Goal: Task Accomplishment & Management: Use online tool/utility

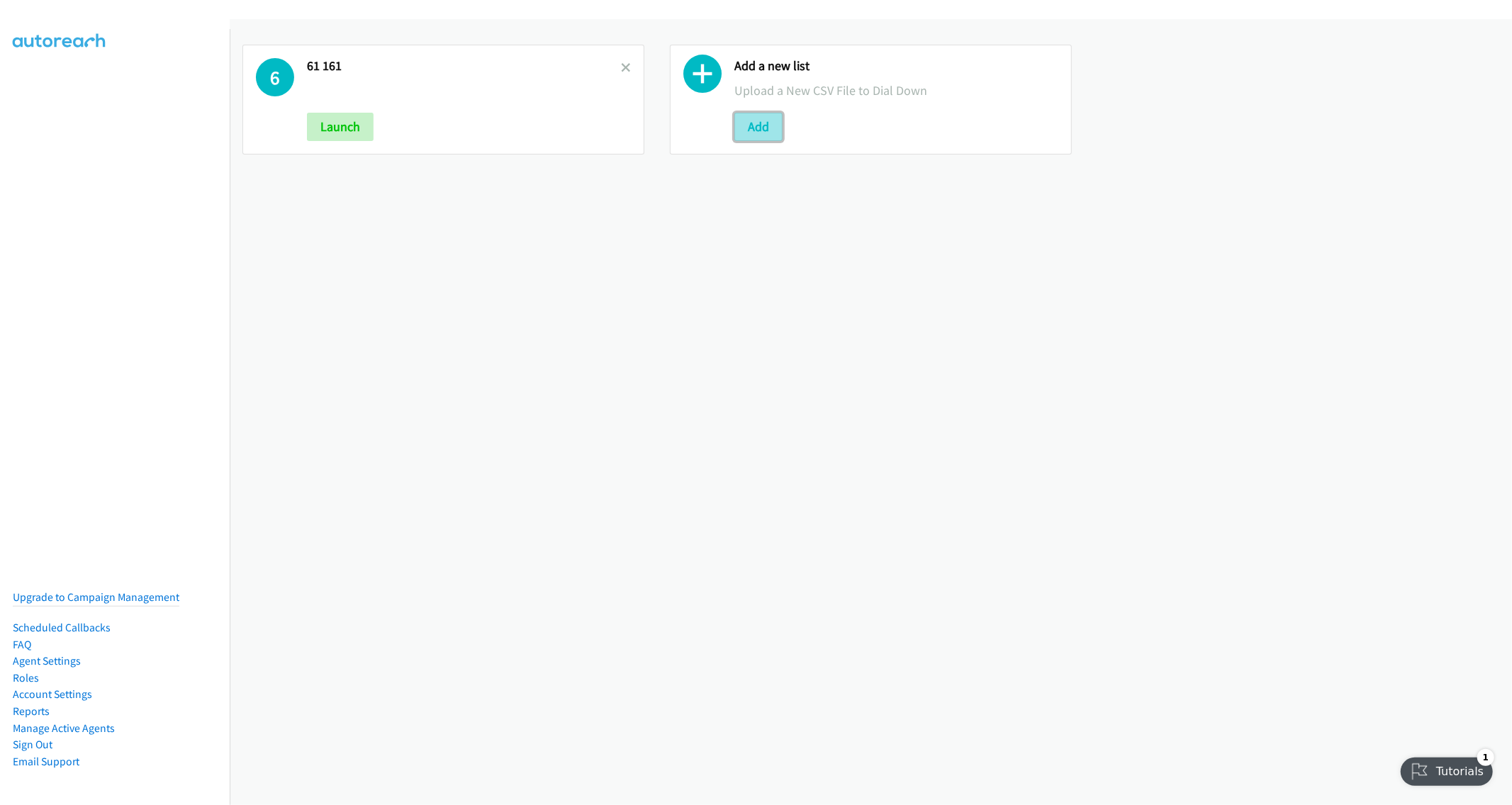
click at [759, 120] on button "Add" at bounding box center [757, 126] width 48 height 28
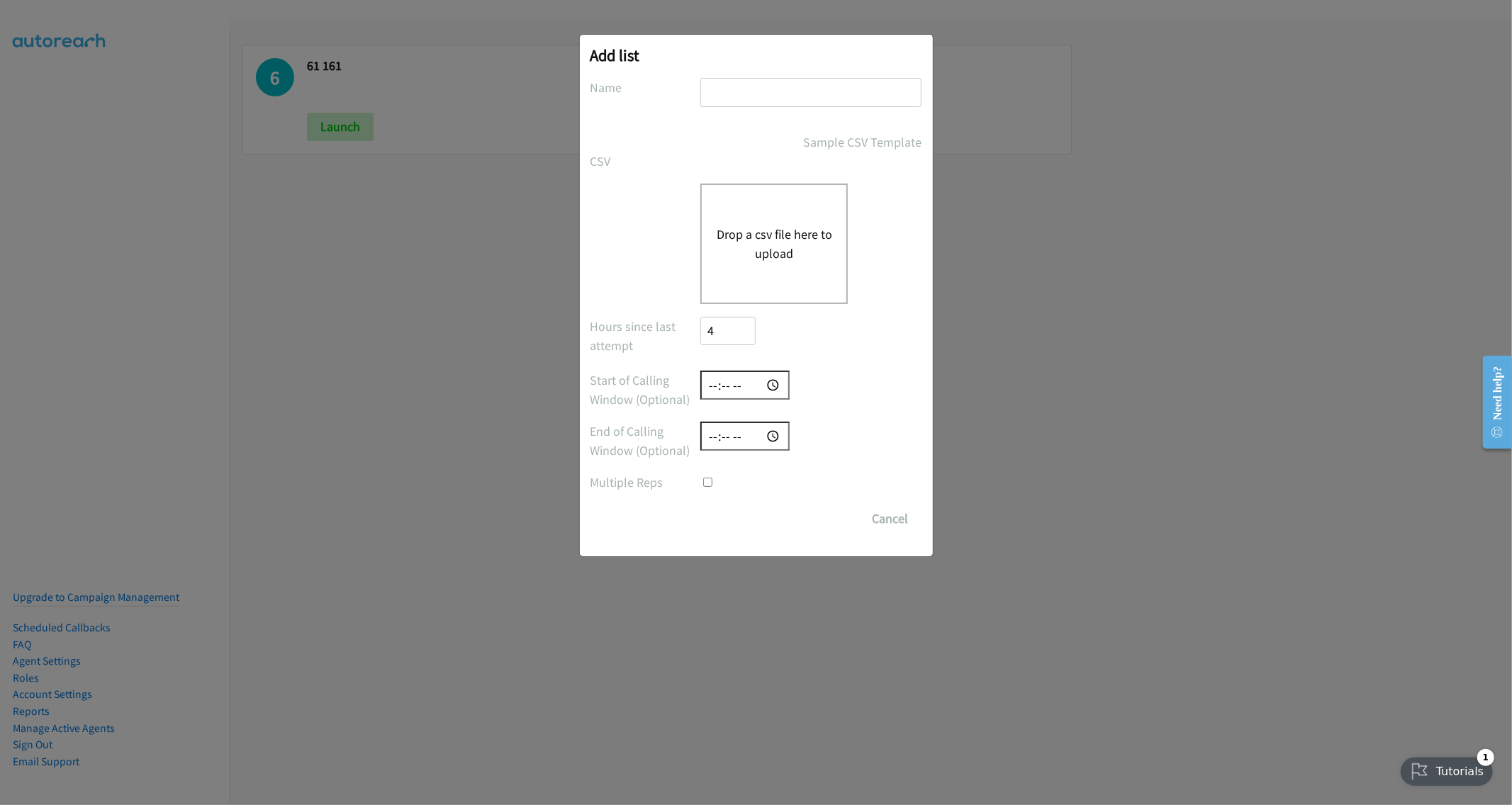
click at [755, 84] on input "text" at bounding box center [811, 93] width 221 height 29
type input "160-260"
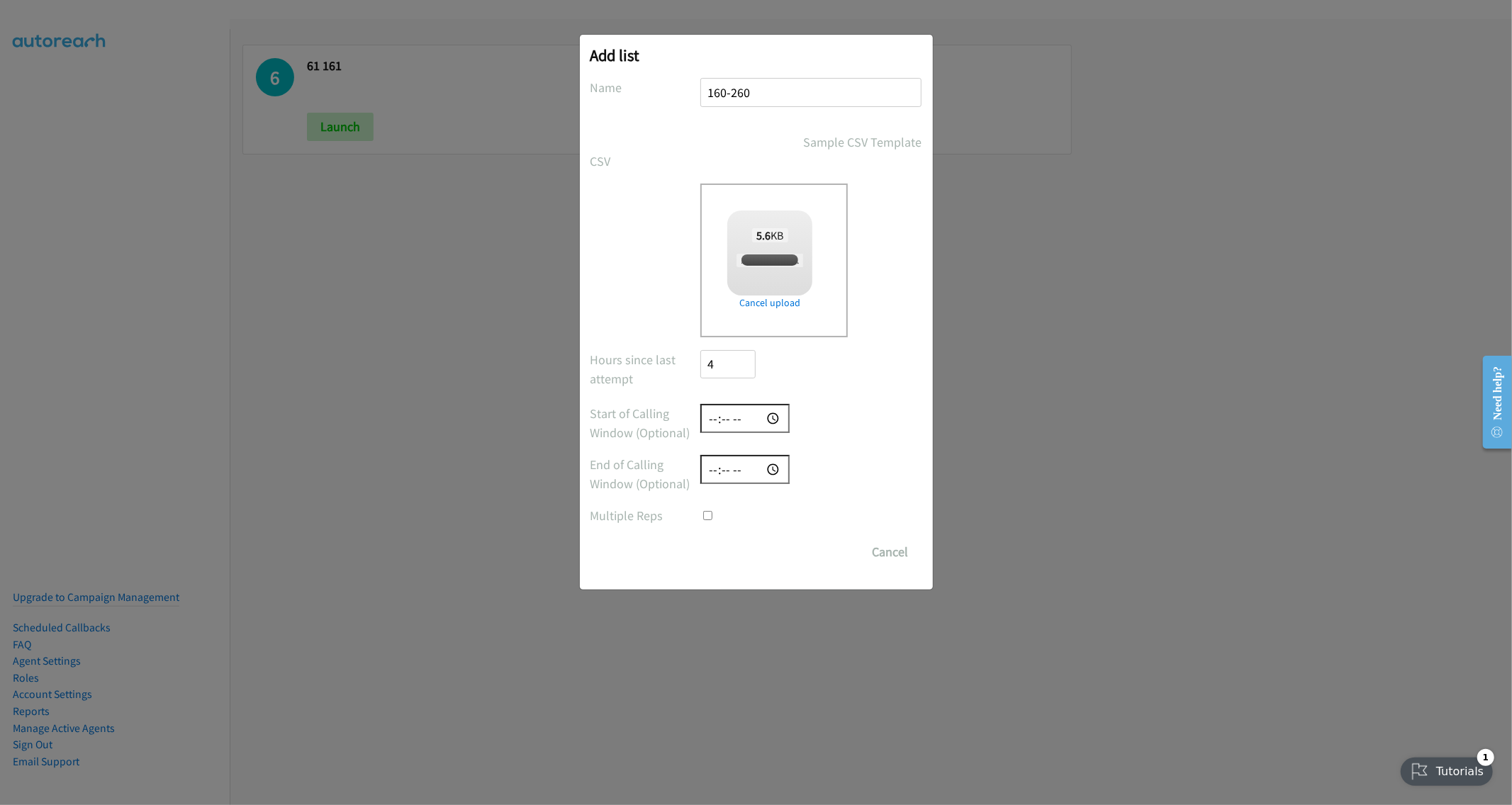
checkbox input "true"
click at [866, 344] on form "No phone fields were returned for that Report or List View Please upload a csv …" at bounding box center [756, 322] width 331 height 488
click at [752, 555] on input "Save List" at bounding box center [738, 552] width 74 height 28
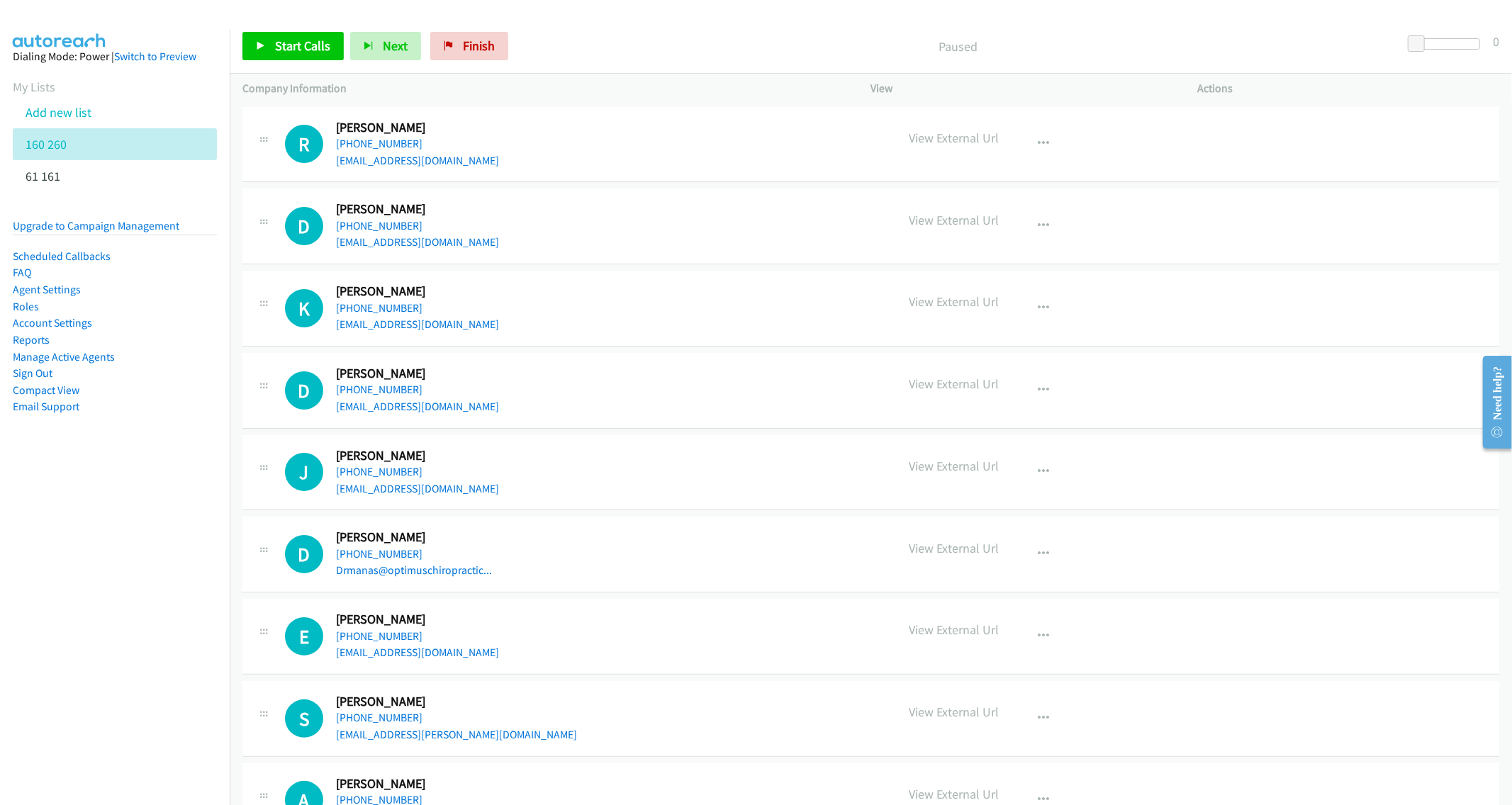
click at [462, 226] on div "+1 479-783-0779" at bounding box center [417, 226] width 163 height 17
click at [1039, 221] on icon "button" at bounding box center [1045, 227] width 12 height 12
click at [976, 285] on link "Start Calls Here" at bounding box center [968, 290] width 189 height 28
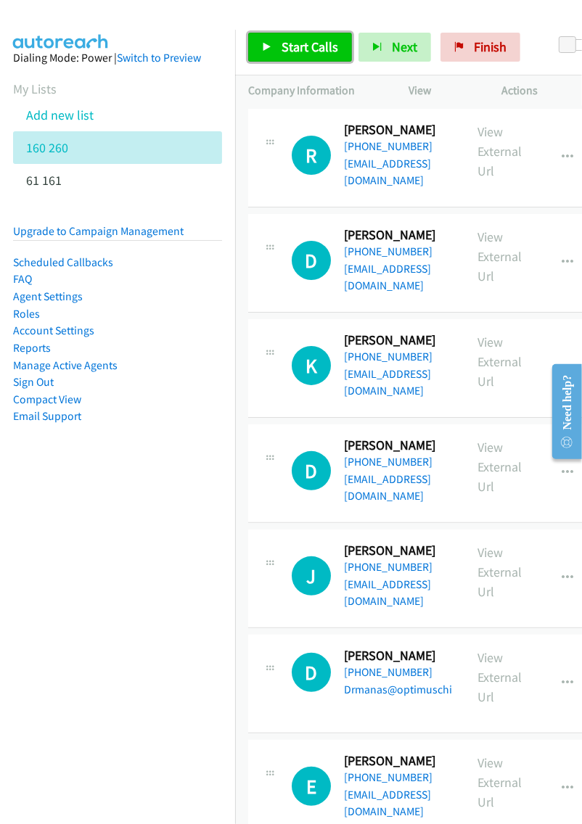
click at [308, 53] on span "Start Calls" at bounding box center [309, 46] width 57 height 17
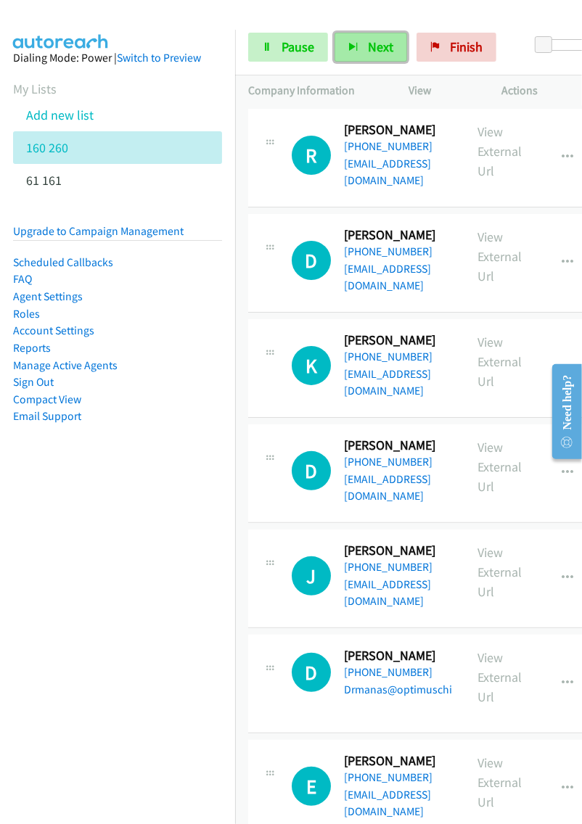
click at [372, 37] on button "Next" at bounding box center [370, 47] width 73 height 29
click at [358, 39] on button "Next" at bounding box center [370, 47] width 73 height 29
click at [369, 51] on span "Next" at bounding box center [380, 46] width 25 height 17
click at [372, 44] on span "Next" at bounding box center [380, 46] width 25 height 17
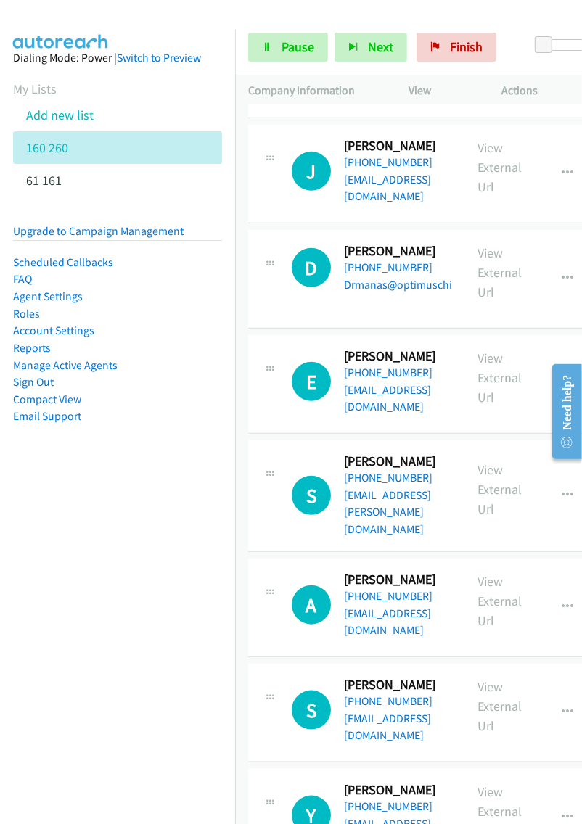
scroll to position [484, 0]
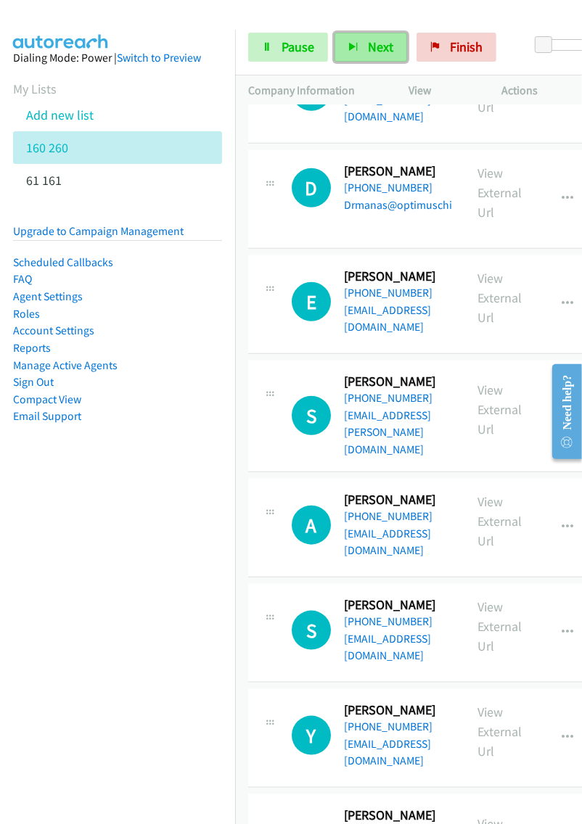
click at [356, 58] on button "Next" at bounding box center [370, 47] width 73 height 29
click at [371, 51] on span "Next" at bounding box center [380, 46] width 25 height 17
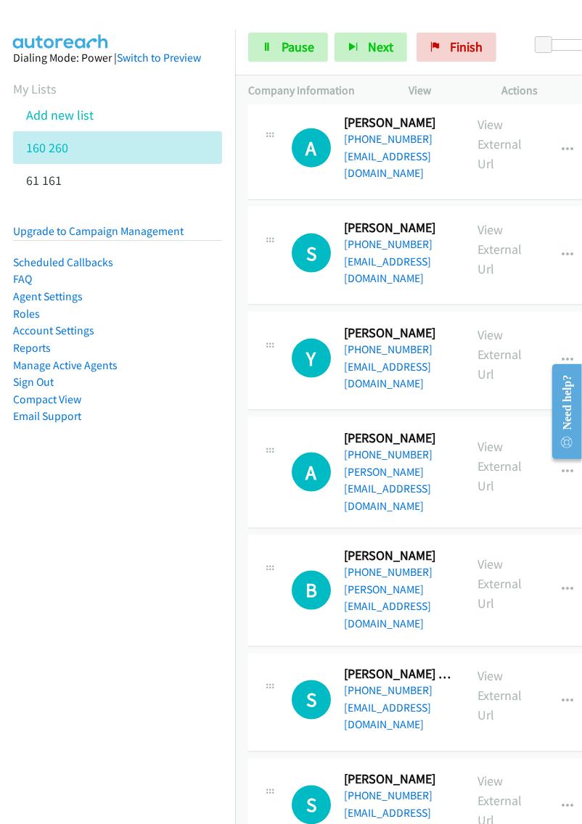
scroll to position [858, 0]
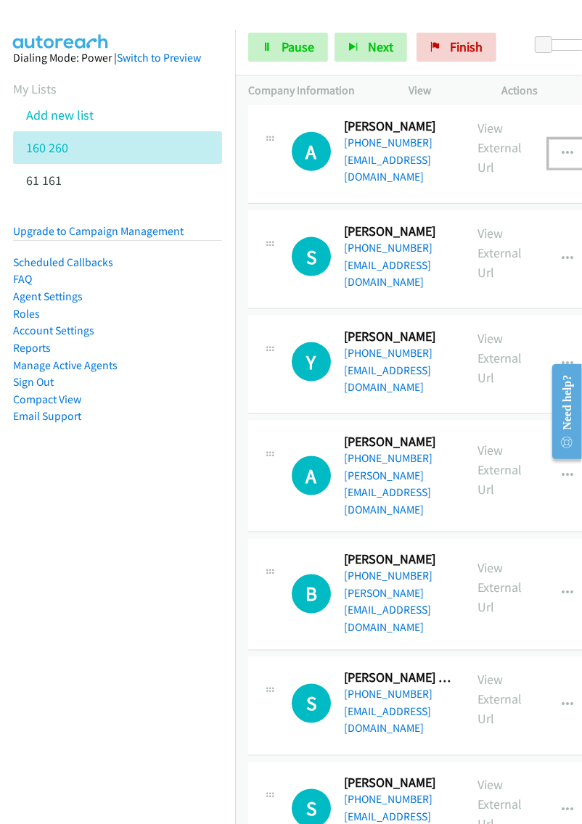
click at [558, 139] on button "button" at bounding box center [567, 153] width 39 height 29
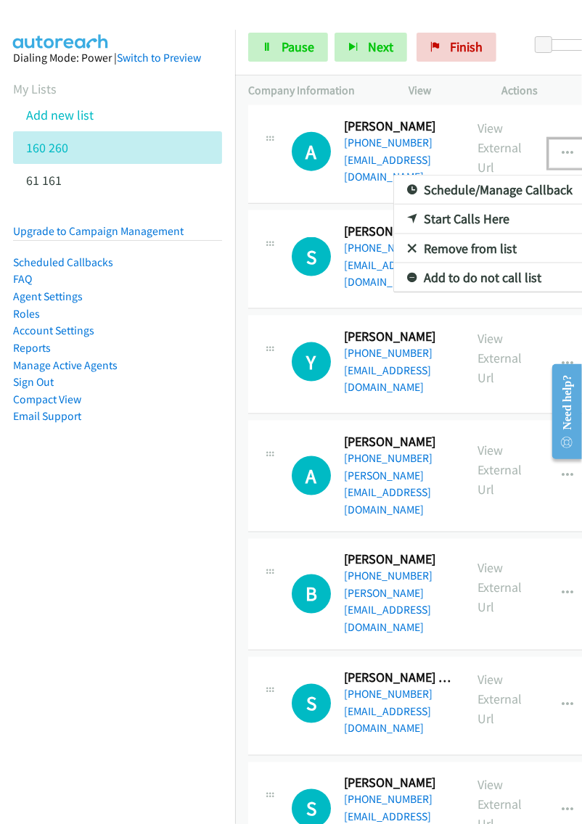
click at [473, 234] on link "Remove from list" at bounding box center [490, 248] width 193 height 29
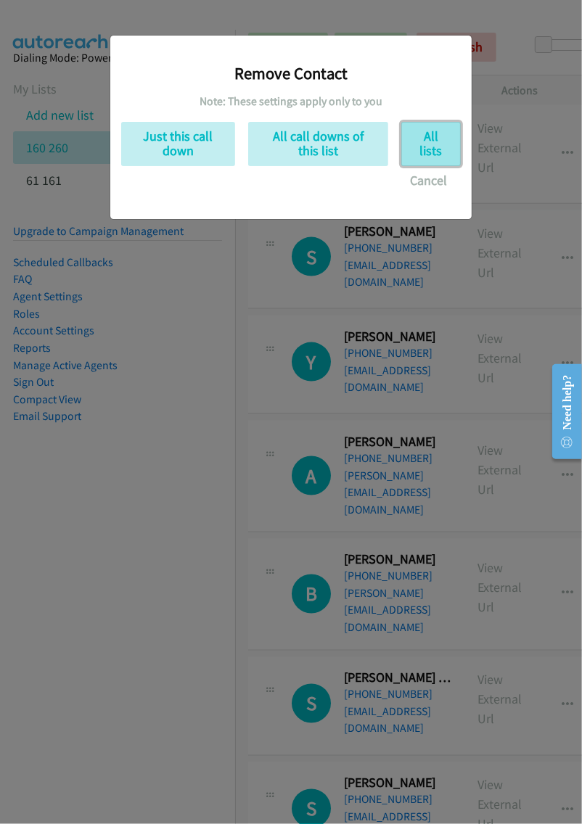
click at [410, 147] on button "All lists" at bounding box center [430, 144] width 59 height 44
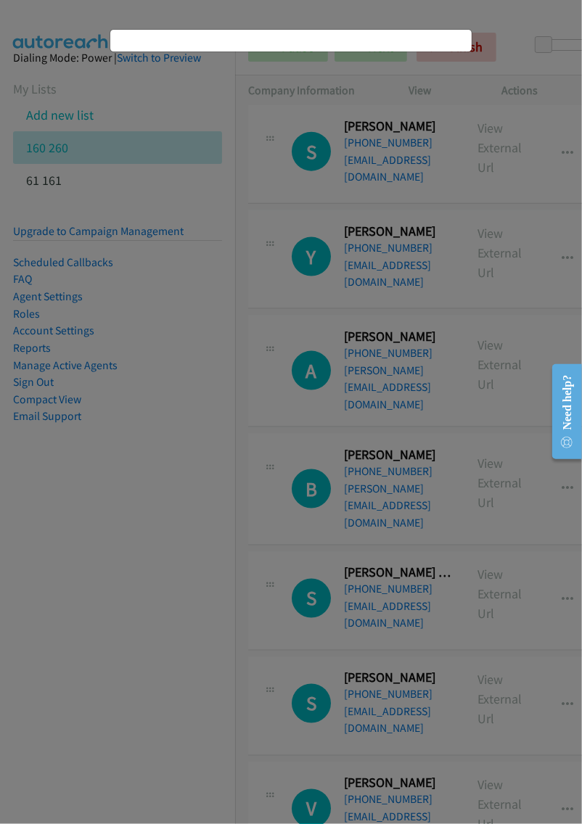
scroll to position [754, 0]
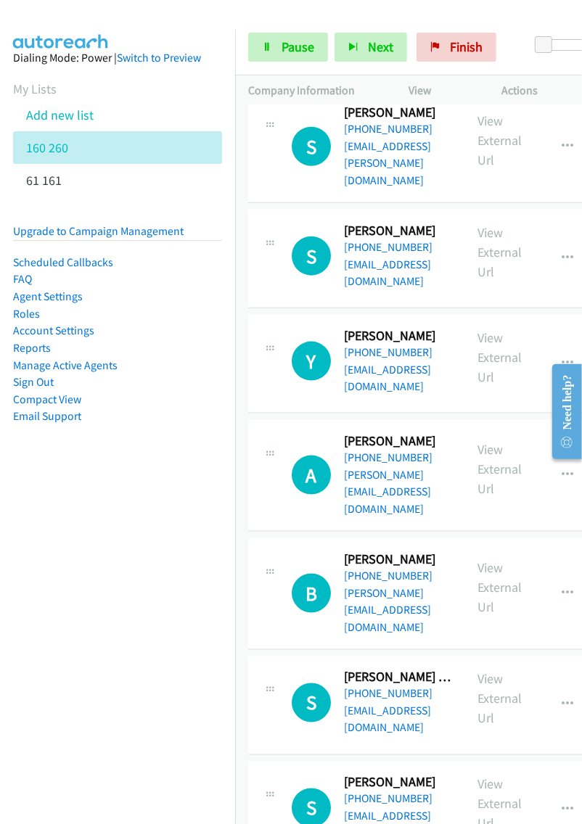
click at [382, 64] on div "Start Calls Pause Next Finish Started 0" at bounding box center [408, 48] width 347 height 56
click at [377, 51] on span "Next" at bounding box center [380, 46] width 25 height 17
click at [375, 57] on button "Next" at bounding box center [370, 47] width 73 height 29
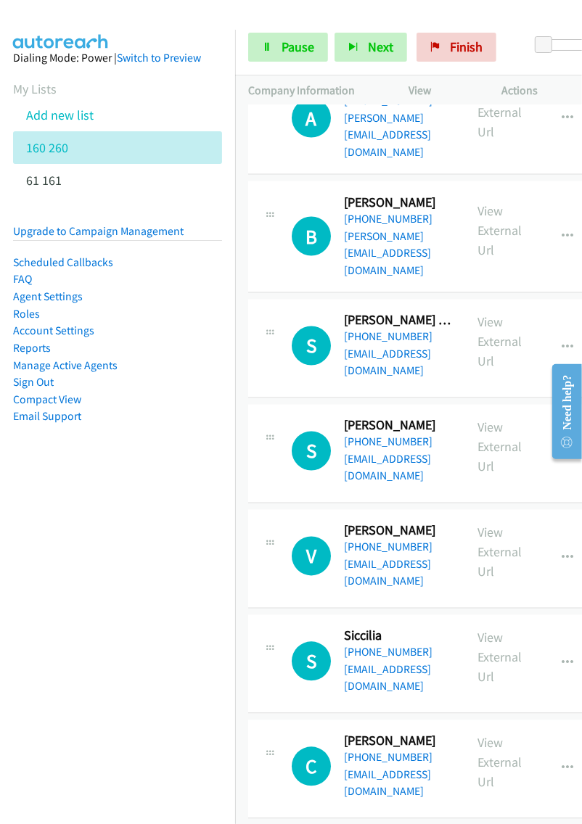
scroll to position [1019, 0]
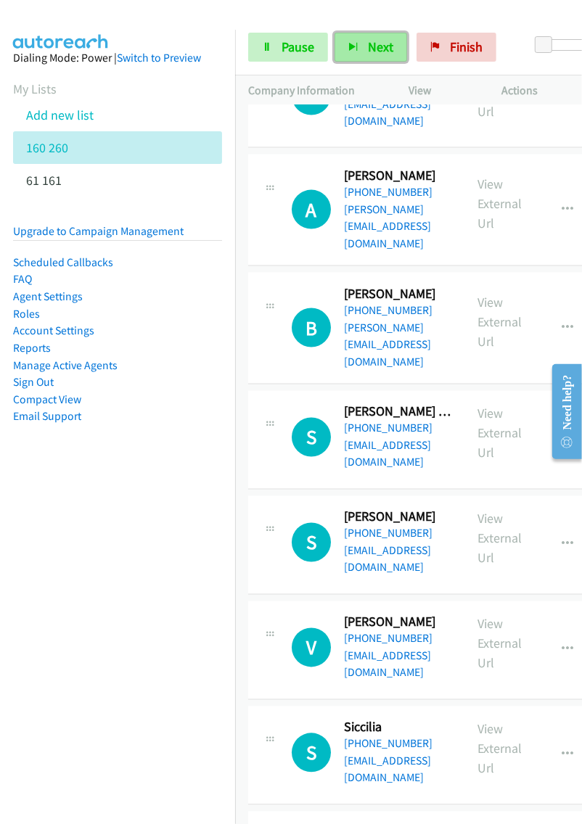
click at [379, 52] on span "Next" at bounding box center [380, 46] width 25 height 17
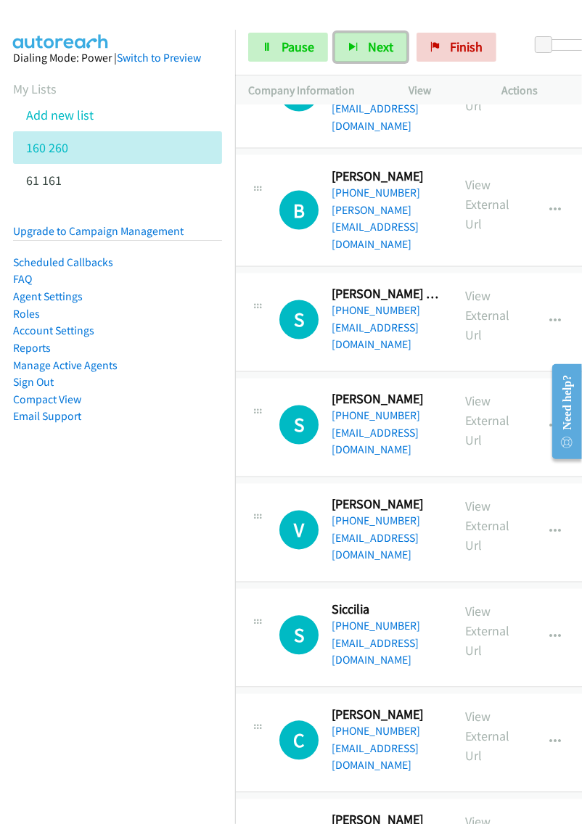
scroll to position [1137, 15]
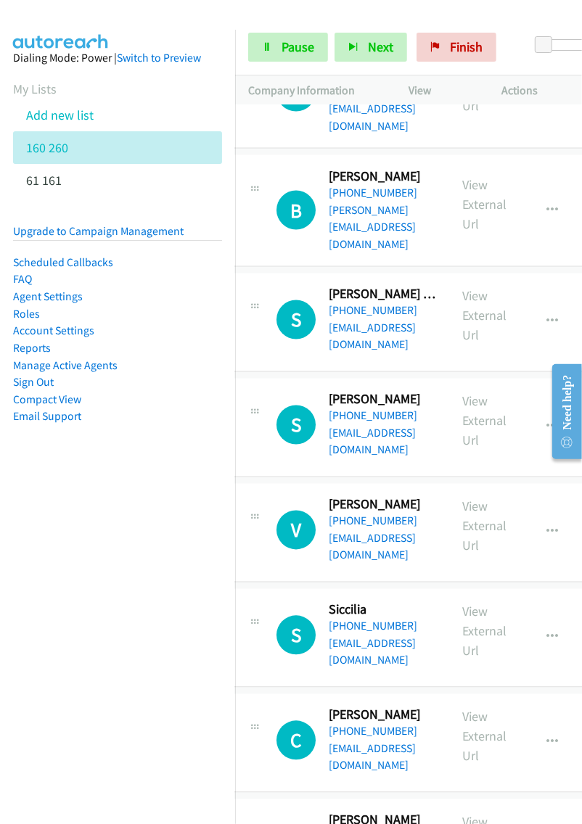
click at [545, 384] on div at bounding box center [560, 410] width 41 height 115
click at [545, 378] on div at bounding box center [560, 410] width 41 height 115
click at [547, 382] on div at bounding box center [560, 410] width 41 height 115
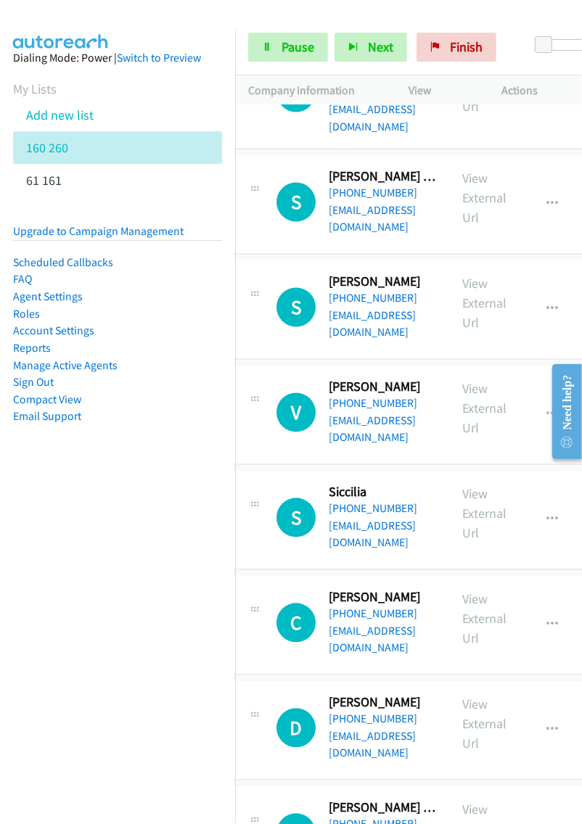
scroll to position [1255, 15]
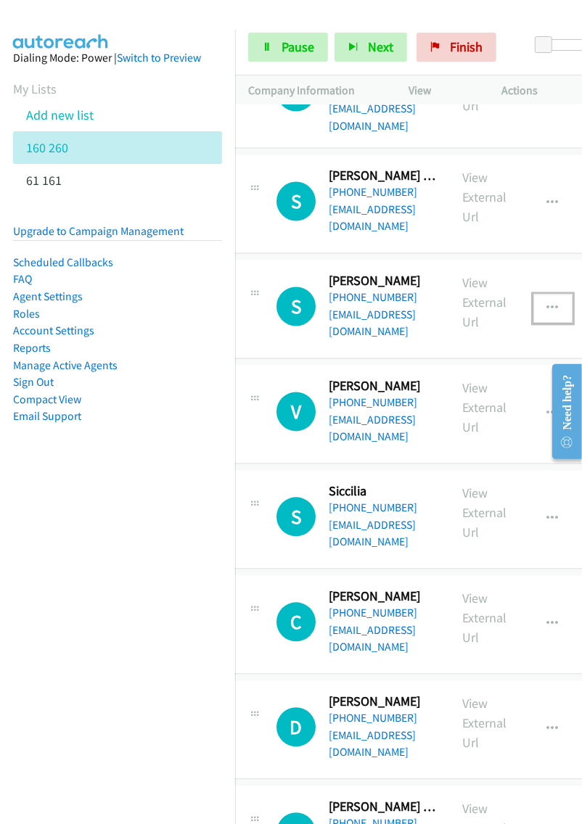
click at [561, 294] on button "button" at bounding box center [552, 308] width 39 height 29
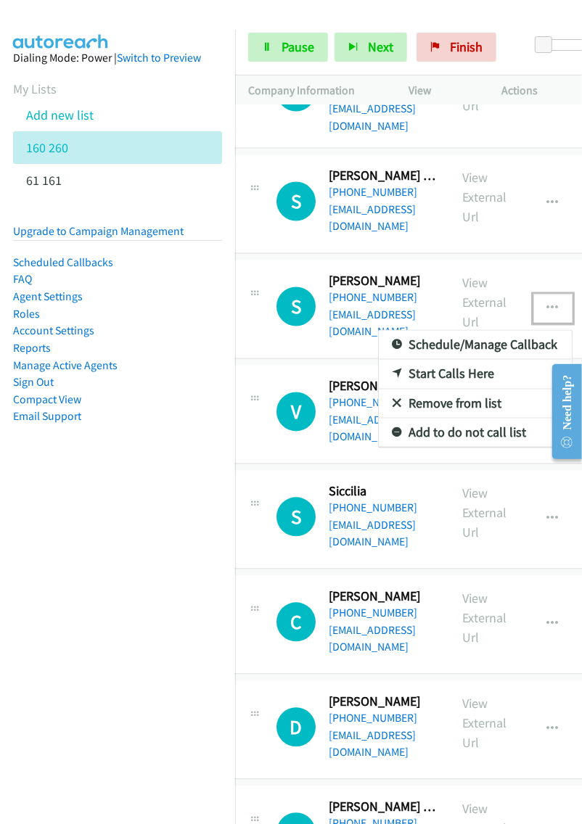
click at [479, 360] on link "Start Calls Here" at bounding box center [475, 374] width 193 height 29
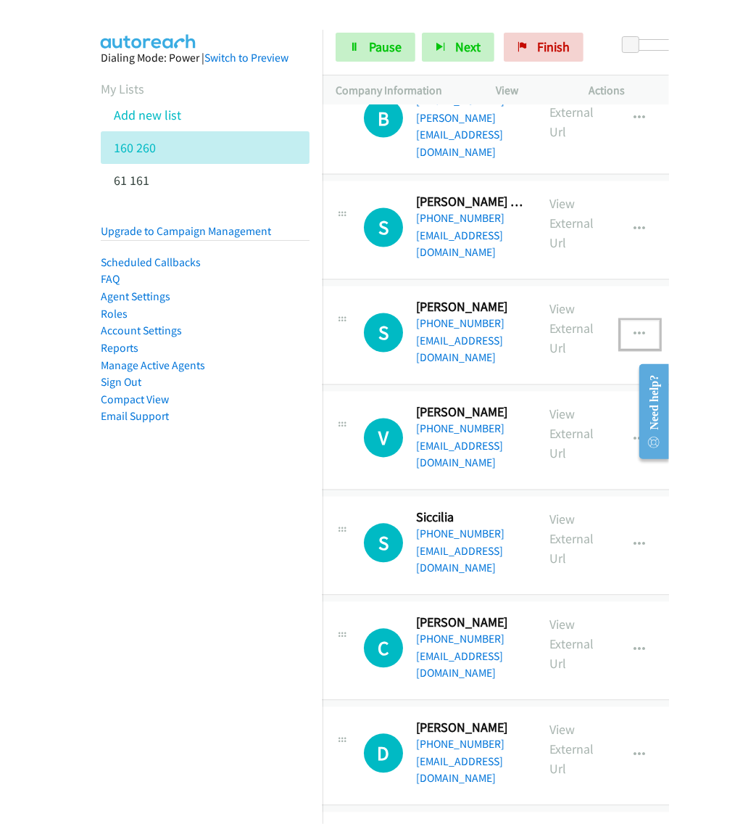
scroll to position [1228, 15]
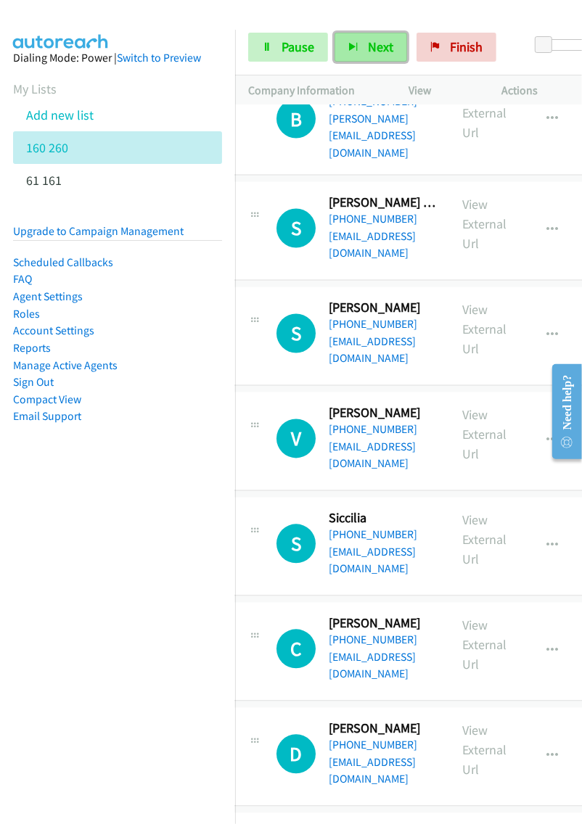
click at [357, 51] on button "Next" at bounding box center [370, 47] width 73 height 29
click at [384, 52] on span "Next" at bounding box center [380, 46] width 25 height 17
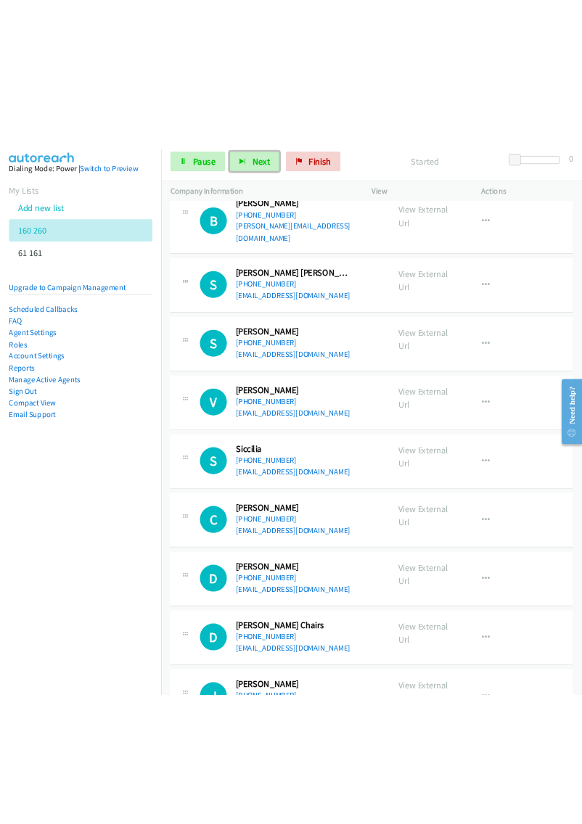
scroll to position [1228, 0]
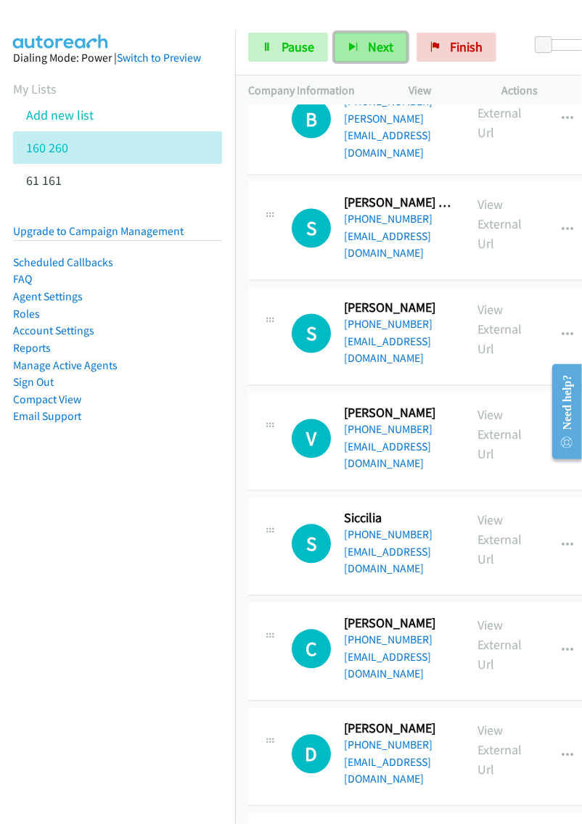
click at [381, 36] on button "Next" at bounding box center [370, 47] width 73 height 29
click at [558, 532] on button "button" at bounding box center [567, 546] width 39 height 29
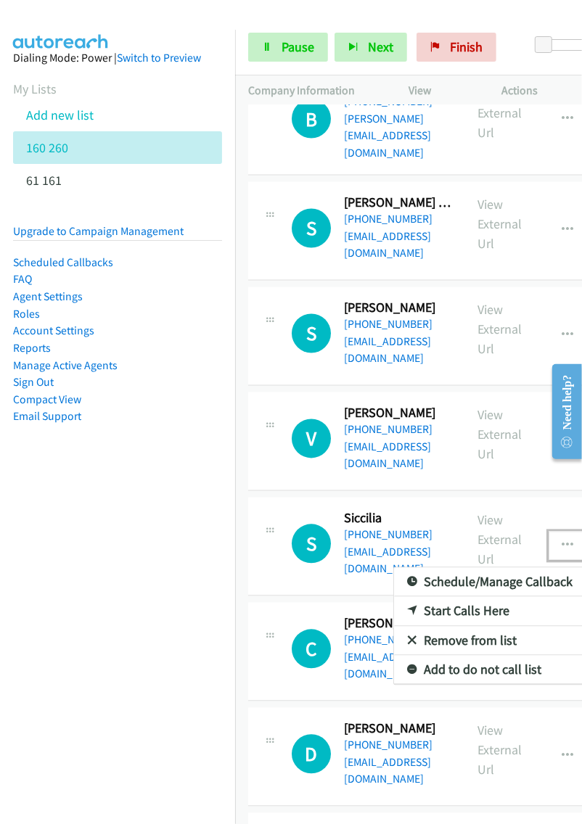
click at [471, 627] on link "Remove from list" at bounding box center [490, 641] width 193 height 29
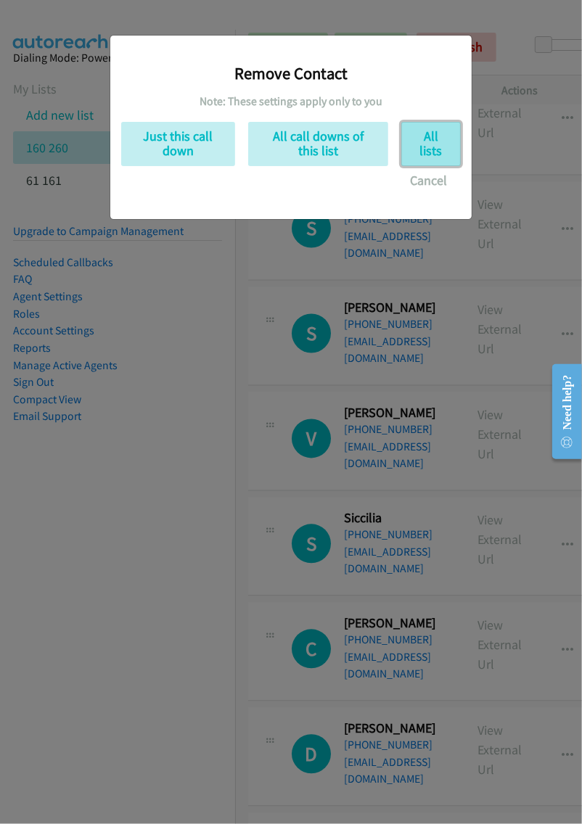
click at [429, 147] on button "All lists" at bounding box center [430, 144] width 59 height 44
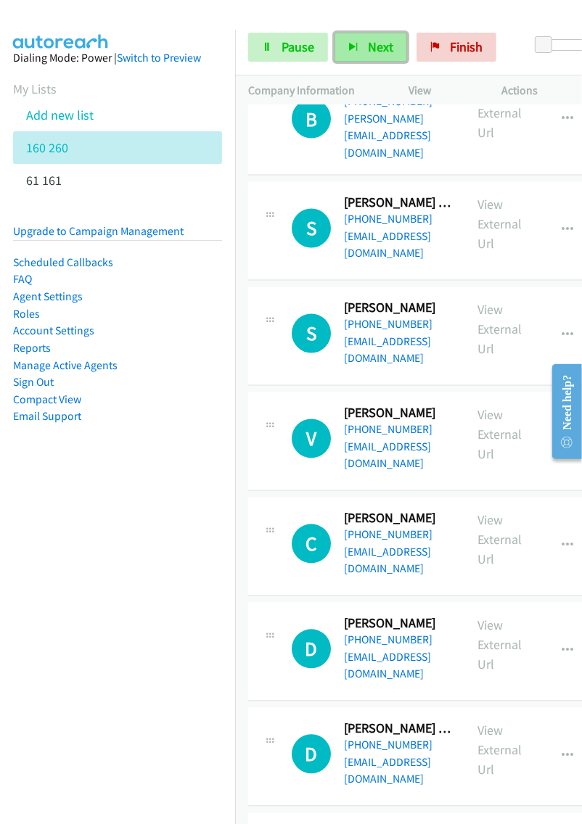
click at [387, 51] on span "Next" at bounding box center [380, 46] width 25 height 17
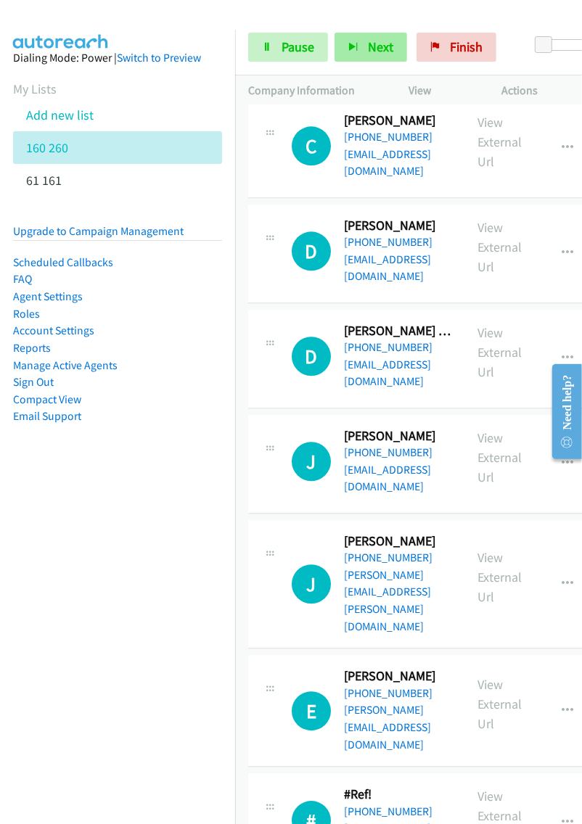
scroll to position [1629, 0]
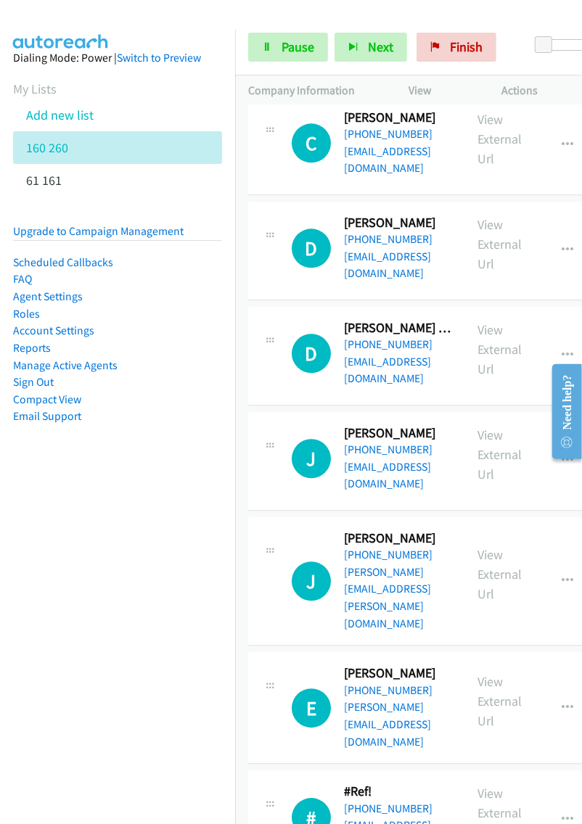
click at [370, 21] on div "Start Calls Pause Next Finish Started 0" at bounding box center [408, 48] width 347 height 56
click at [319, 44] on link "Pause" at bounding box center [288, 47] width 80 height 29
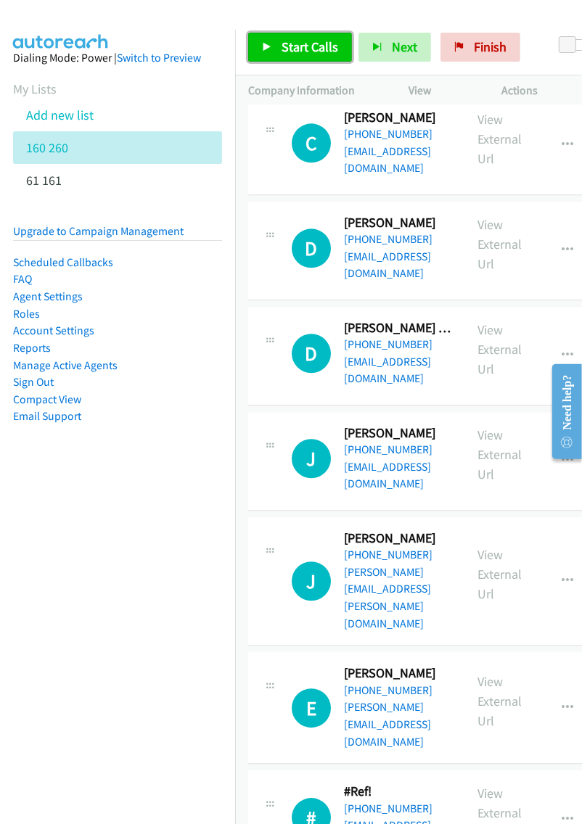
click at [319, 44] on span "Start Calls" at bounding box center [309, 46] width 57 height 17
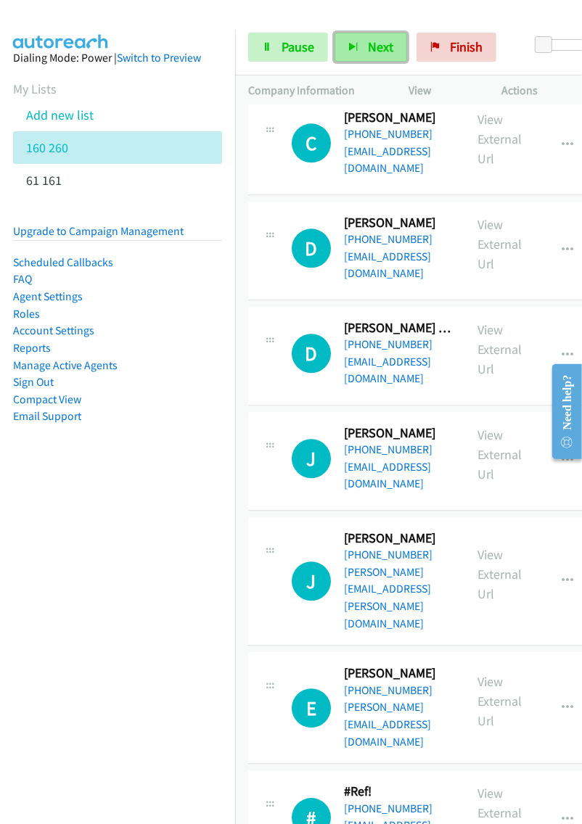
click at [386, 42] on span "Next" at bounding box center [380, 46] width 25 height 17
click at [369, 42] on span "Next" at bounding box center [380, 46] width 25 height 17
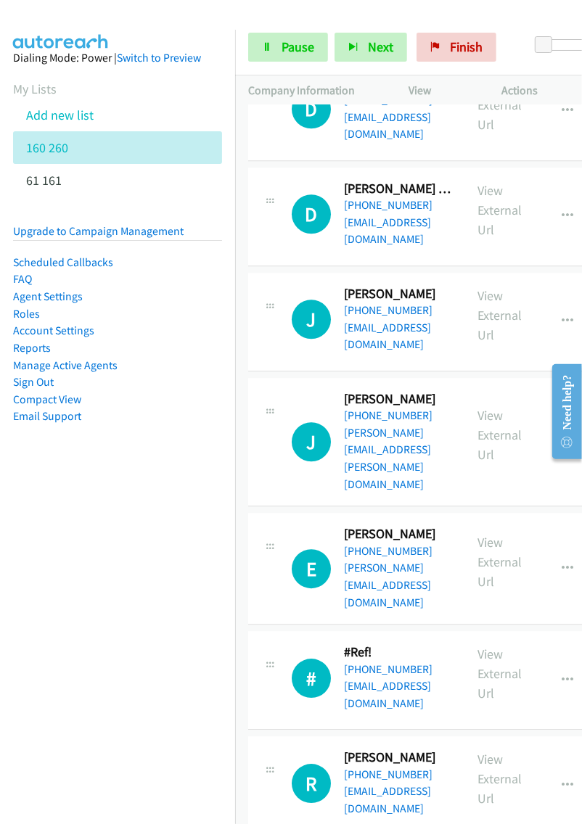
scroll to position [1770, 0]
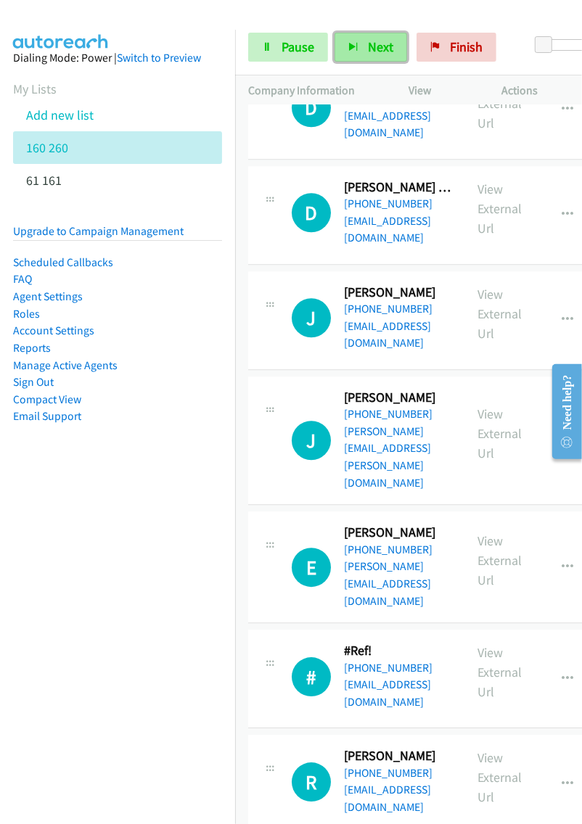
click at [357, 49] on button "Next" at bounding box center [370, 47] width 73 height 29
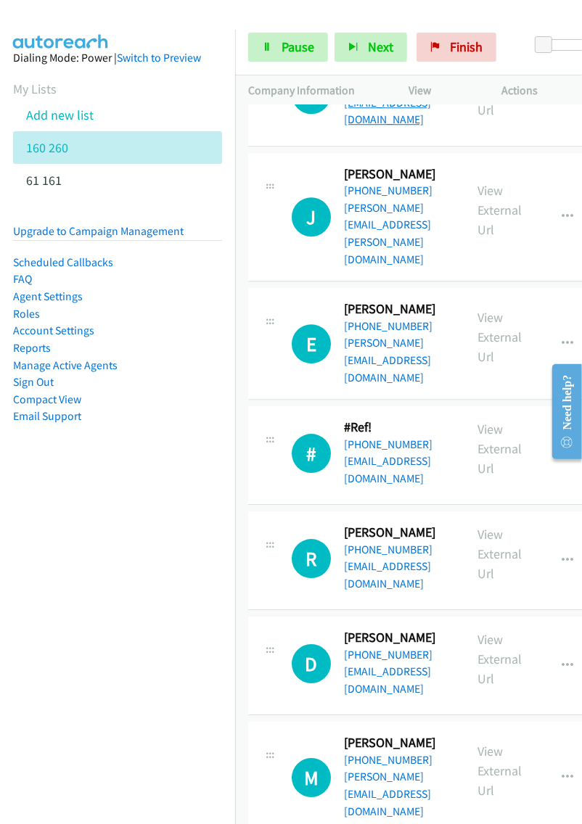
scroll to position [2010, 0]
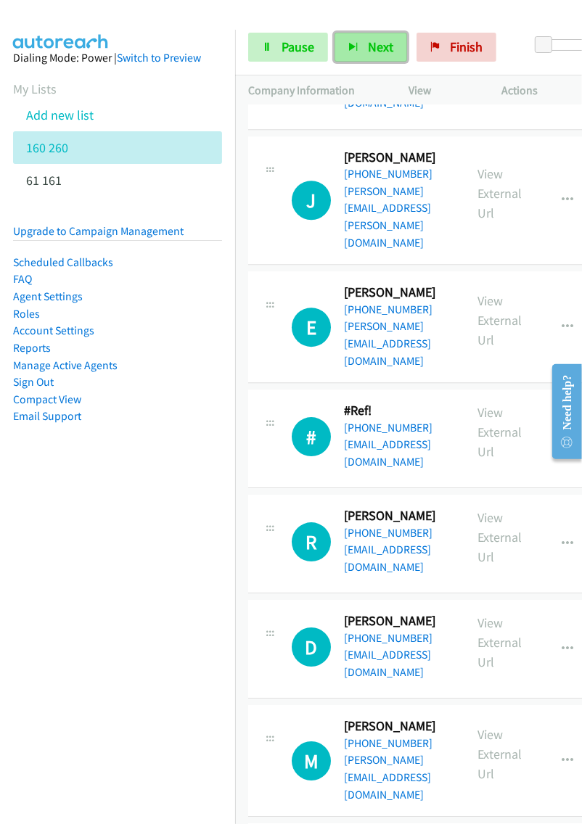
click at [368, 52] on span "Next" at bounding box center [380, 46] width 25 height 17
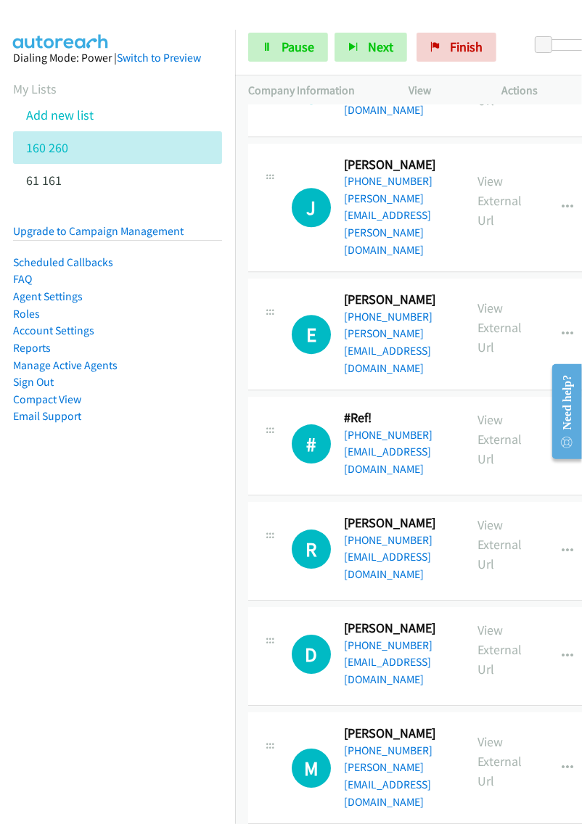
scroll to position [1862, 0]
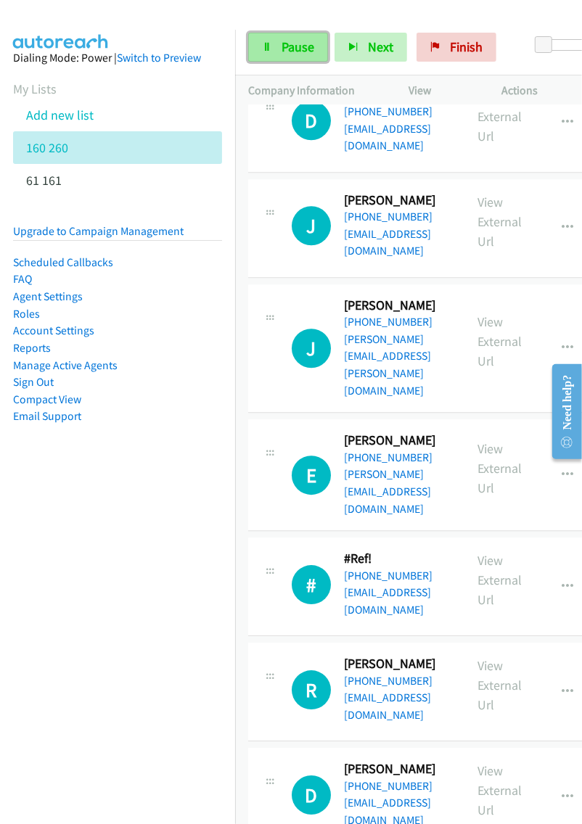
click at [316, 52] on link "Pause" at bounding box center [288, 47] width 80 height 29
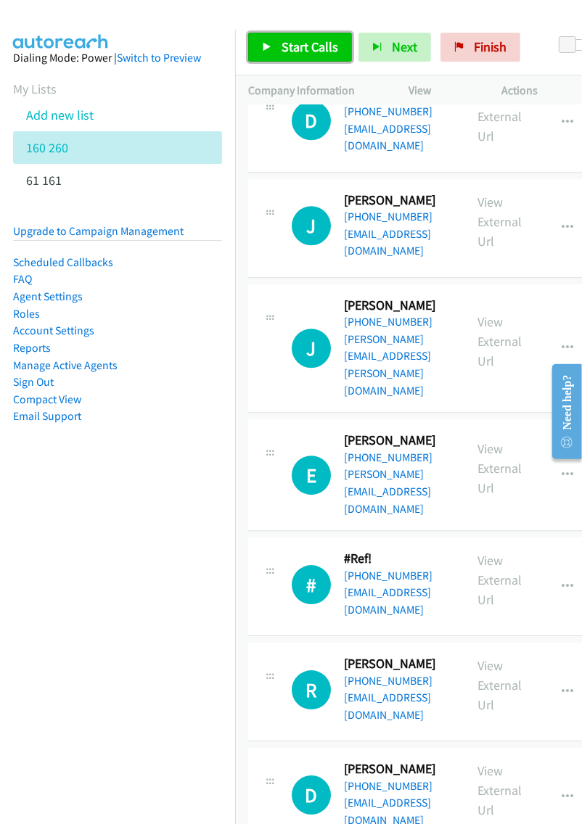
click at [310, 47] on span "Start Calls" at bounding box center [309, 46] width 57 height 17
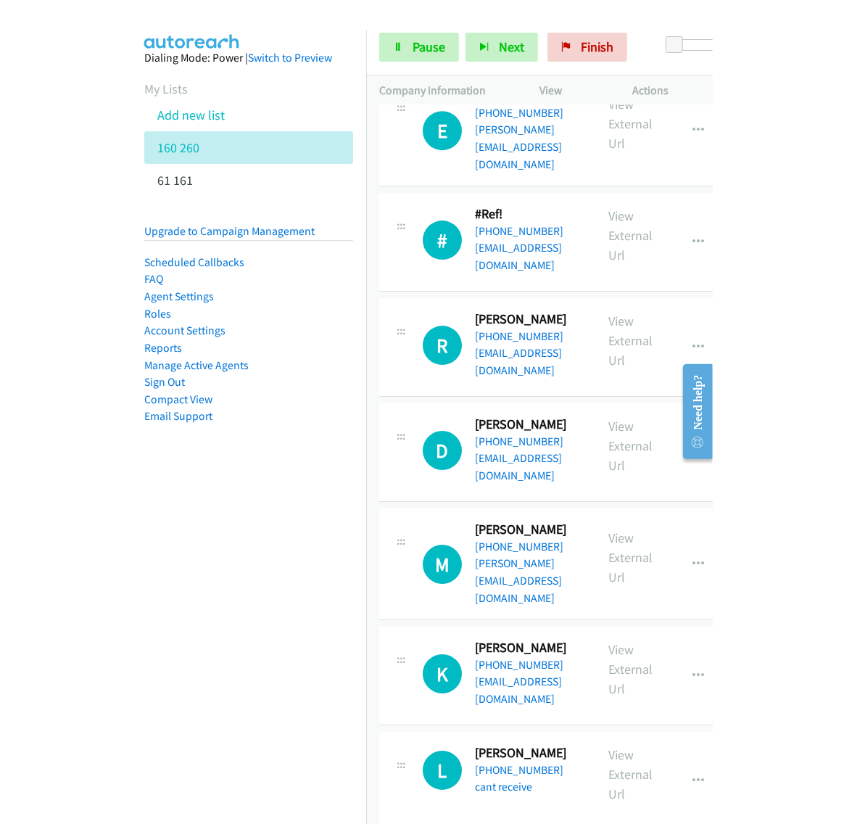
scroll to position [2203, 0]
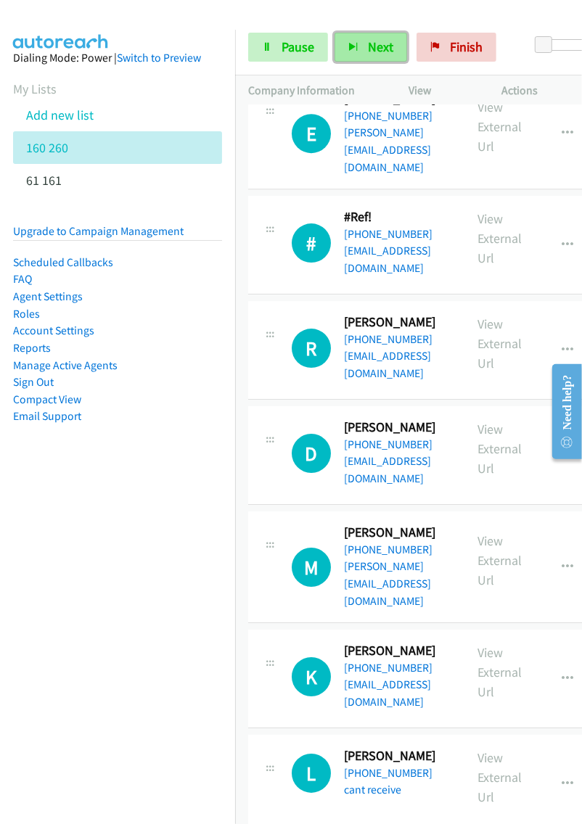
click at [376, 38] on span "Next" at bounding box center [380, 46] width 25 height 17
click at [369, 50] on span "Next" at bounding box center [380, 46] width 25 height 17
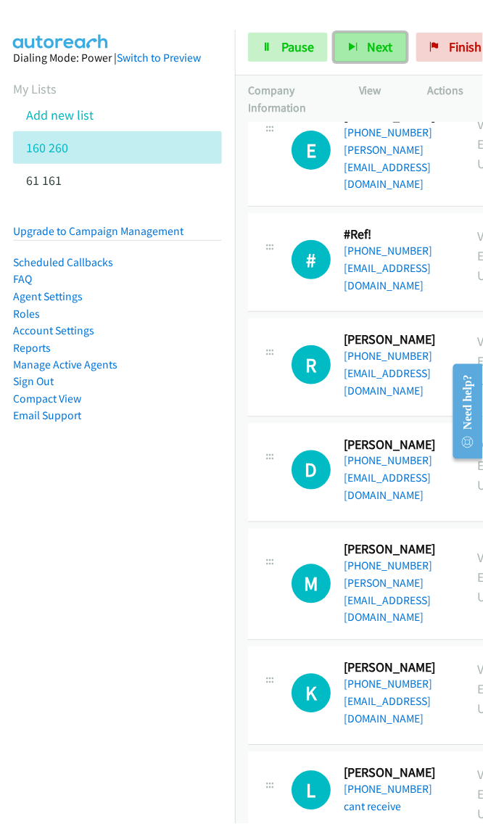
click at [353, 38] on button "Next" at bounding box center [370, 47] width 73 height 29
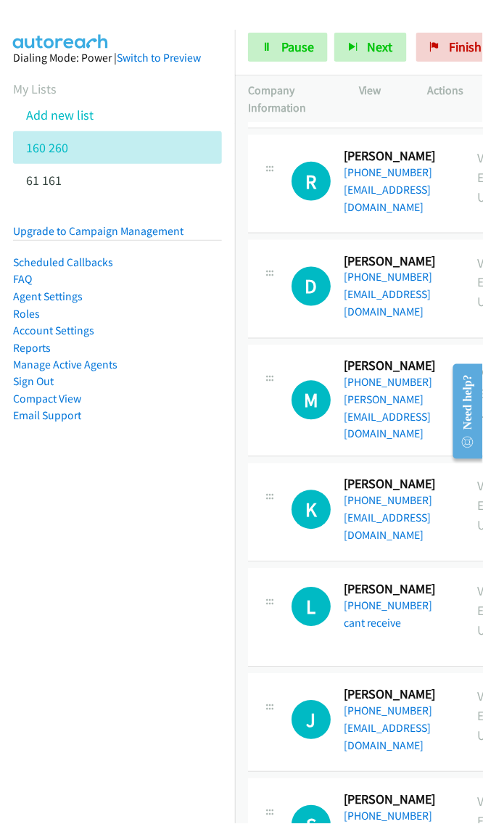
scroll to position [2496, 0]
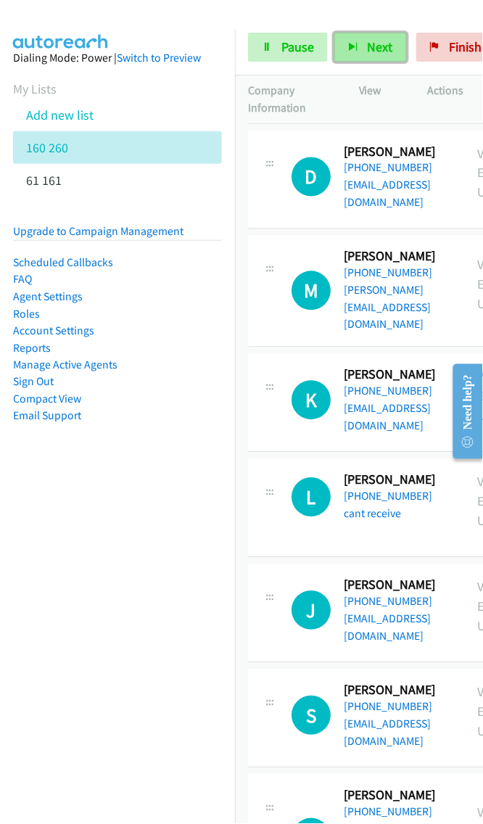
click at [358, 55] on button "Next" at bounding box center [370, 47] width 73 height 29
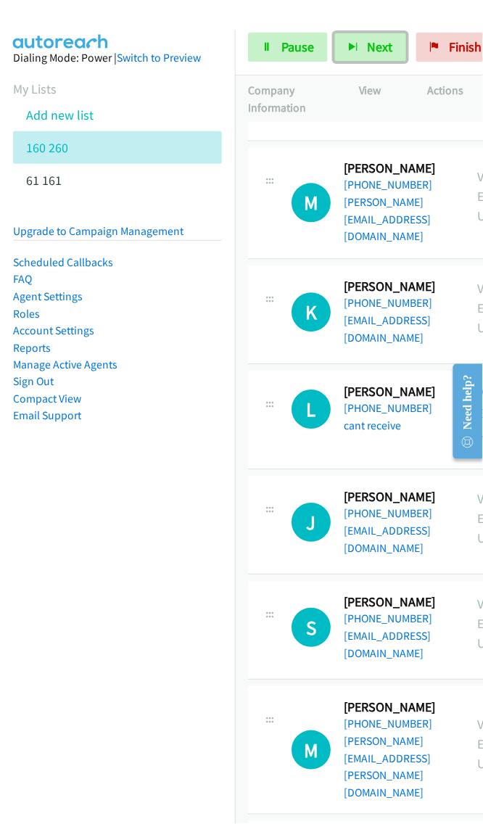
scroll to position [2591, 0]
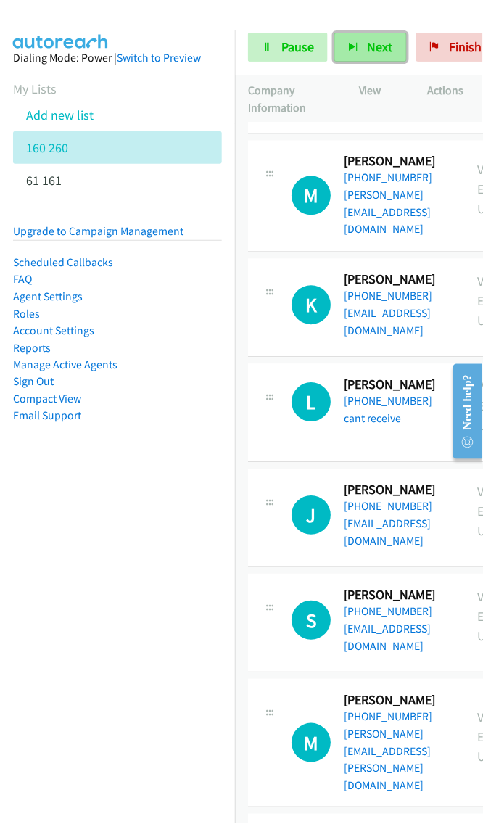
click at [382, 44] on span "Next" at bounding box center [380, 46] width 25 height 17
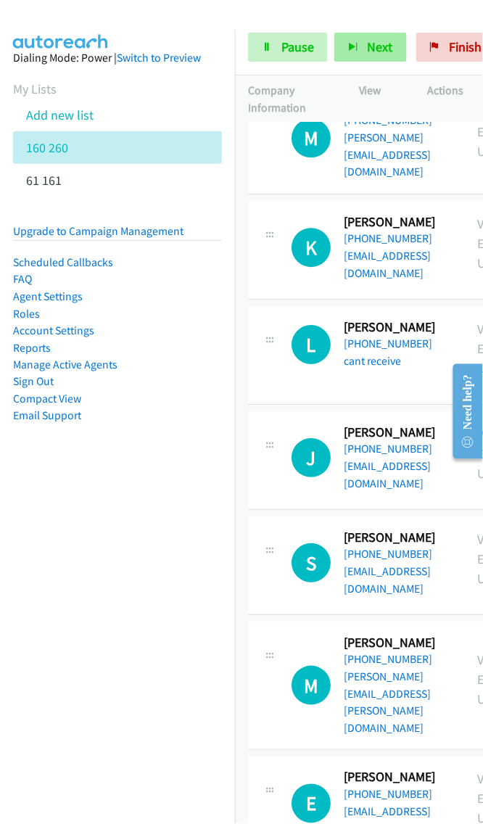
scroll to position [2712, 0]
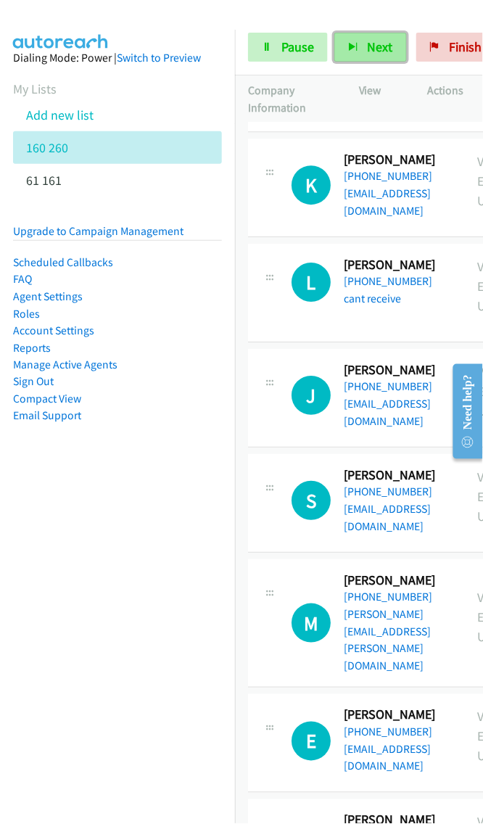
click at [379, 57] on button "Next" at bounding box center [370, 47] width 73 height 29
click at [387, 36] on button "Next" at bounding box center [370, 47] width 73 height 29
click at [382, 57] on button "Next" at bounding box center [370, 47] width 73 height 29
click at [363, 57] on button "Next" at bounding box center [370, 47] width 73 height 29
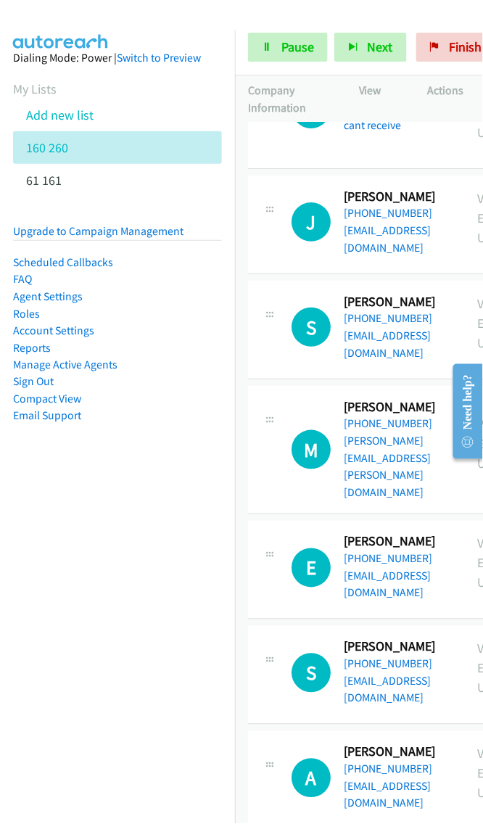
scroll to position [3025, 0]
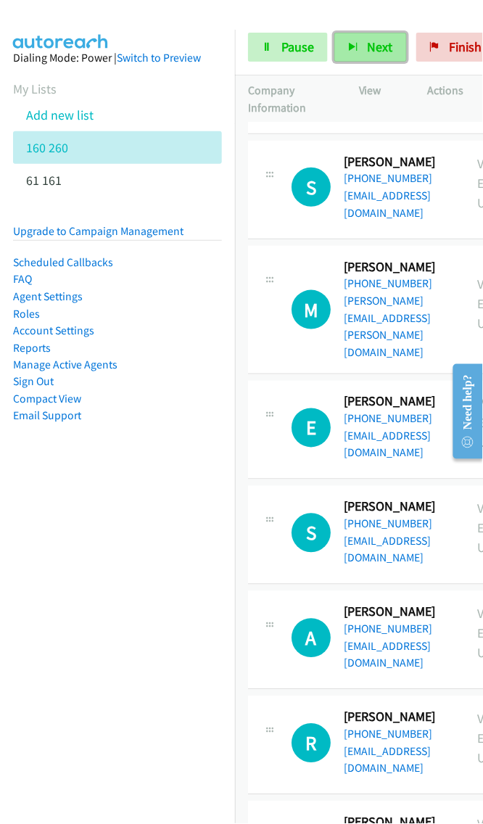
click at [368, 41] on span "Next" at bounding box center [380, 46] width 25 height 17
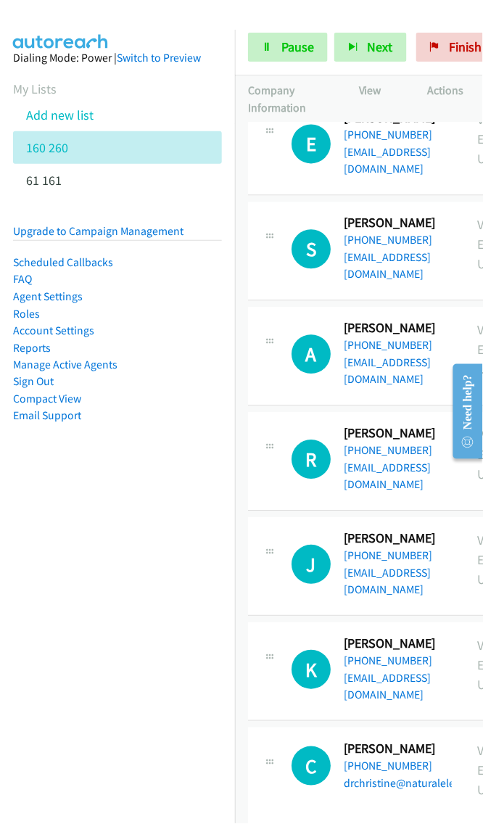
scroll to position [3325, 0]
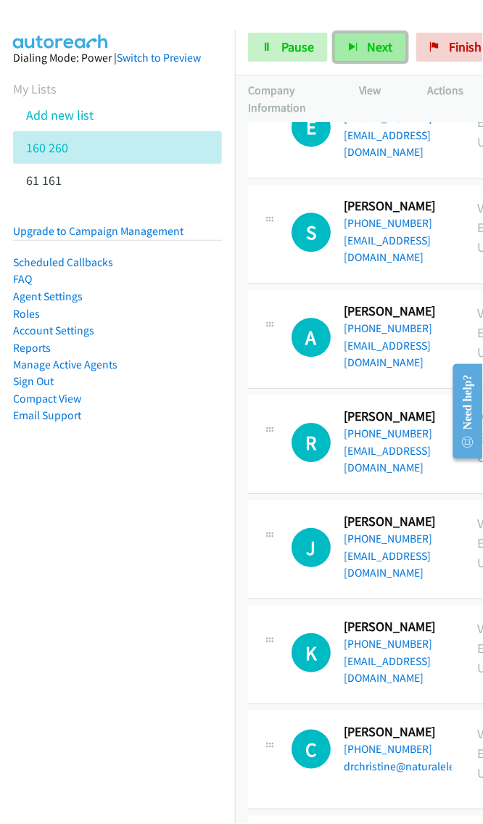
click at [368, 44] on span "Next" at bounding box center [380, 46] width 25 height 17
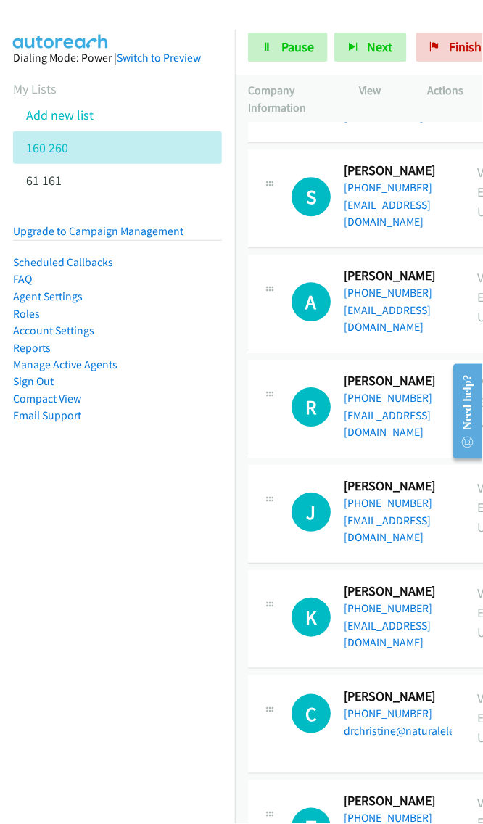
scroll to position [3352, 0]
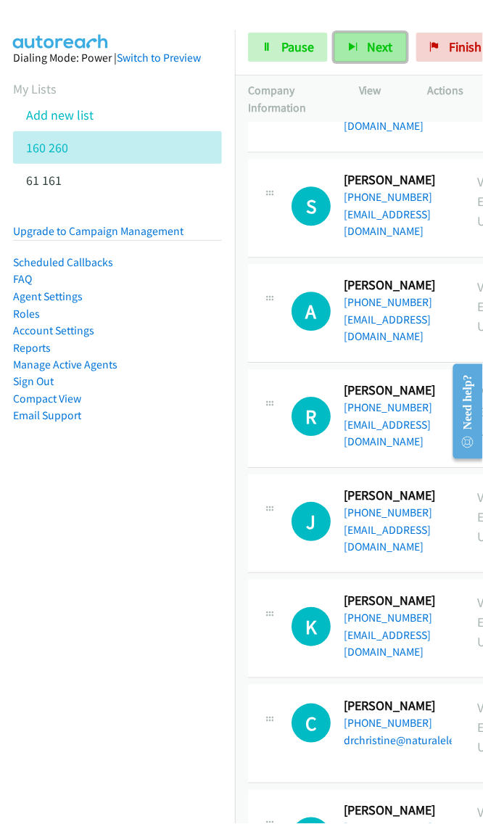
click at [369, 41] on span "Next" at bounding box center [380, 46] width 25 height 17
click at [379, 42] on span "Next" at bounding box center [380, 46] width 25 height 17
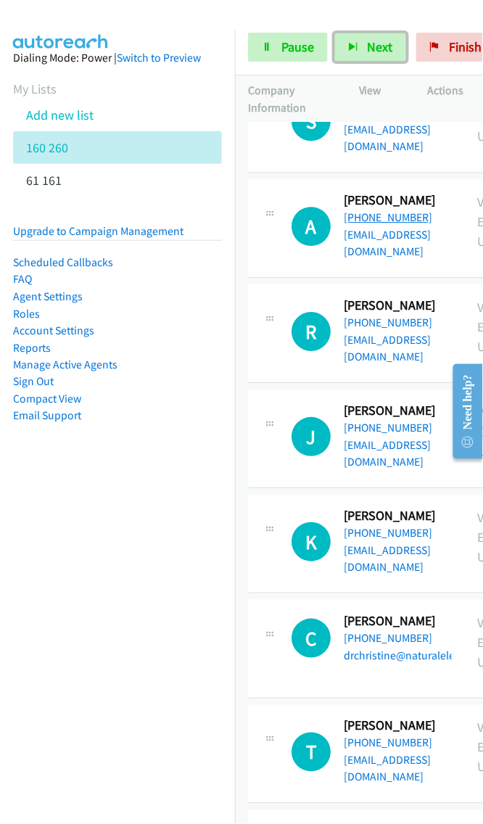
scroll to position [3452, 0]
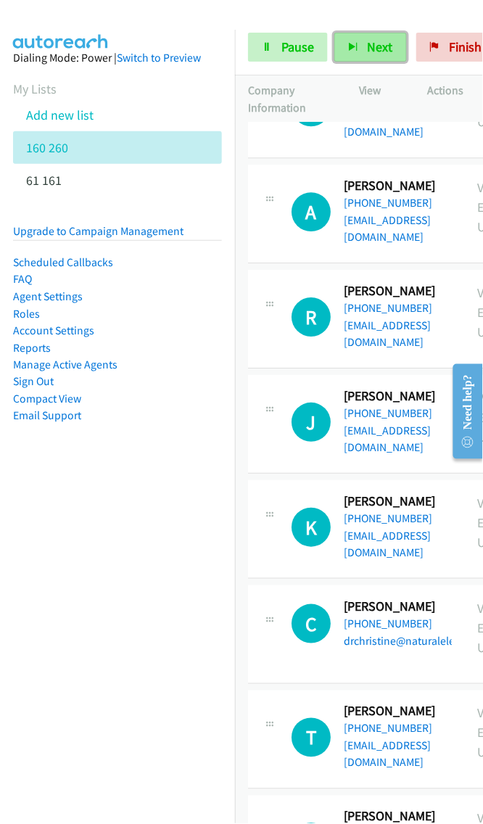
click at [368, 38] on span "Next" at bounding box center [380, 46] width 25 height 17
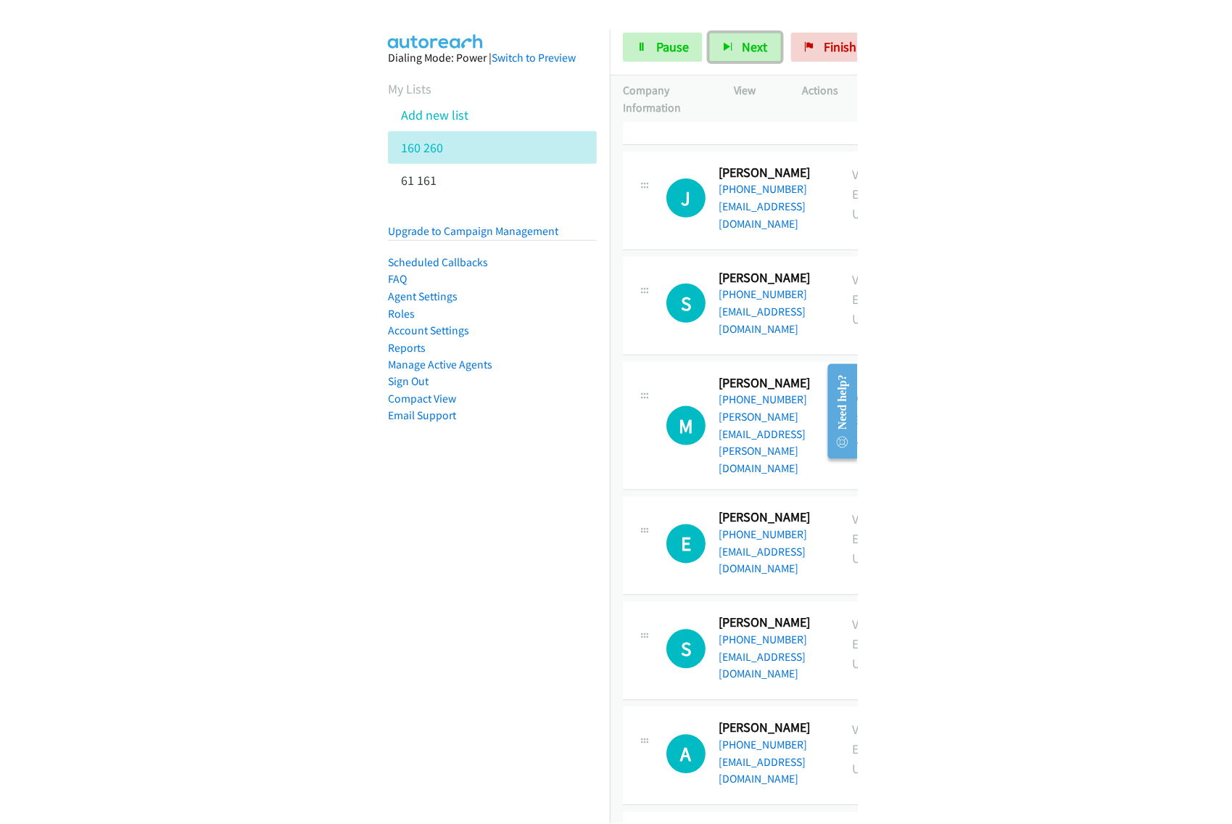
scroll to position [3632, 0]
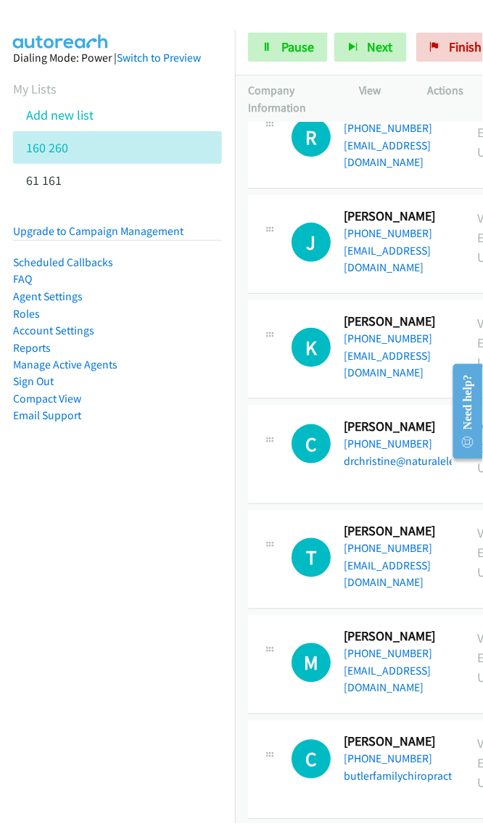
click at [355, 17] on div at bounding box center [235, 28] width 470 height 56
click at [365, 55] on button "Next" at bounding box center [370, 47] width 73 height 29
click at [355, 45] on icon "button" at bounding box center [353, 48] width 10 height 10
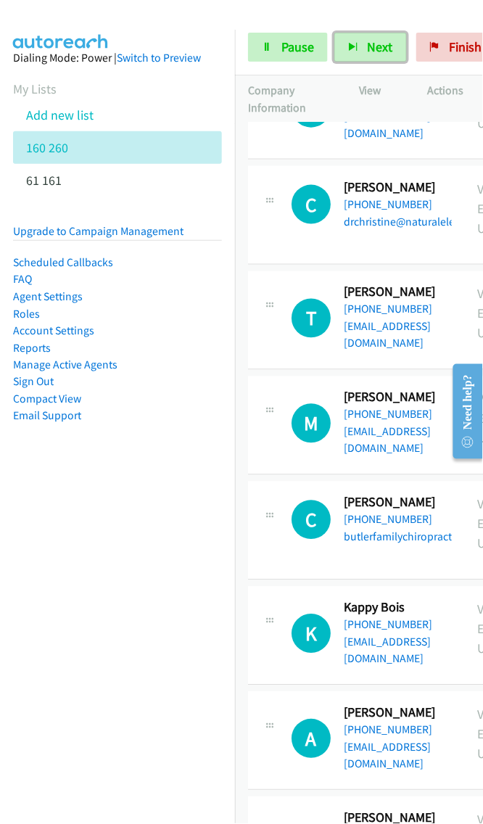
scroll to position [3872, 0]
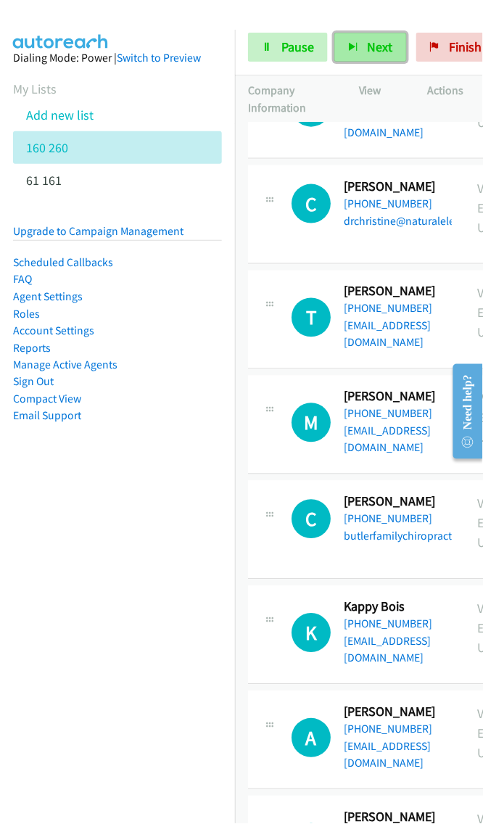
click at [368, 45] on span "Next" at bounding box center [380, 46] width 25 height 17
click at [366, 57] on button "Next" at bounding box center [370, 47] width 73 height 29
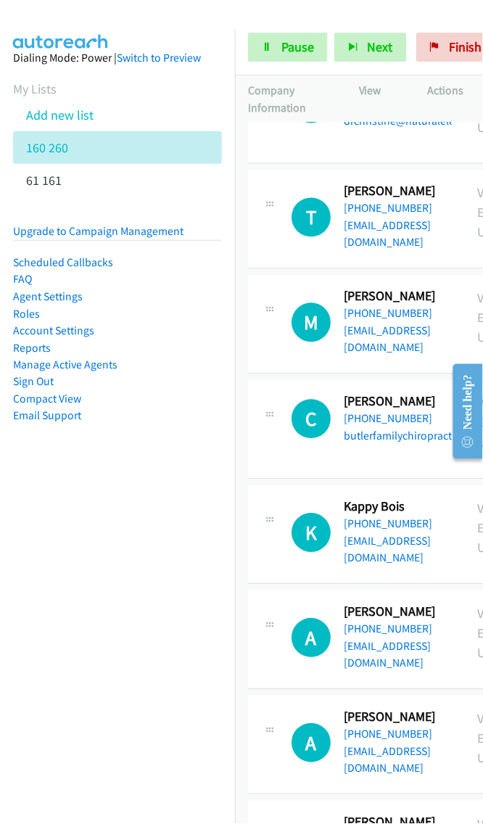
scroll to position [3971, 0]
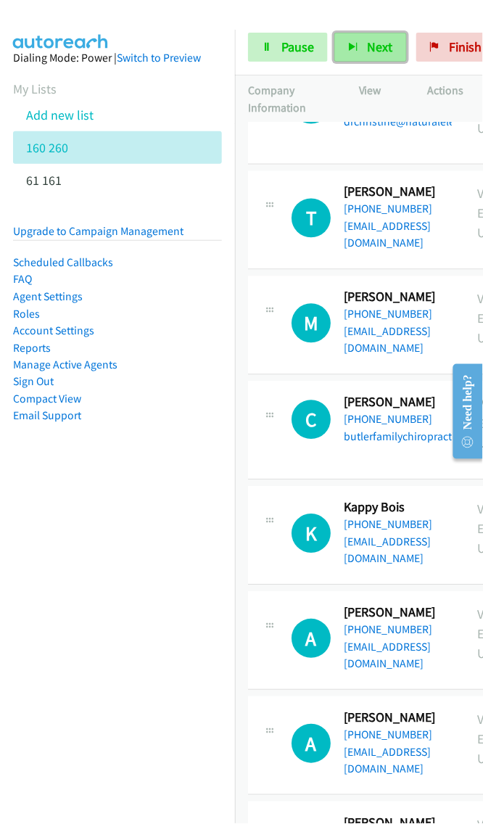
click at [363, 49] on button "Next" at bounding box center [370, 47] width 73 height 29
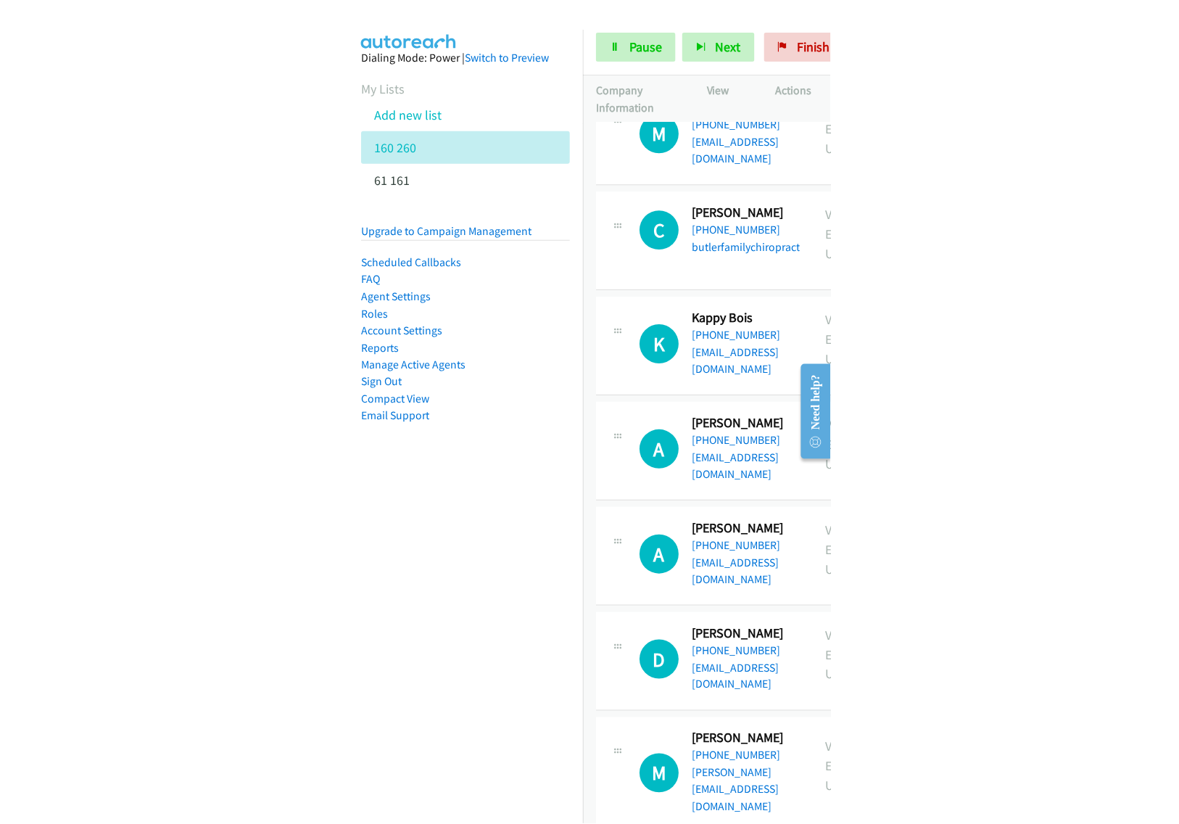
scroll to position [4186, 0]
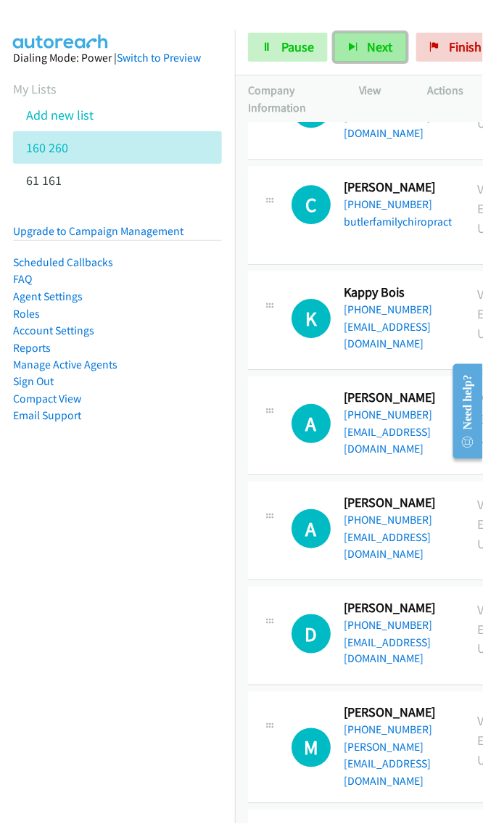
click at [389, 59] on button "Next" at bounding box center [370, 47] width 73 height 29
click at [363, 42] on button "Next" at bounding box center [370, 47] width 73 height 29
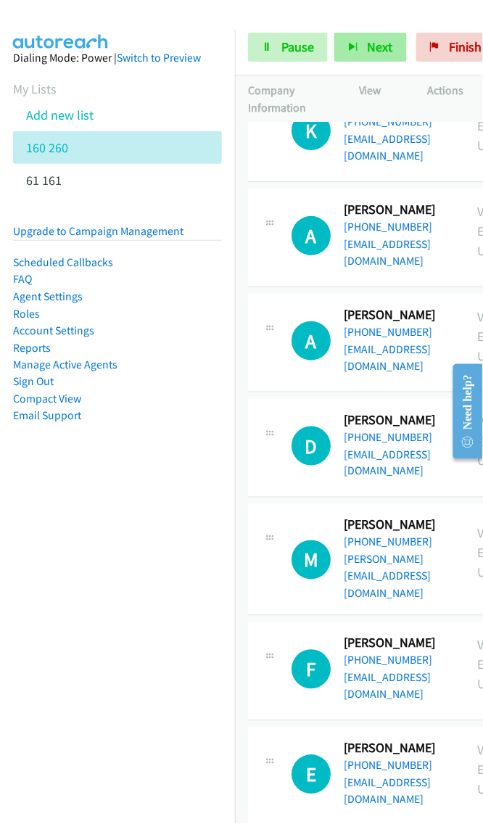
scroll to position [4384, 0]
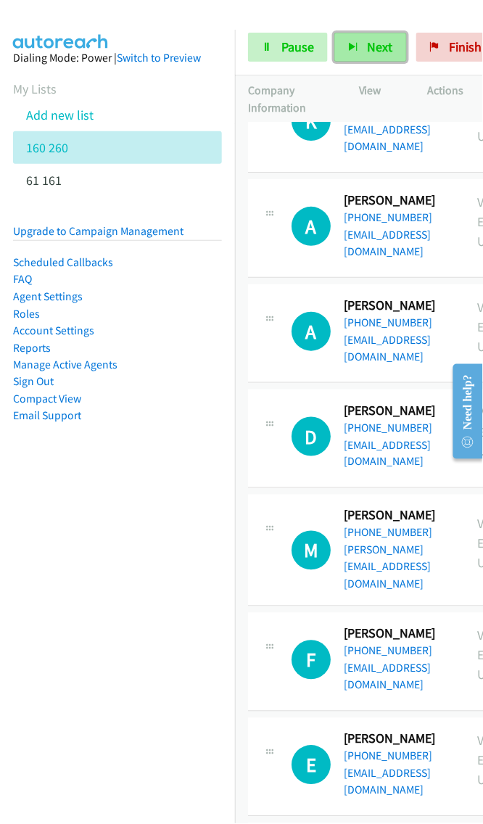
click at [372, 42] on span "Next" at bounding box center [380, 46] width 25 height 17
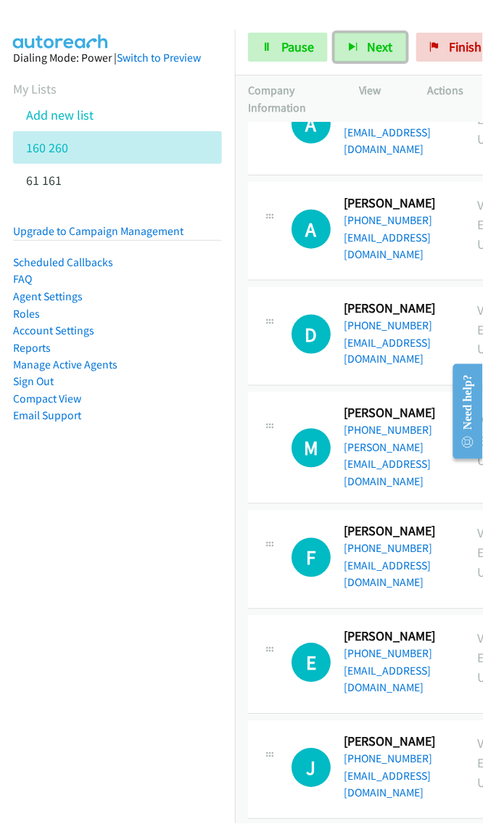
scroll to position [4509, 0]
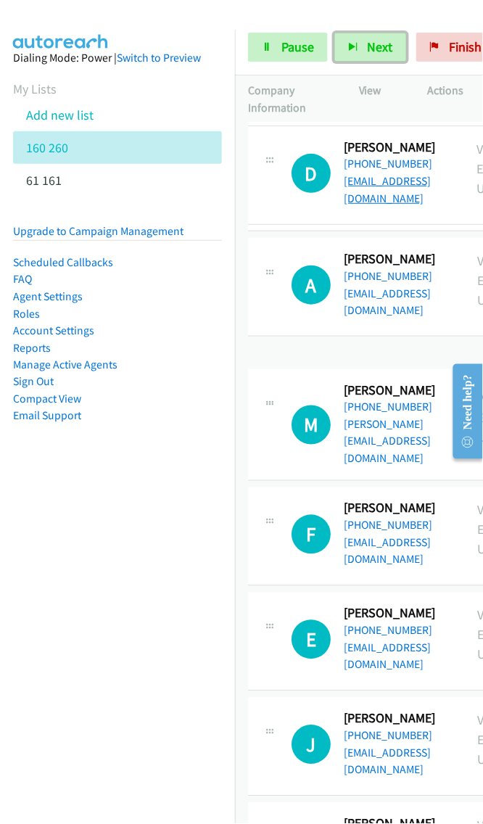
drag, startPoint x: 430, startPoint y: 181, endPoint x: 387, endPoint y: 181, distance: 43.5
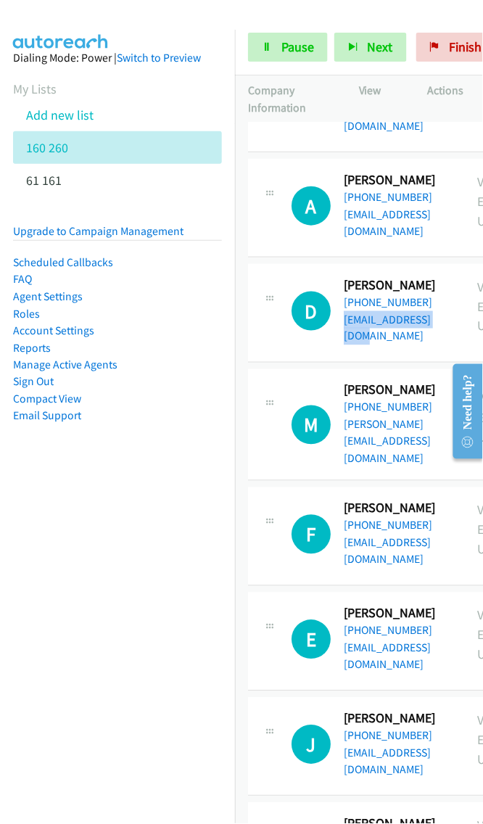
click at [344, 264] on div "D Callback Scheduled Daniel Hillis America/New_York +1 239-597-3929 danhillisdc…" at bounding box center [438, 313] width 381 height 99
click at [396, 400] on link "+1 408-239-7627" at bounding box center [388, 407] width 88 height 14
click at [363, 25] on div "Start Calls Pause Next Finish Started 0" at bounding box center [359, 48] width 248 height 56
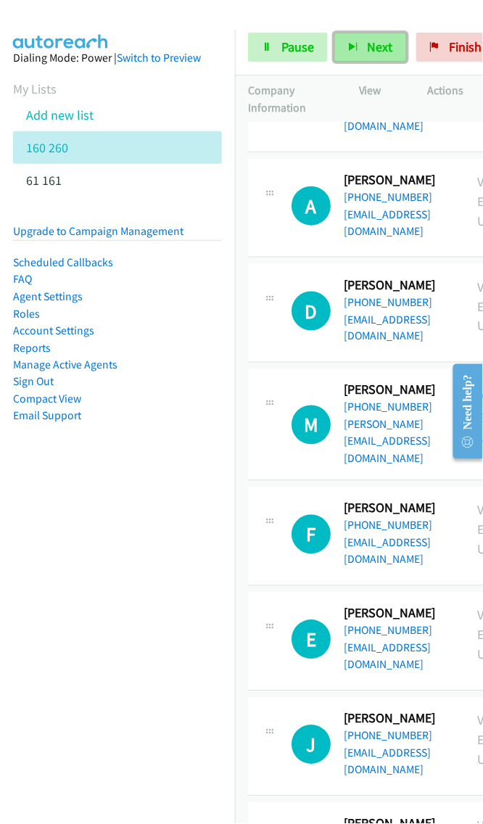
click at [368, 46] on span "Next" at bounding box center [380, 46] width 25 height 17
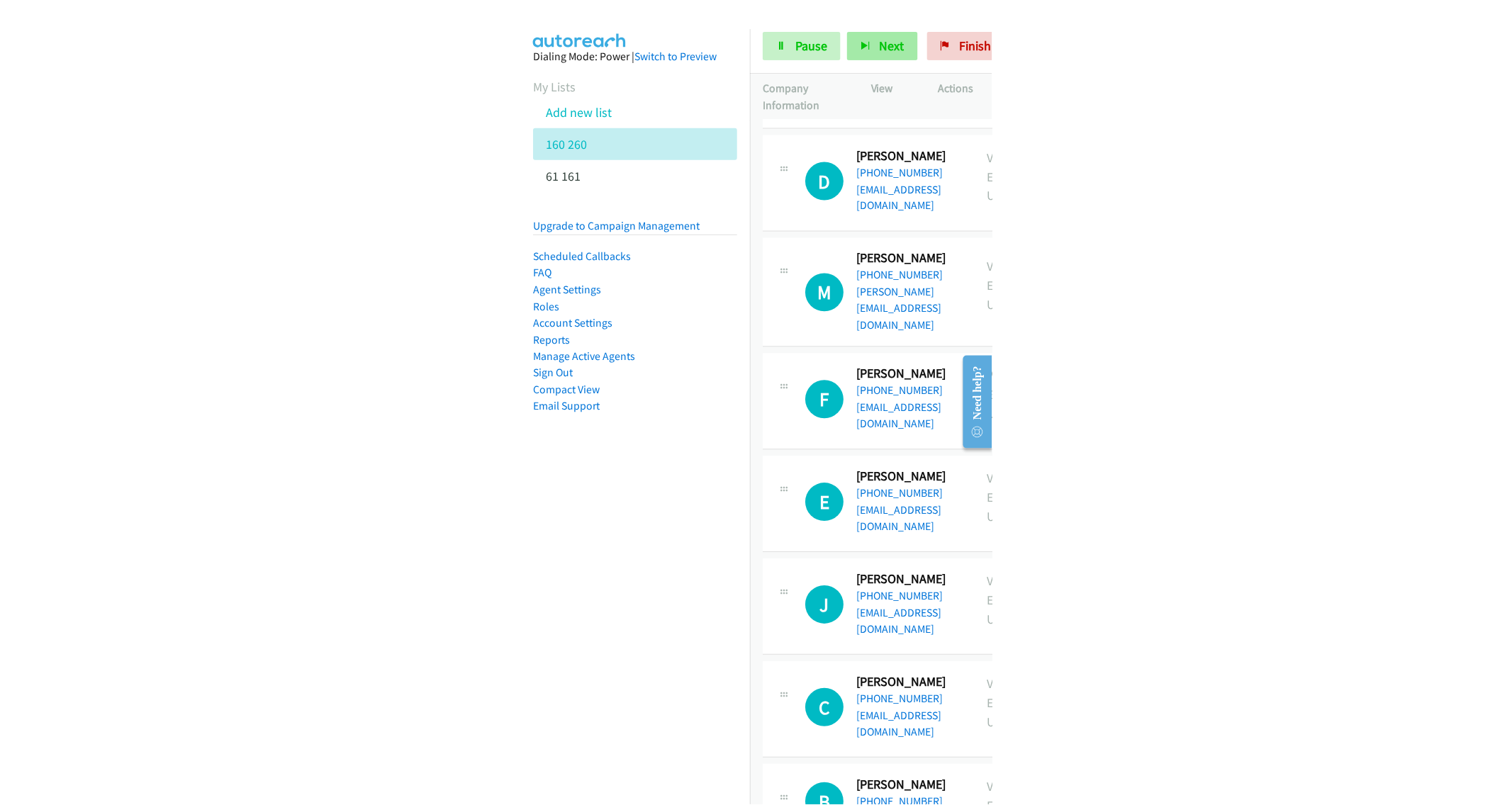
scroll to position [4527, 0]
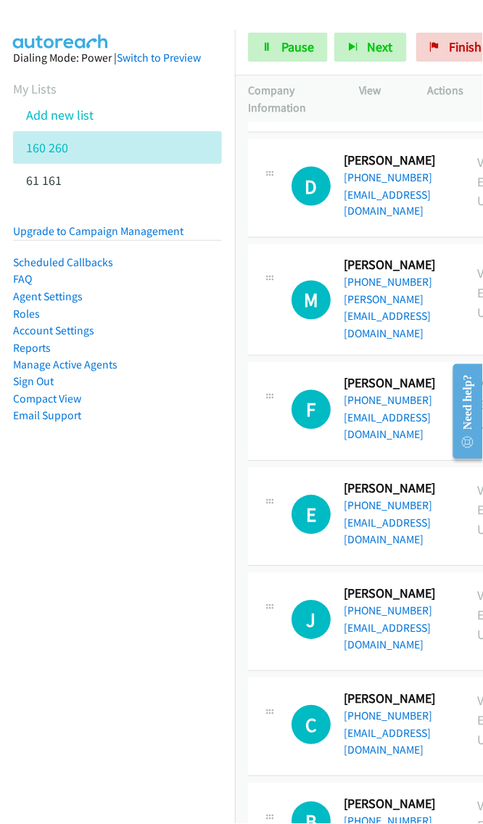
click at [267, 498] on icon at bounding box center [269, 501] width 17 height 7
click at [271, 498] on icon at bounding box center [269, 501] width 17 height 7
click at [273, 500] on icon at bounding box center [269, 503] width 17 height 7
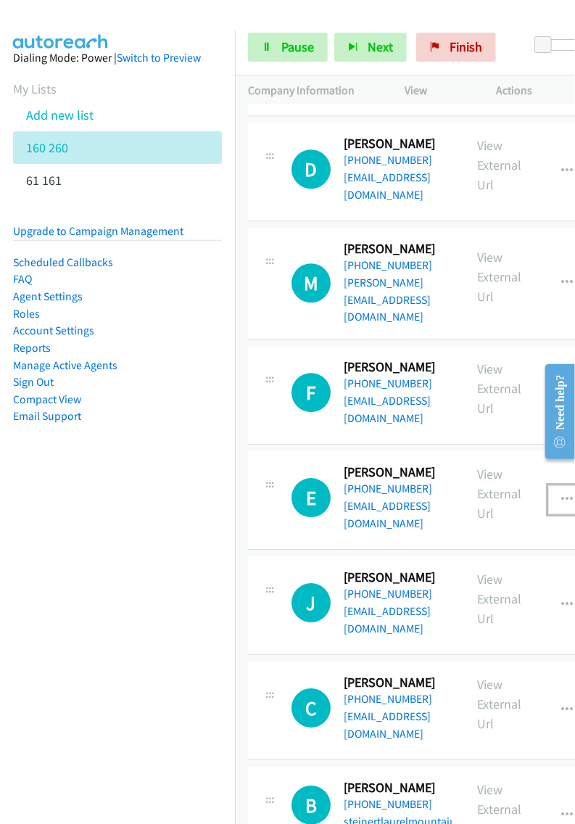
click at [562, 494] on icon "button" at bounding box center [568, 500] width 12 height 12
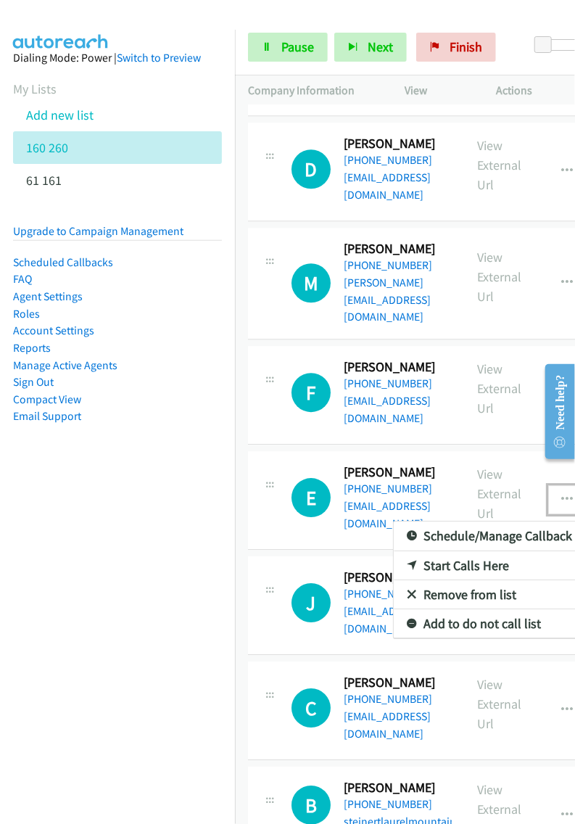
click at [481, 551] on link "Start Calls Here" at bounding box center [490, 565] width 193 height 29
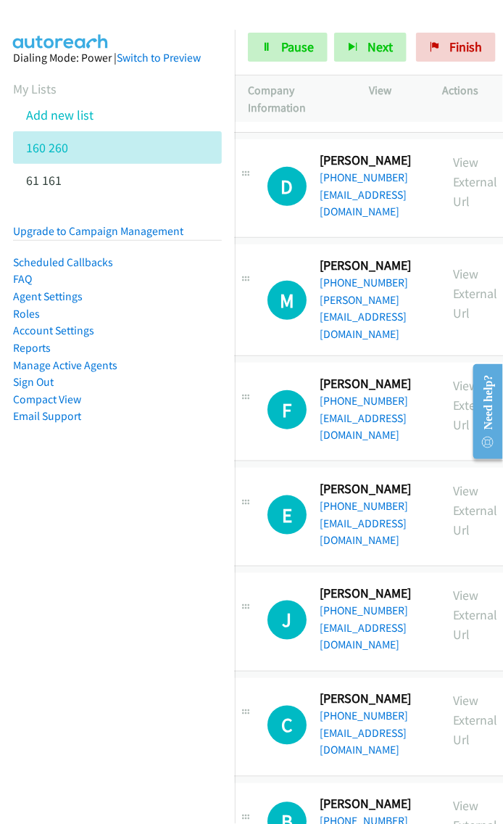
scroll to position [4634, 30]
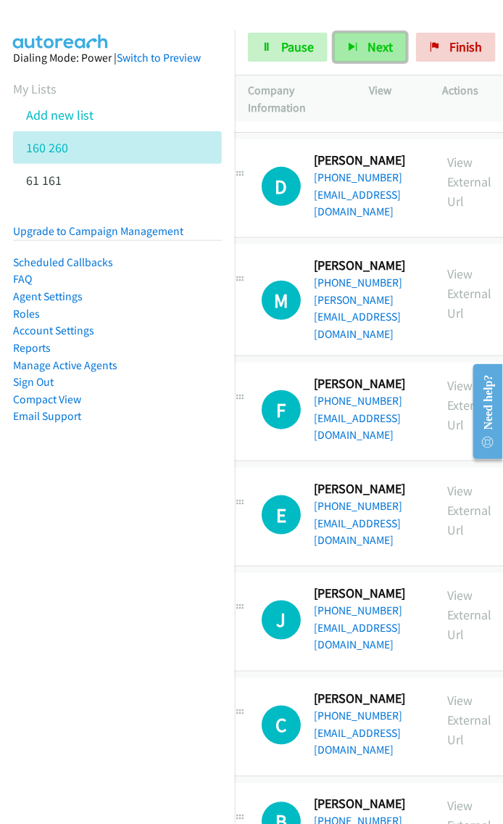
click at [340, 44] on button "Next" at bounding box center [370, 47] width 73 height 29
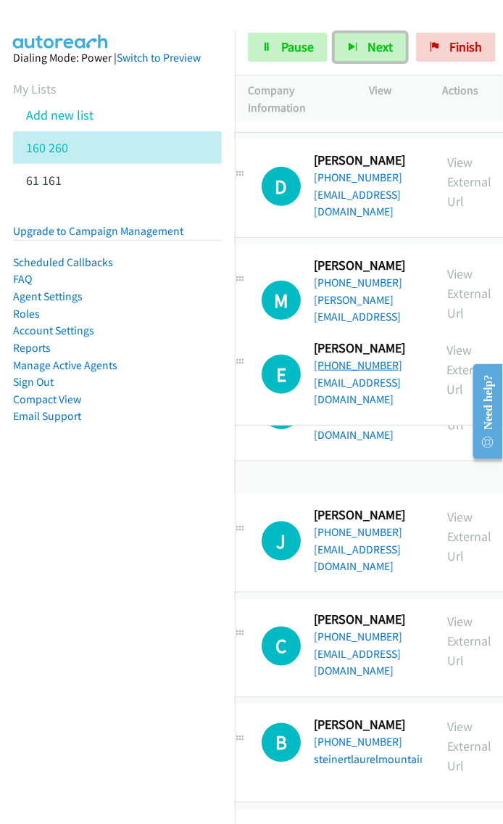
drag, startPoint x: 406, startPoint y: 350, endPoint x: 361, endPoint y: 366, distance: 47.7
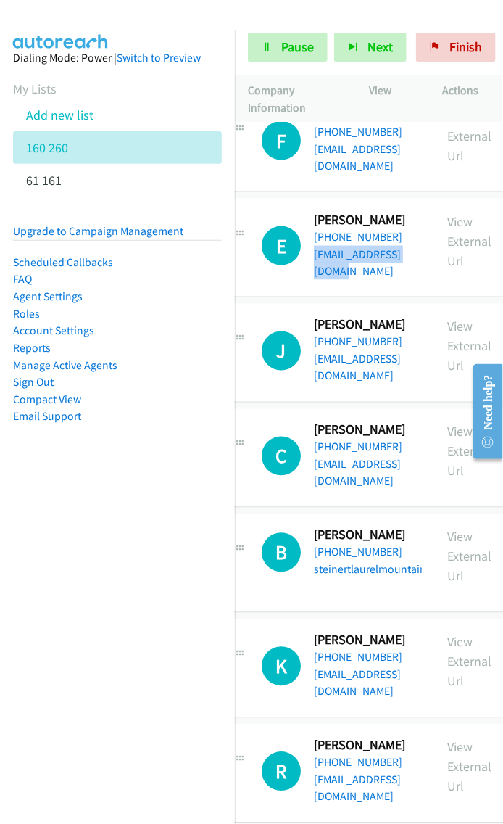
scroll to position [4904, 30]
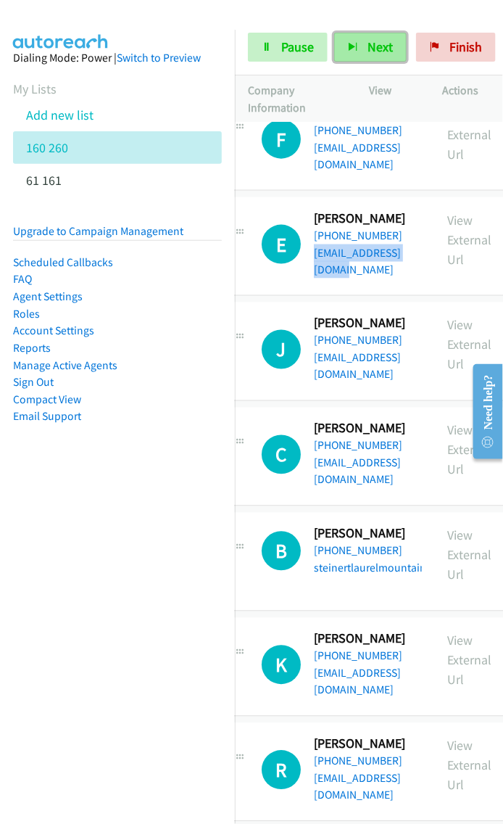
click at [359, 50] on button "Next" at bounding box center [370, 47] width 73 height 29
click at [376, 54] on span "Next" at bounding box center [380, 46] width 25 height 17
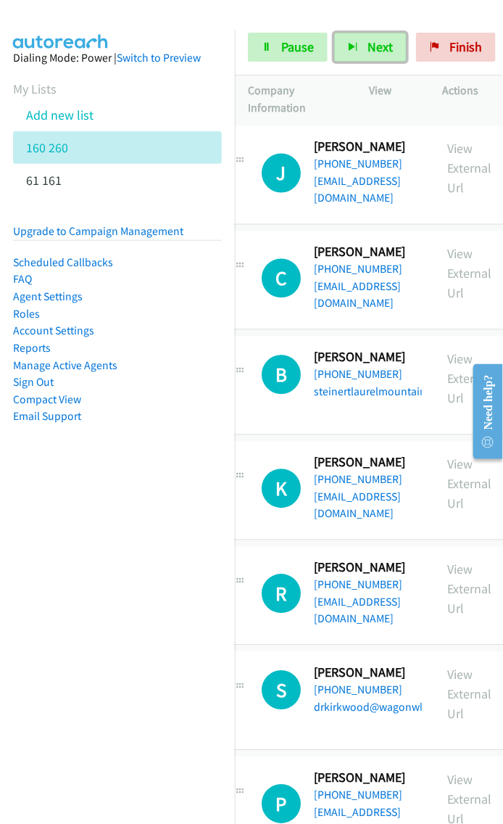
scroll to position [5117, 30]
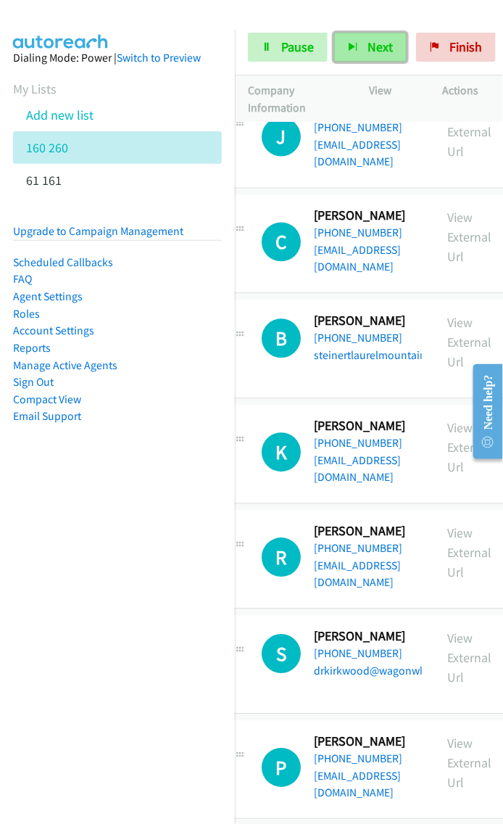
click at [363, 42] on button "Next" at bounding box center [370, 47] width 73 height 29
click at [376, 39] on span "Next" at bounding box center [380, 46] width 25 height 17
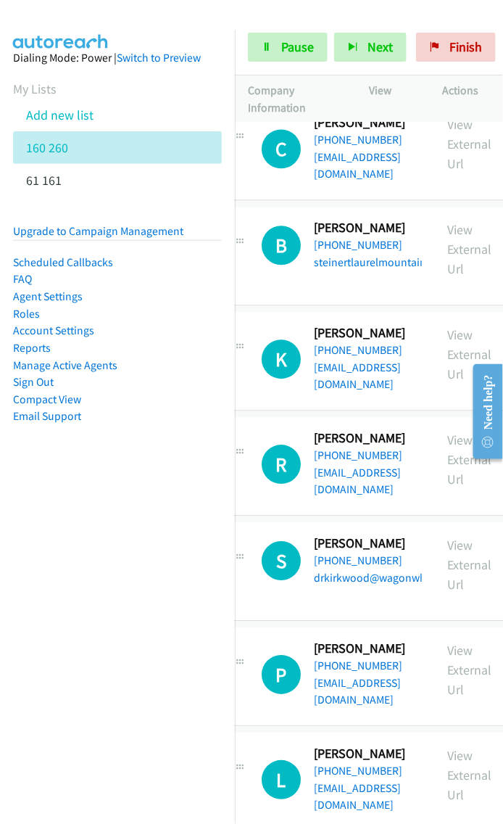
scroll to position [5211, 30]
click at [382, 23] on div "Start Calls Pause Next Finish Started 0" at bounding box center [369, 48] width 268 height 56
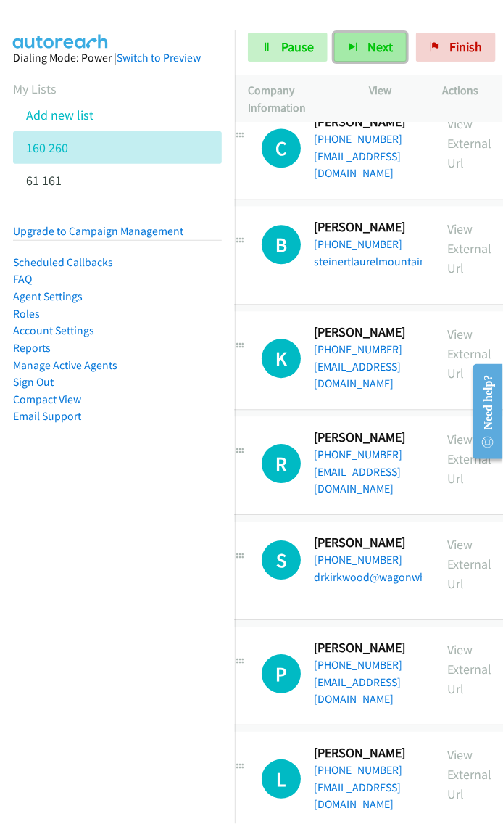
click at [374, 41] on span "Next" at bounding box center [380, 46] width 25 height 17
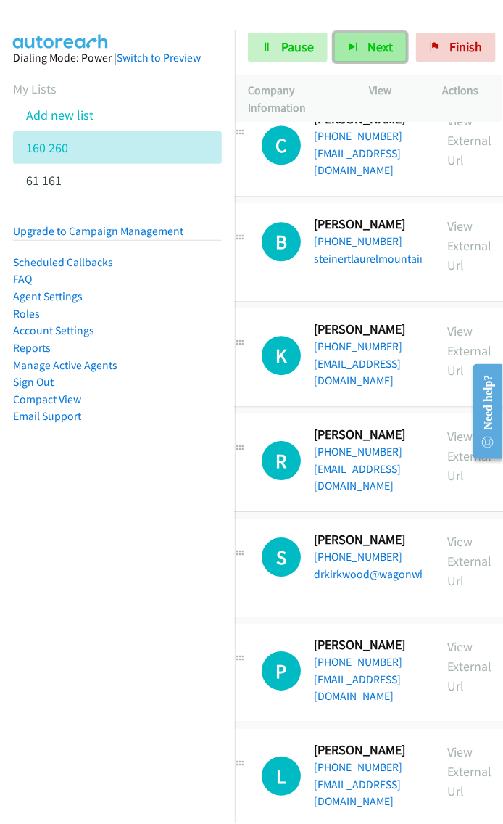
click at [363, 44] on button "Next" at bounding box center [370, 47] width 73 height 29
click at [379, 41] on span "Next" at bounding box center [380, 46] width 25 height 17
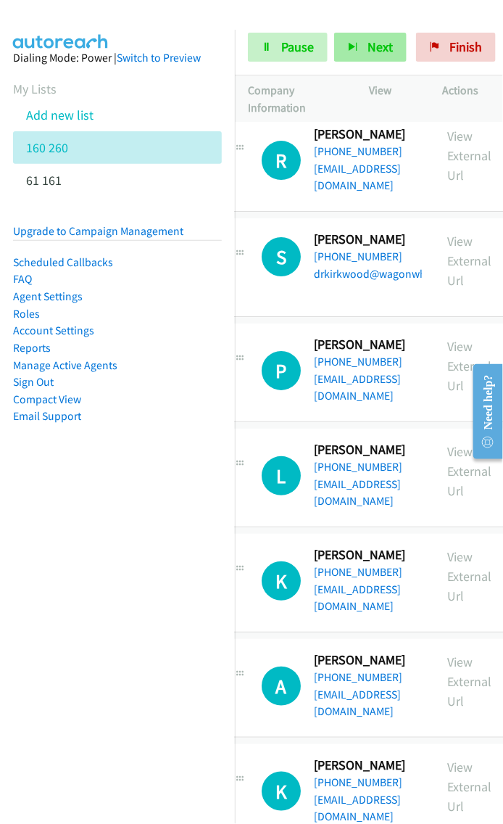
scroll to position [5525, 30]
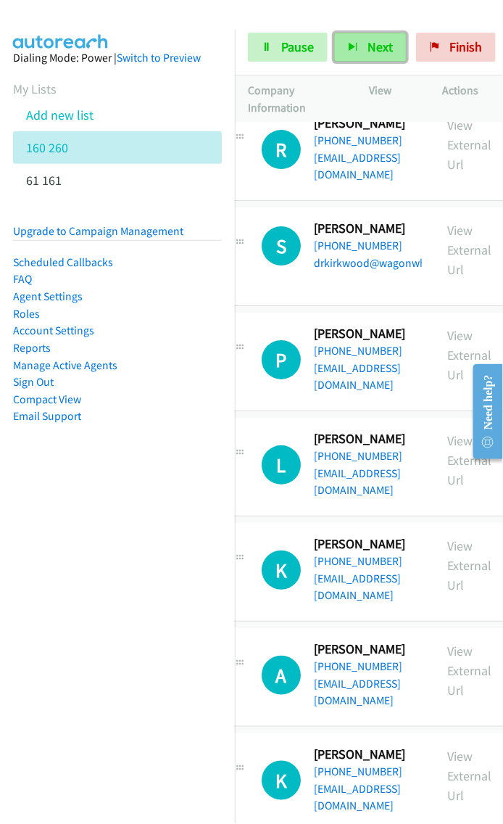
click at [377, 46] on span "Next" at bounding box center [380, 46] width 25 height 17
click at [347, 37] on button "Next" at bounding box center [370, 47] width 73 height 29
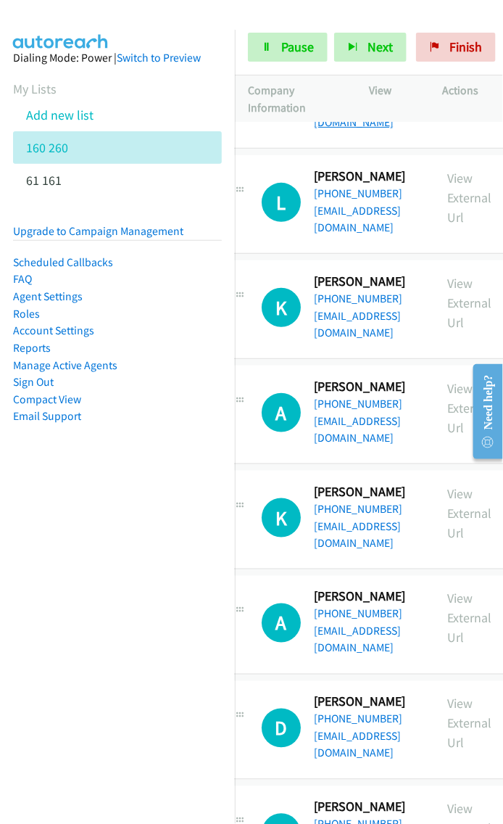
scroll to position [5784, 30]
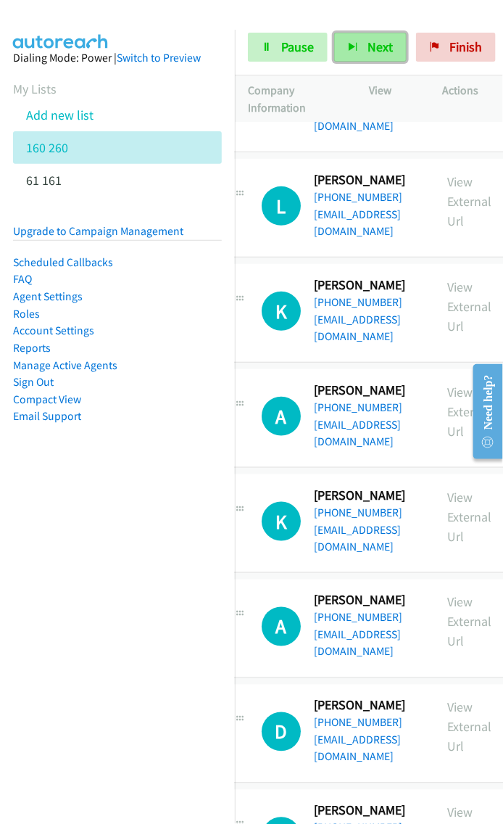
click at [379, 39] on span "Next" at bounding box center [380, 46] width 25 height 17
click at [357, 37] on button "Next" at bounding box center [370, 47] width 73 height 29
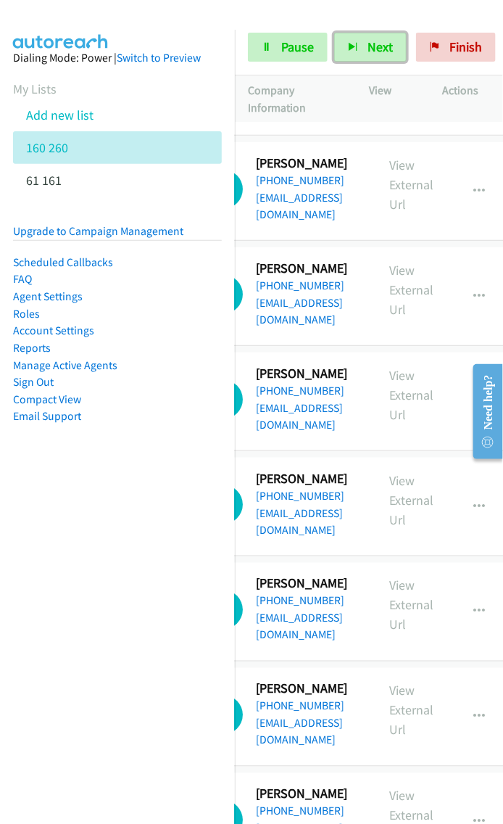
scroll to position [5801, 91]
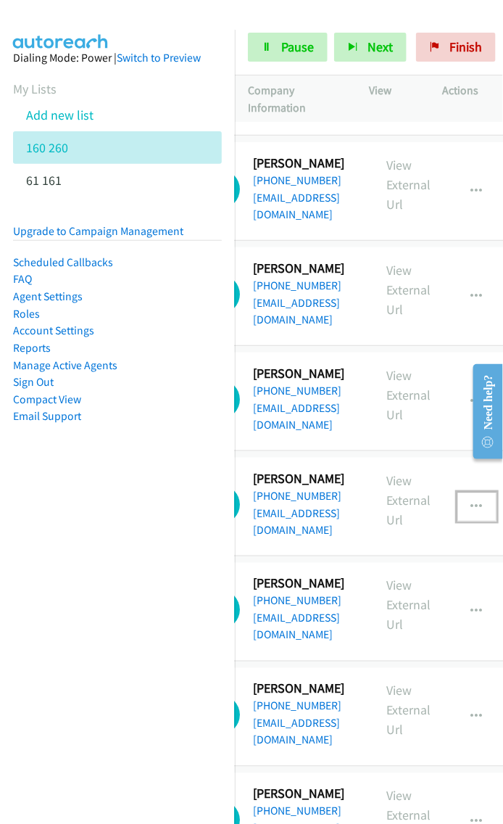
click at [472, 501] on icon "button" at bounding box center [477, 507] width 12 height 12
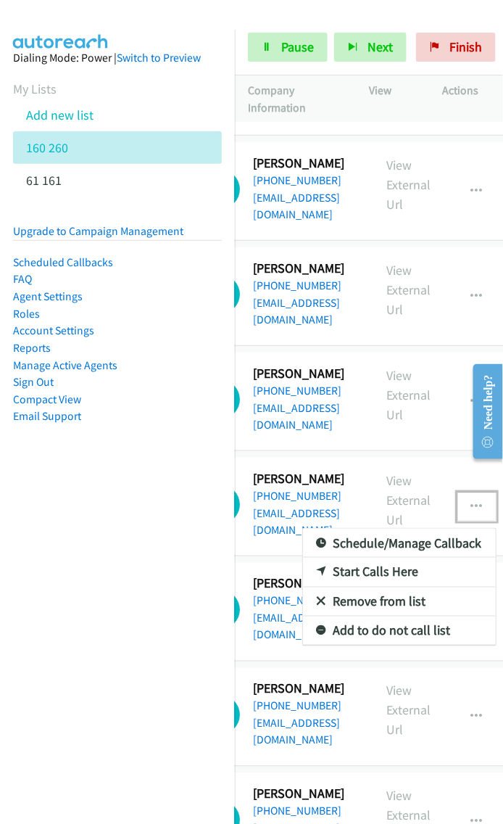
click at [397, 587] on link "Remove from list" at bounding box center [399, 601] width 193 height 29
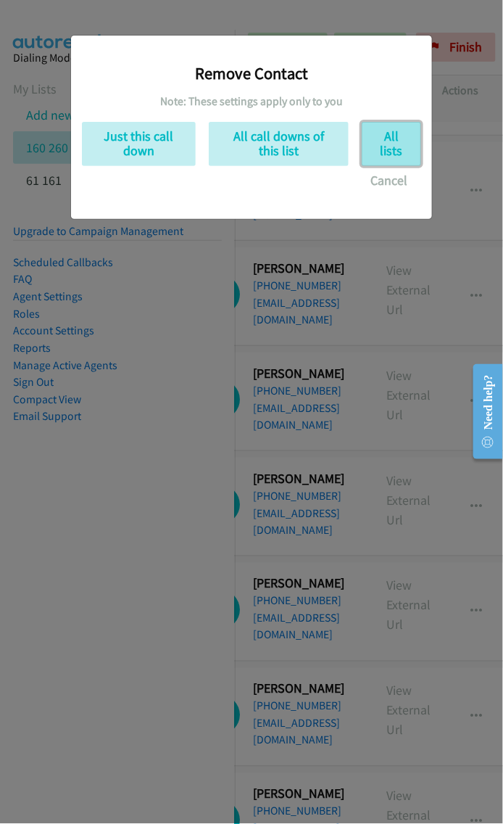
click at [389, 149] on button "All lists" at bounding box center [391, 144] width 59 height 44
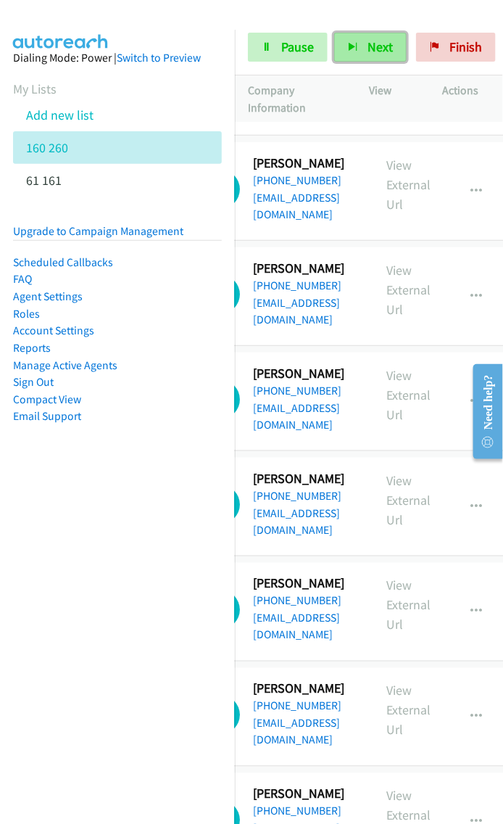
click at [346, 36] on button "Next" at bounding box center [370, 47] width 73 height 29
click at [363, 45] on button "Next" at bounding box center [370, 47] width 73 height 29
click at [467, 450] on div at bounding box center [481, 410] width 41 height 115
click at [469, 453] on div at bounding box center [481, 410] width 41 height 115
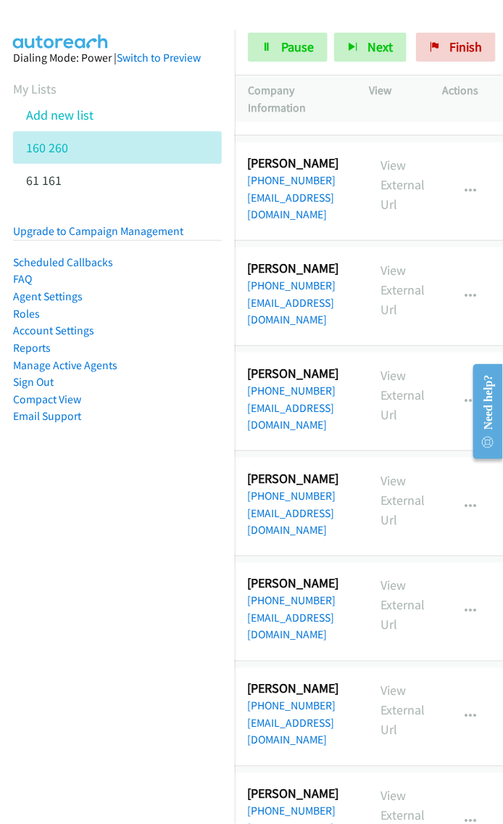
scroll to position [5801, 99]
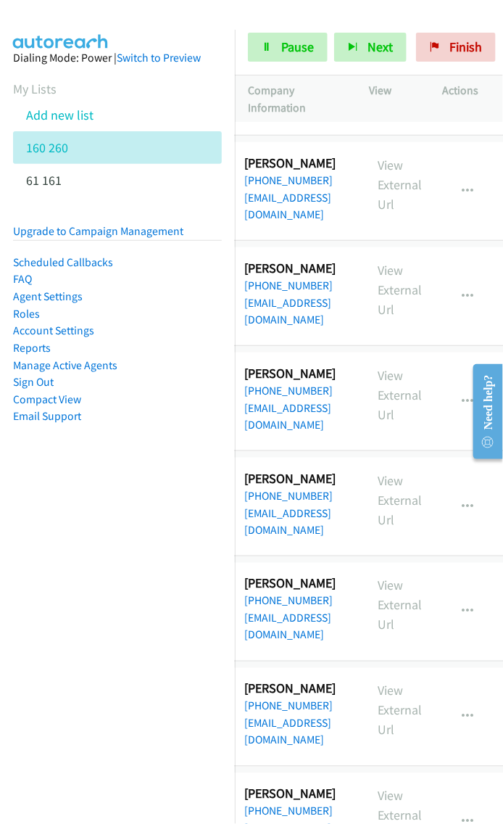
click at [461, 453] on div at bounding box center [481, 410] width 41 height 115
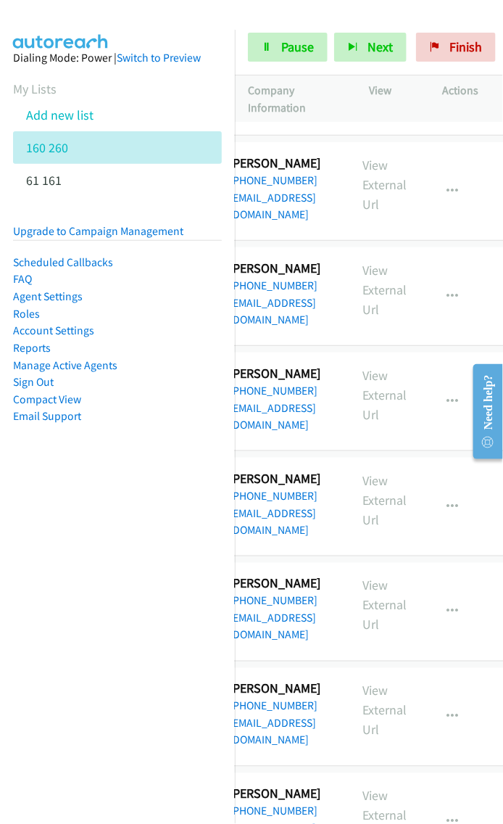
scroll to position [5801, 115]
click at [447, 606] on icon "button" at bounding box center [453, 612] width 12 height 12
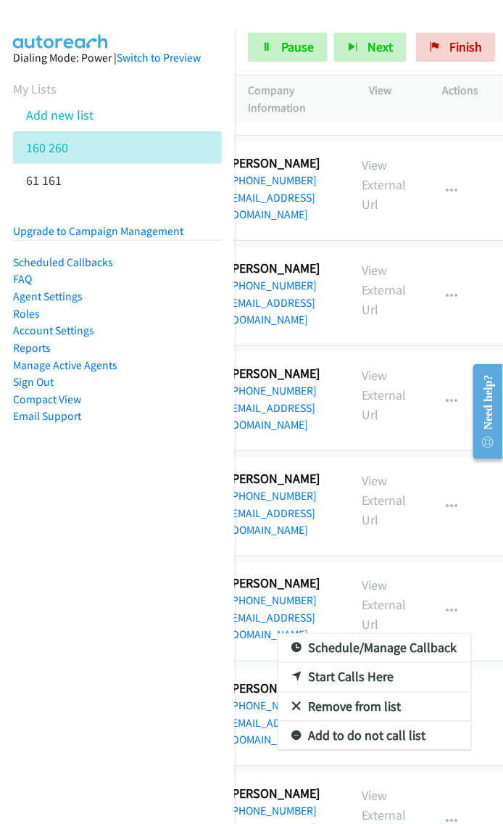
click at [352, 693] on link "Remove from list" at bounding box center [375, 707] width 193 height 29
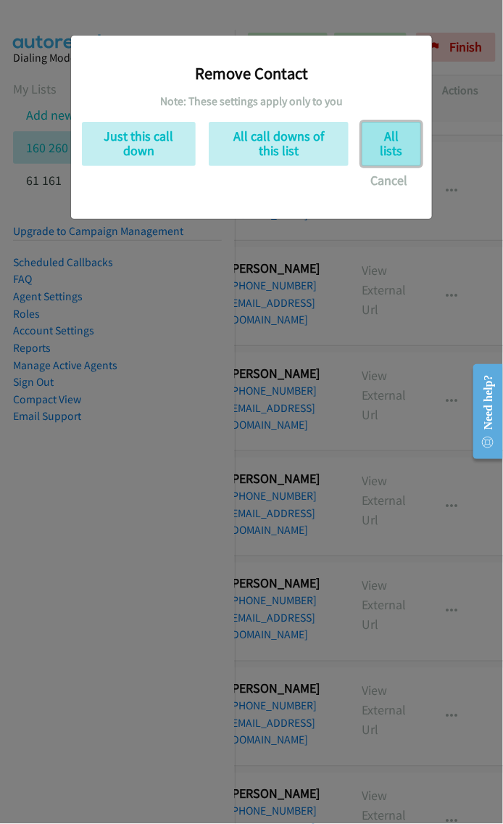
click at [392, 134] on button "All lists" at bounding box center [391, 144] width 59 height 44
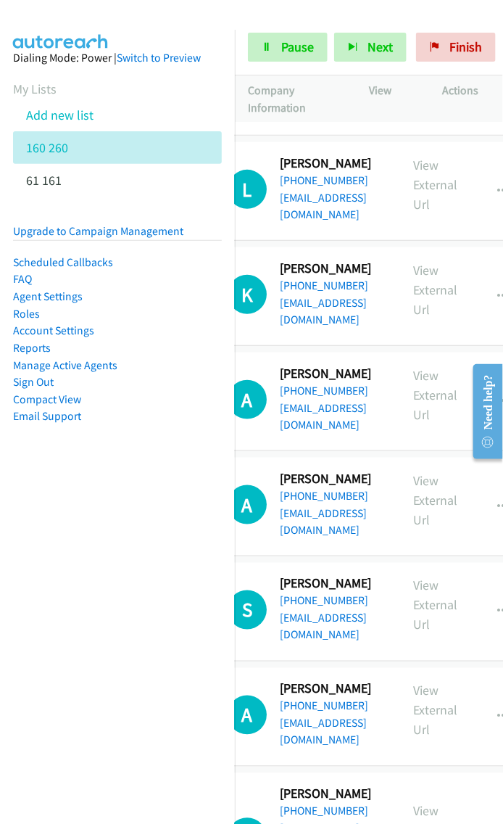
scroll to position [5801, 62]
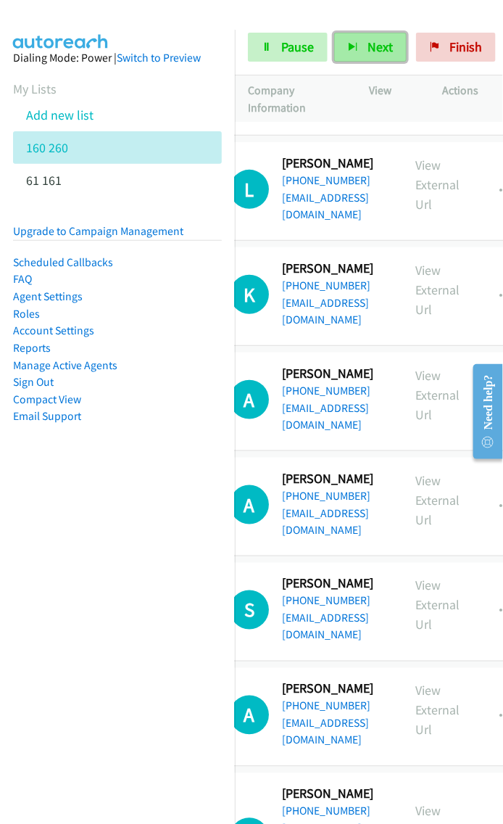
click at [382, 51] on span "Next" at bounding box center [380, 46] width 25 height 17
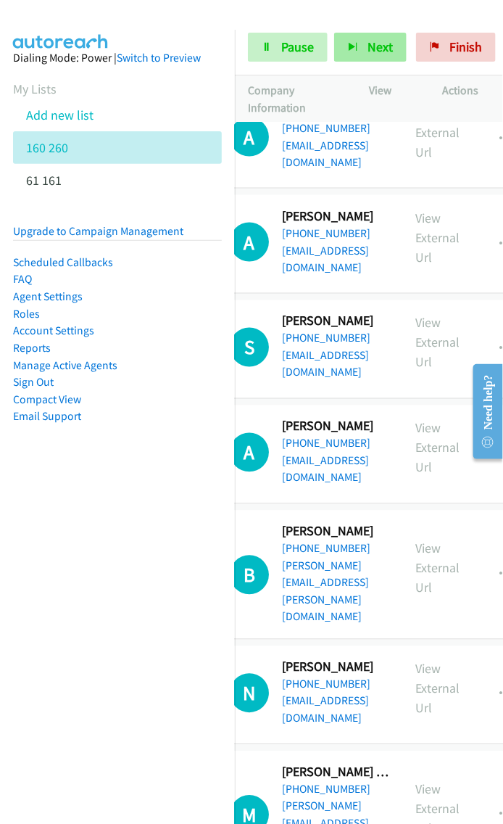
scroll to position [6063, 62]
click at [378, 38] on span "Next" at bounding box center [380, 46] width 25 height 17
click at [381, 54] on span "Next" at bounding box center [380, 46] width 25 height 17
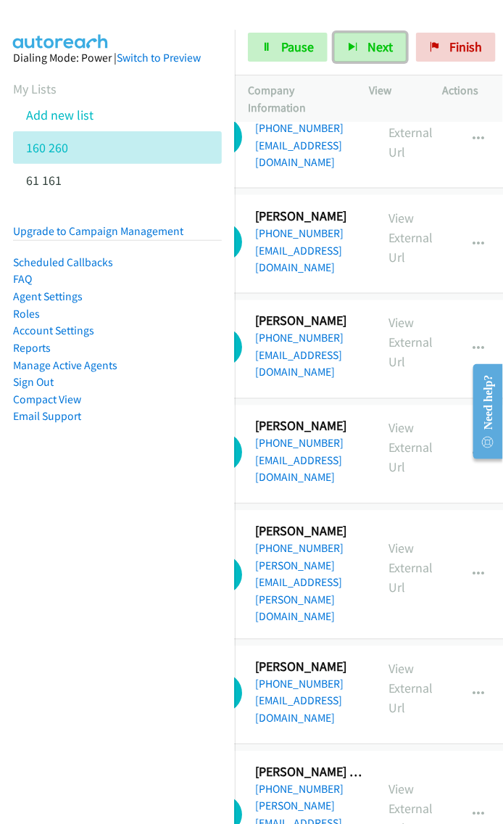
scroll to position [6063, 103]
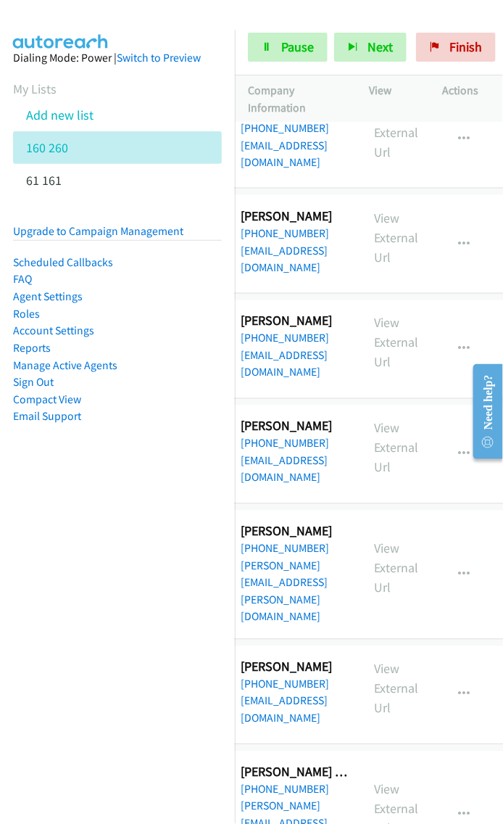
click at [461, 392] on div at bounding box center [481, 410] width 41 height 115
click at [462, 400] on iframe at bounding box center [482, 411] width 41 height 115
click at [464, 400] on div at bounding box center [481, 410] width 41 height 115
click at [460, 569] on icon "button" at bounding box center [465, 575] width 12 height 12
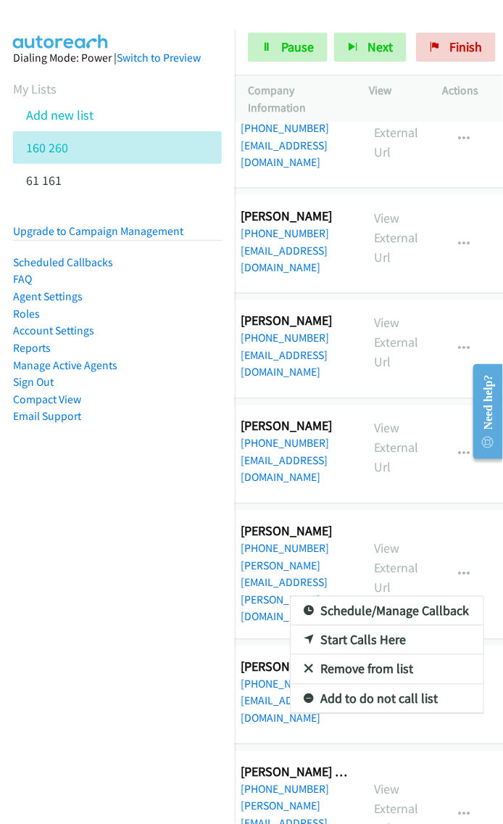
click at [379, 655] on link "Remove from list" at bounding box center [387, 669] width 193 height 29
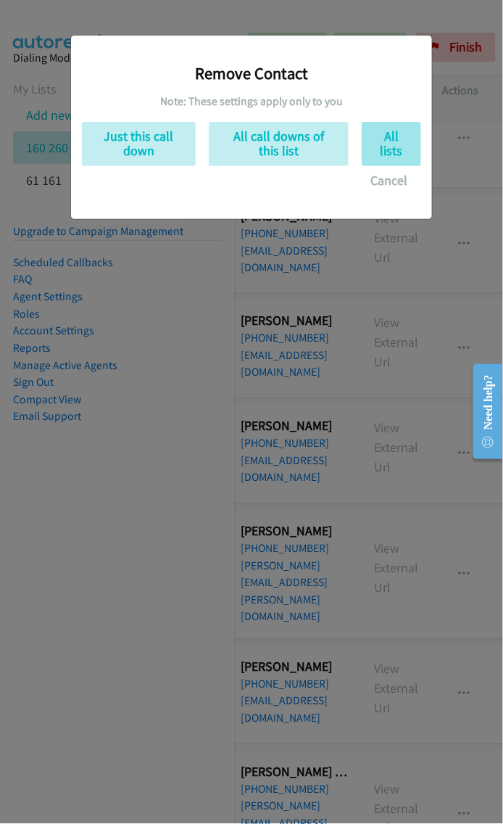
click at [403, 138] on button "All lists" at bounding box center [391, 144] width 59 height 44
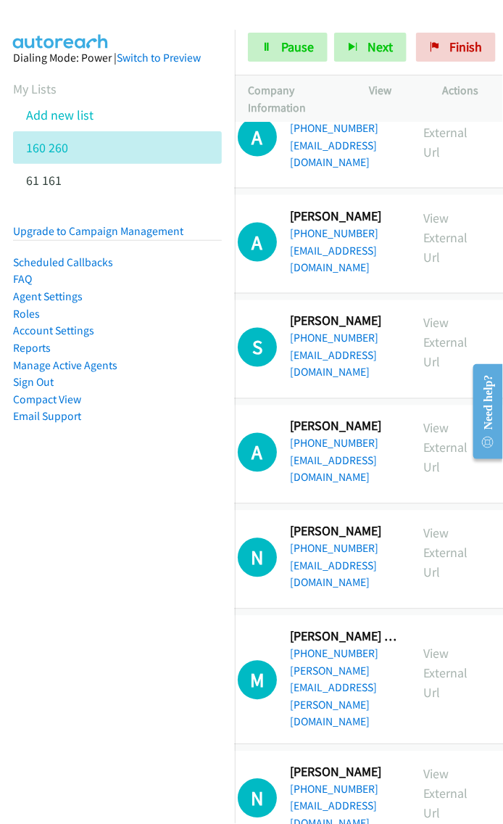
scroll to position [6063, 49]
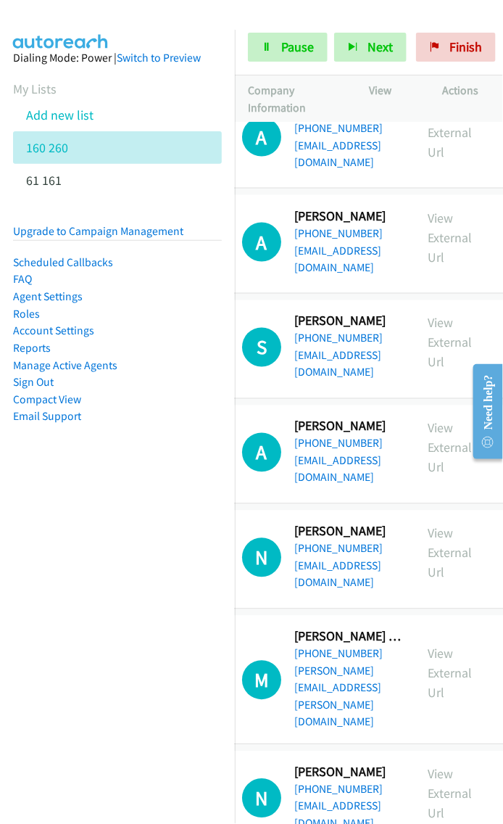
click at [412, 12] on div at bounding box center [245, 28] width 490 height 56
click at [373, 52] on span "Next" at bounding box center [380, 46] width 25 height 17
click at [371, 40] on span "Next" at bounding box center [380, 46] width 25 height 17
click at [363, 45] on button "Next" at bounding box center [370, 47] width 73 height 29
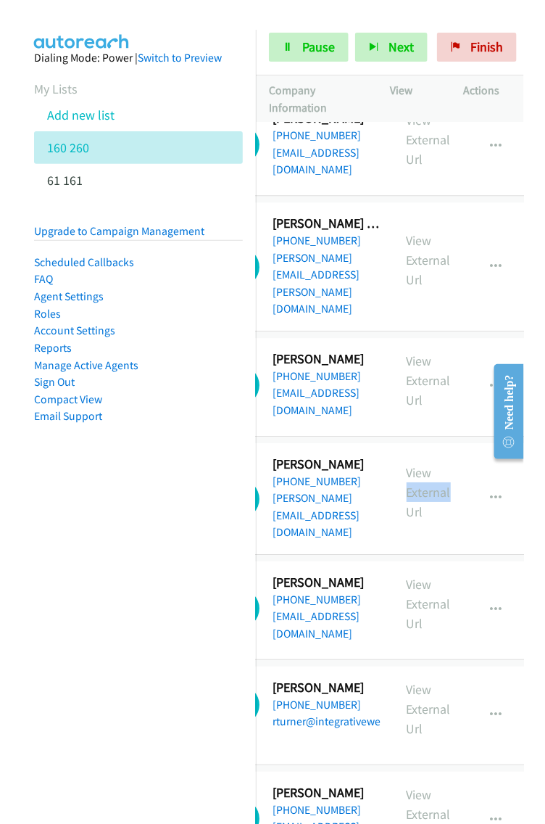
scroll to position [6477, 110]
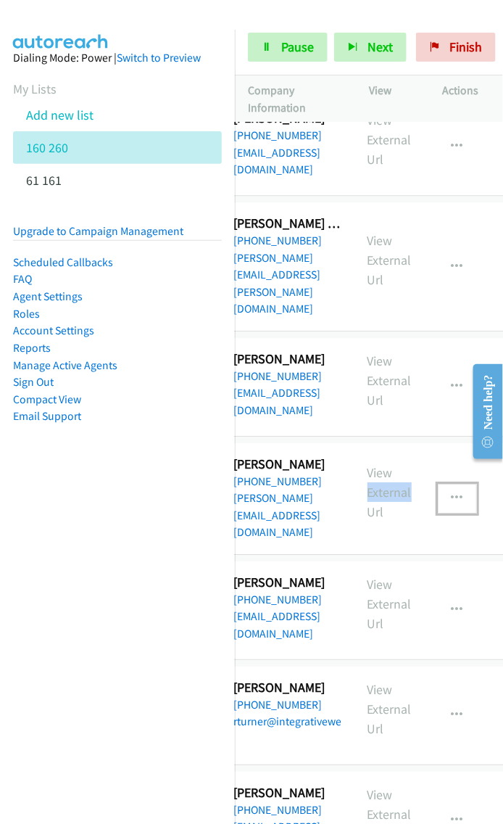
click at [455, 492] on icon "button" at bounding box center [458, 498] width 12 height 12
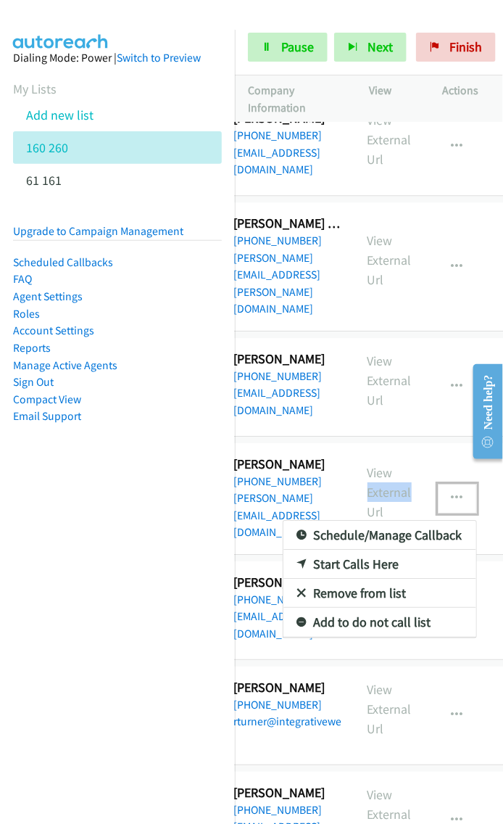
click at [358, 579] on link "Remove from list" at bounding box center [380, 593] width 193 height 29
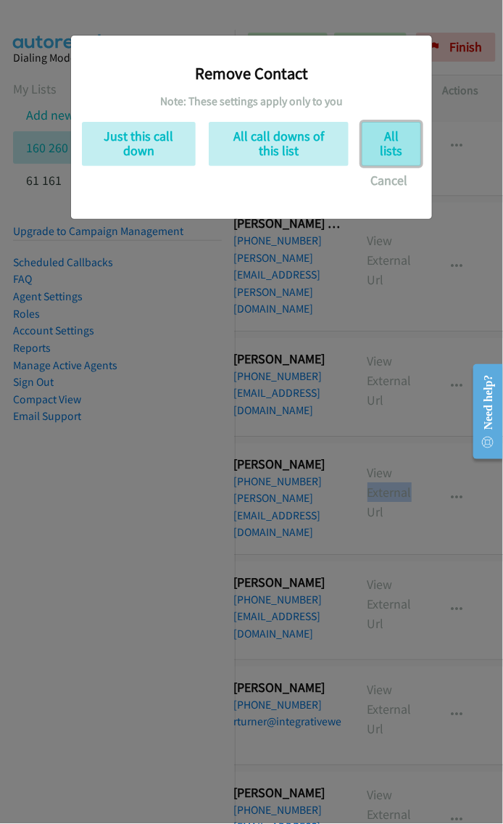
click at [392, 151] on button "All lists" at bounding box center [391, 144] width 59 height 44
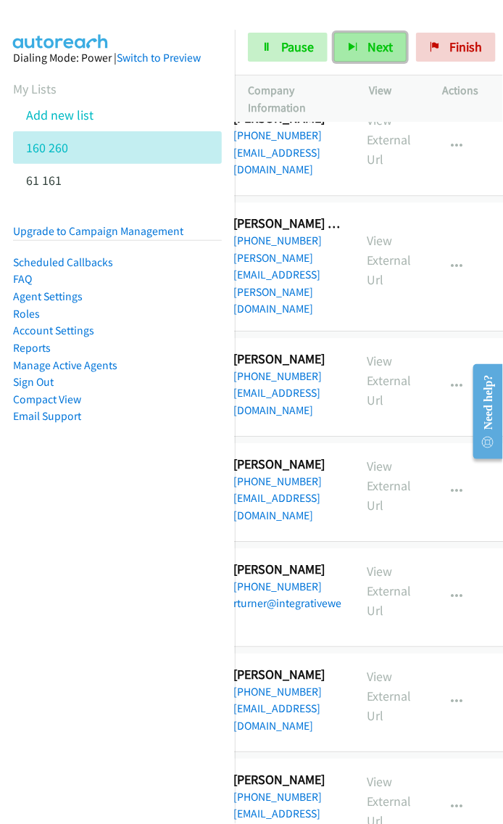
click at [347, 41] on button "Next" at bounding box center [370, 47] width 73 height 29
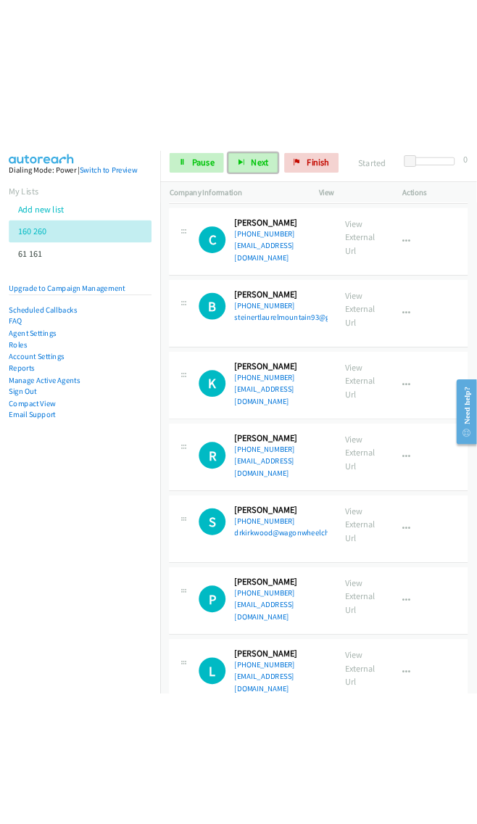
scroll to position [6477, 0]
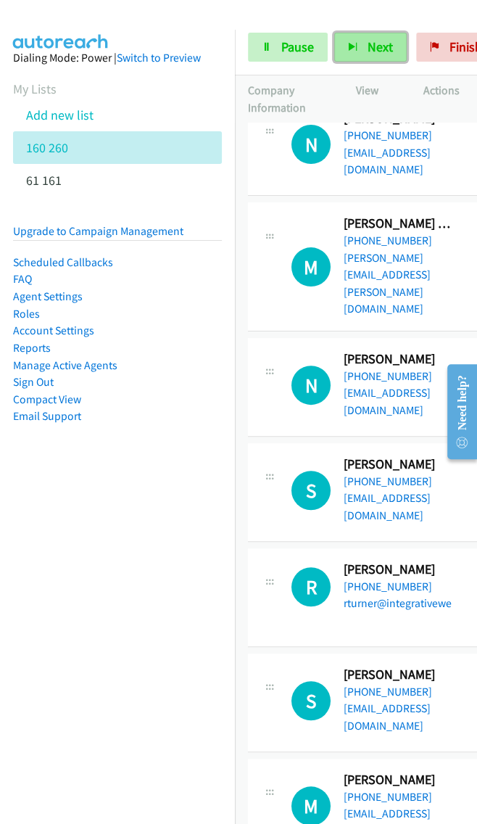
click at [374, 42] on span "Next" at bounding box center [380, 46] width 25 height 17
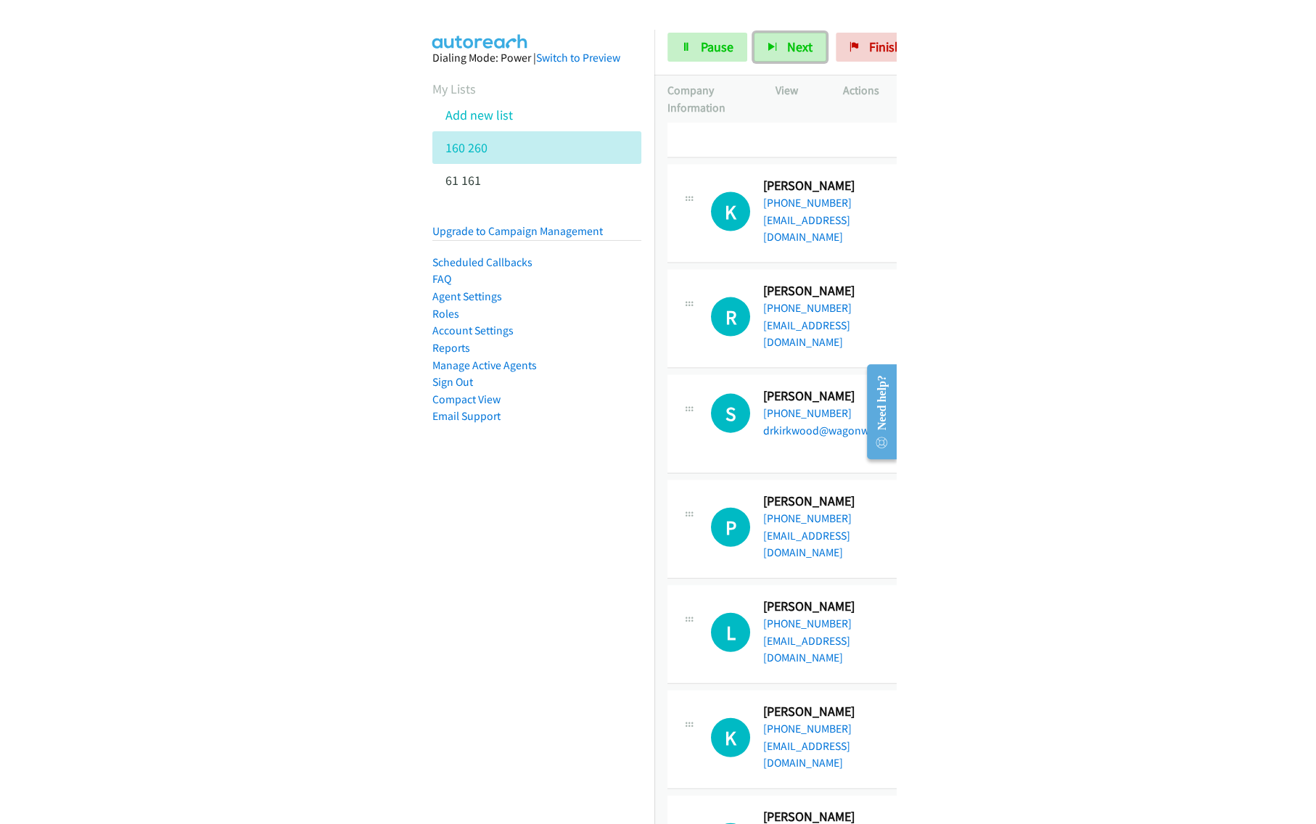
scroll to position [6717, 0]
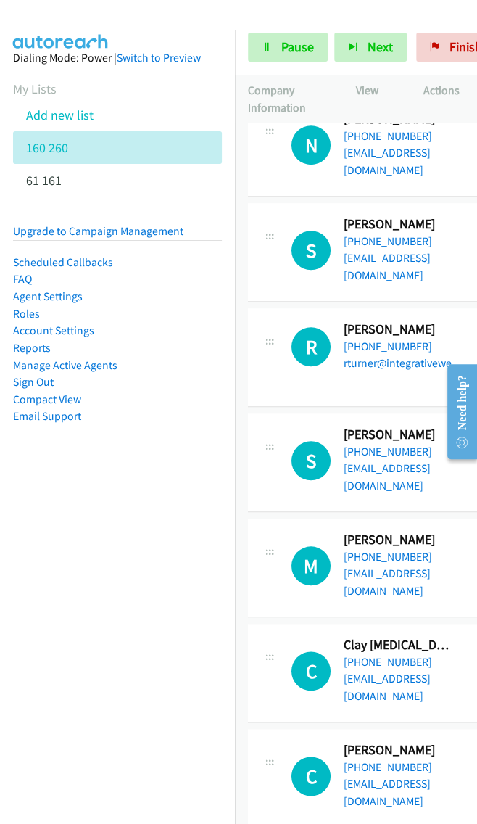
click at [342, 18] on div at bounding box center [232, 28] width 464 height 56
click at [373, 51] on span "Next" at bounding box center [380, 46] width 25 height 17
click at [397, 21] on div "Start Calls Pause Next Finish Started 0" at bounding box center [356, 48] width 242 height 56
click at [386, 43] on span "Next" at bounding box center [380, 46] width 25 height 17
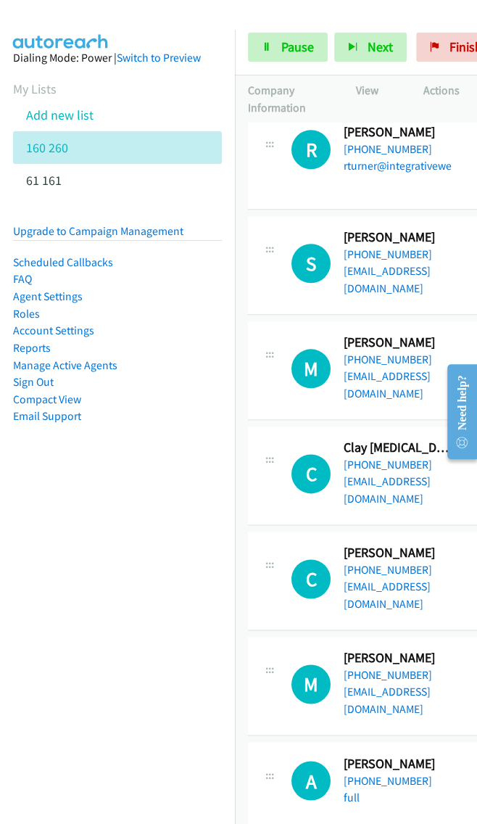
scroll to position [6916, 0]
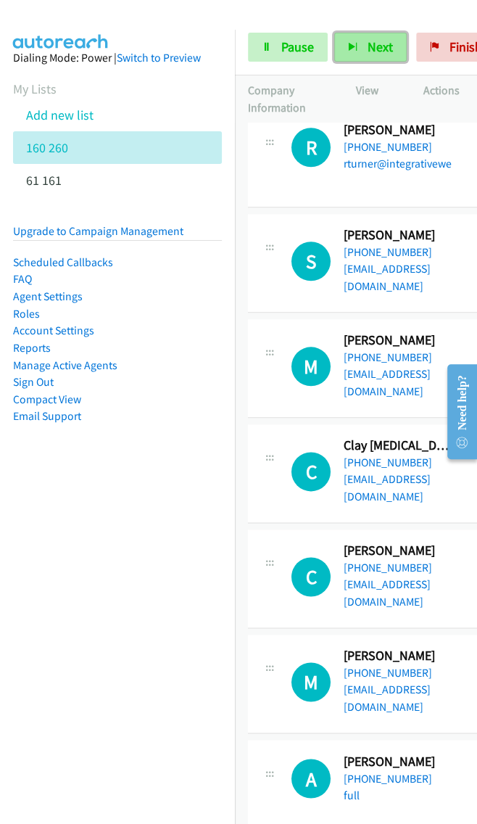
click at [351, 41] on button "Next" at bounding box center [370, 47] width 73 height 29
click at [356, 45] on button "Next" at bounding box center [370, 47] width 73 height 29
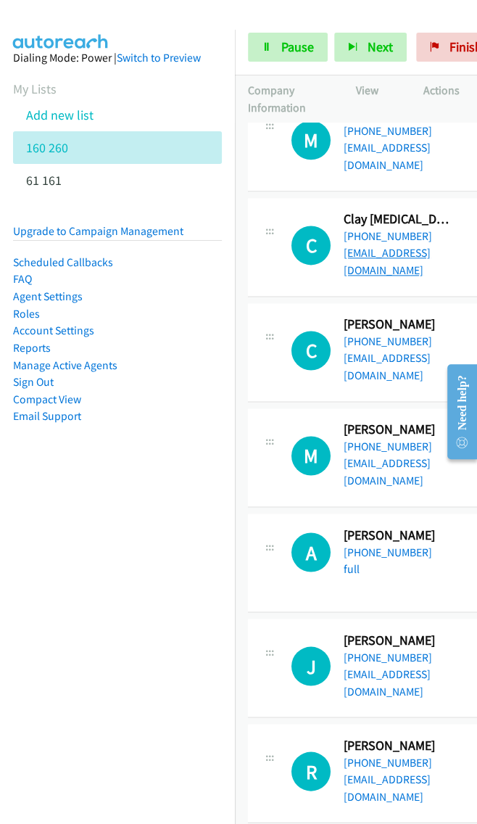
scroll to position [7146, 0]
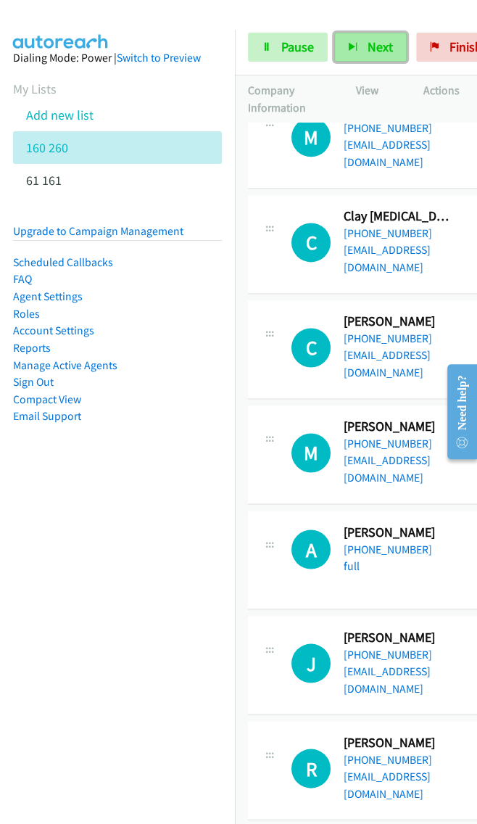
click at [374, 37] on button "Next" at bounding box center [370, 47] width 73 height 29
click at [359, 57] on button "Next" at bounding box center [370, 47] width 73 height 29
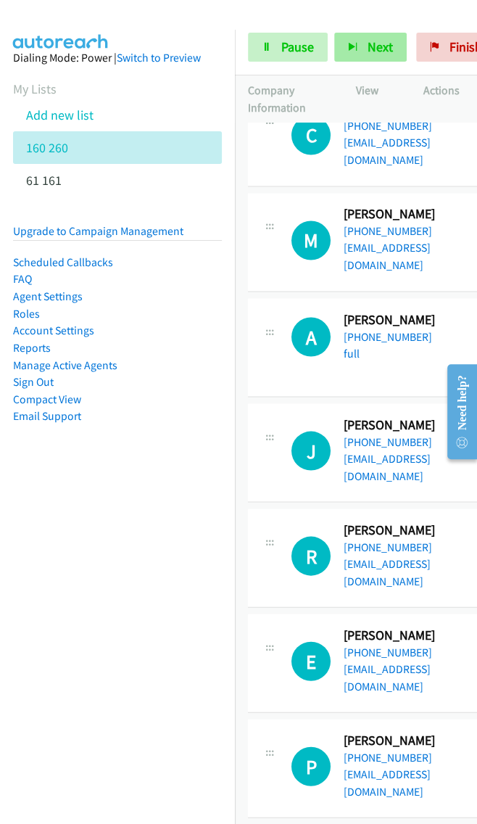
scroll to position [7355, 0]
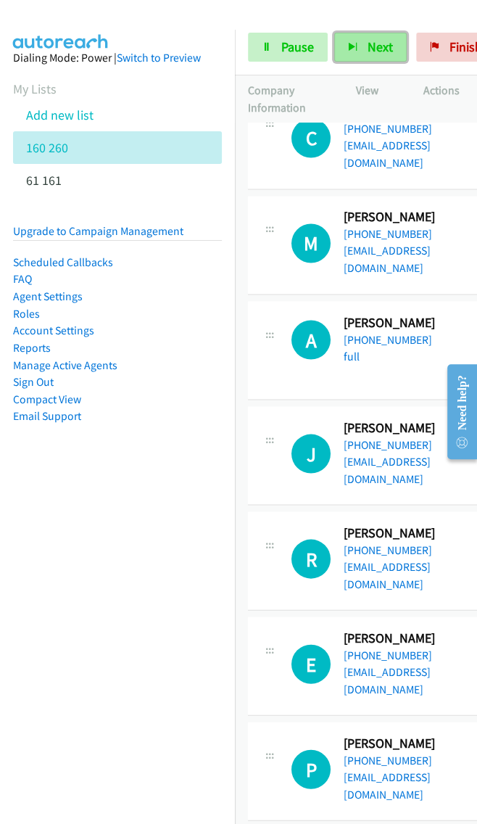
click at [378, 54] on span "Next" at bounding box center [380, 46] width 25 height 17
click at [377, 46] on span "Next" at bounding box center [380, 46] width 25 height 17
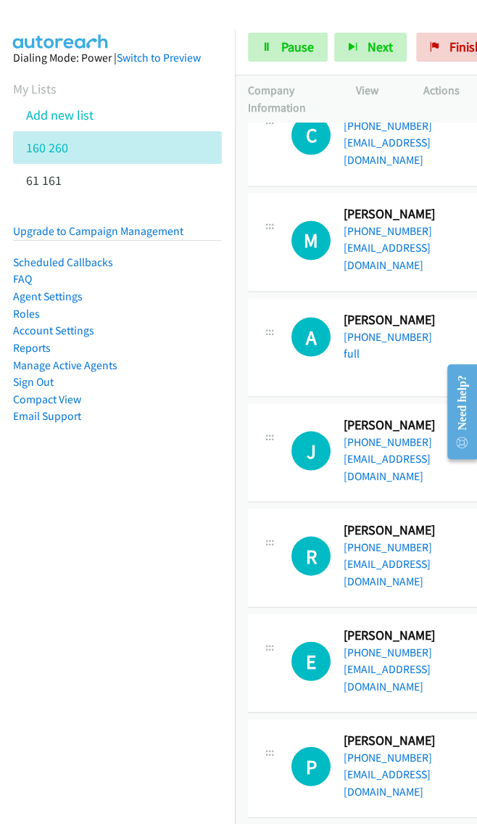
scroll to position [7358, 0]
click at [271, 541] on icon at bounding box center [269, 544] width 17 height 7
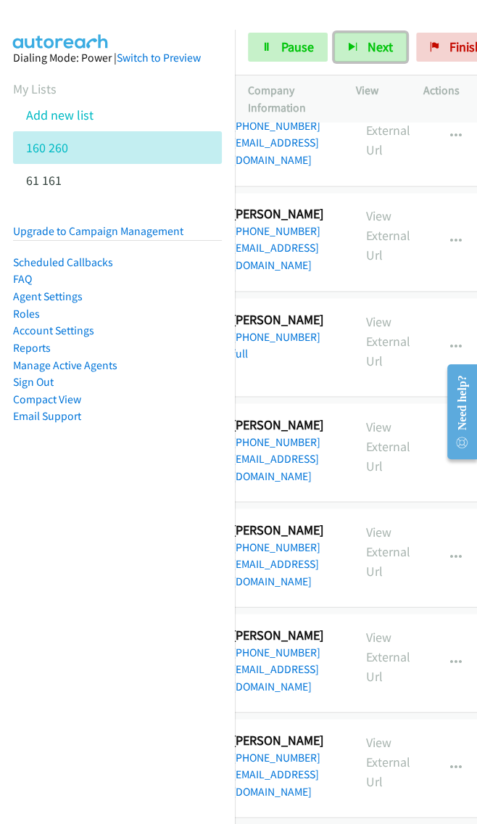
scroll to position [7358, 117]
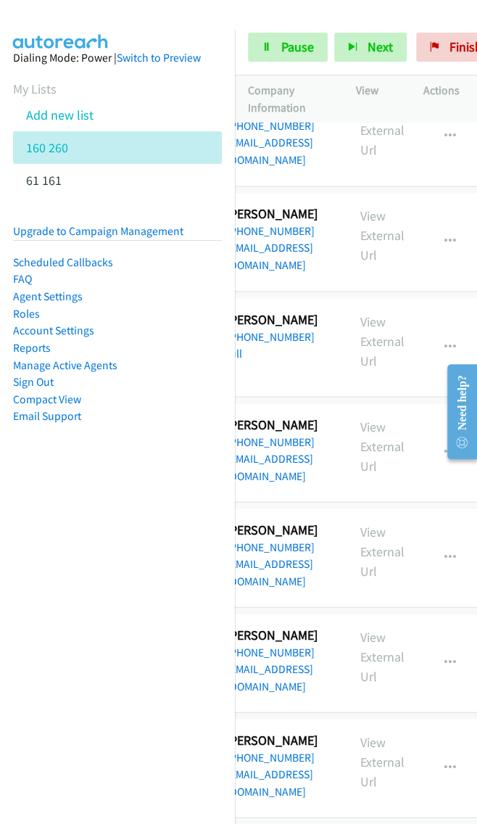
click at [445, 361] on div at bounding box center [456, 411] width 41 height 115
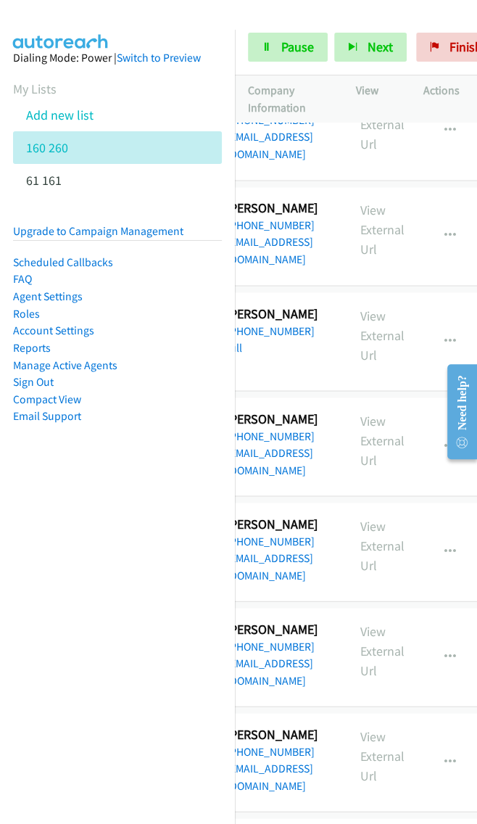
scroll to position [7365, 117]
click at [445, 545] on icon "button" at bounding box center [451, 551] width 12 height 12
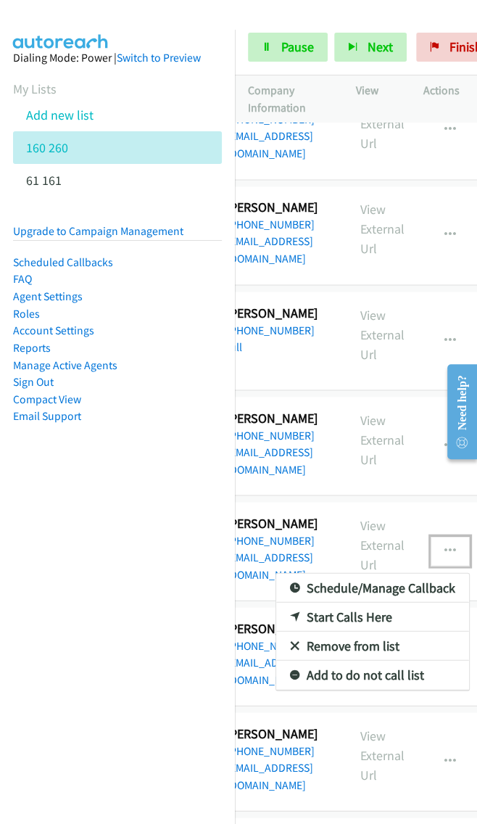
click at [375, 631] on link "Remove from list" at bounding box center [372, 645] width 193 height 29
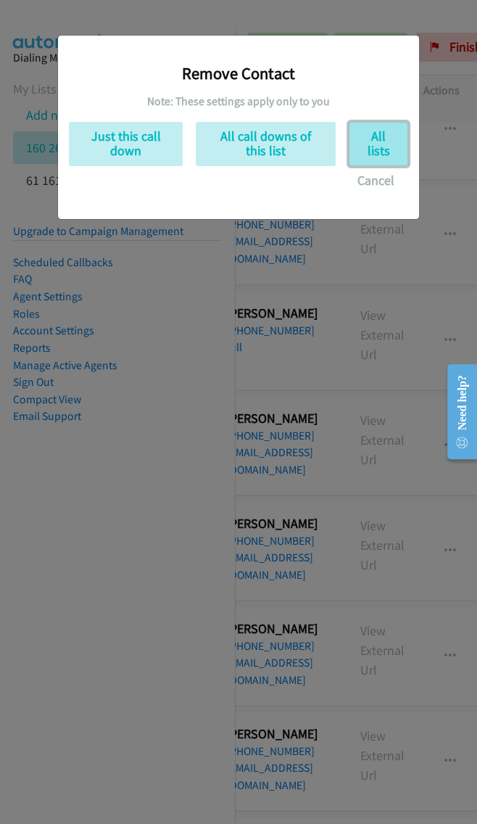
click at [367, 128] on button "All lists" at bounding box center [378, 144] width 59 height 44
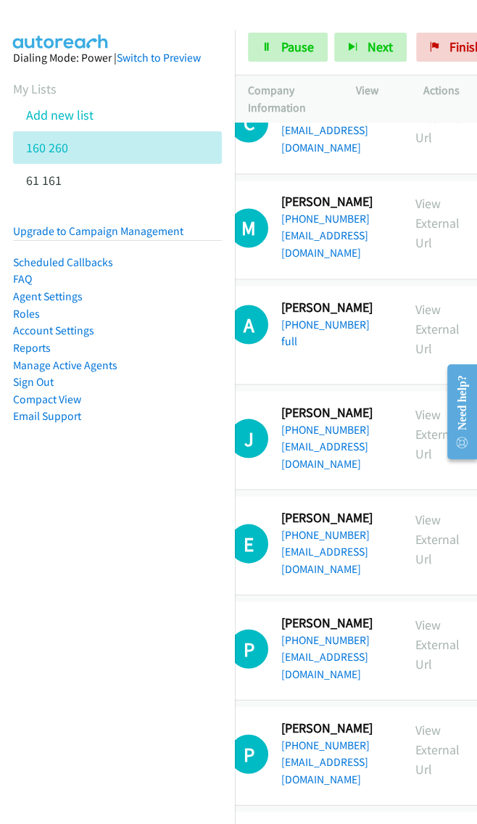
scroll to position [7371, 62]
click at [409, 74] on div "Start Calls Pause Next Finish Started 0" at bounding box center [356, 48] width 242 height 56
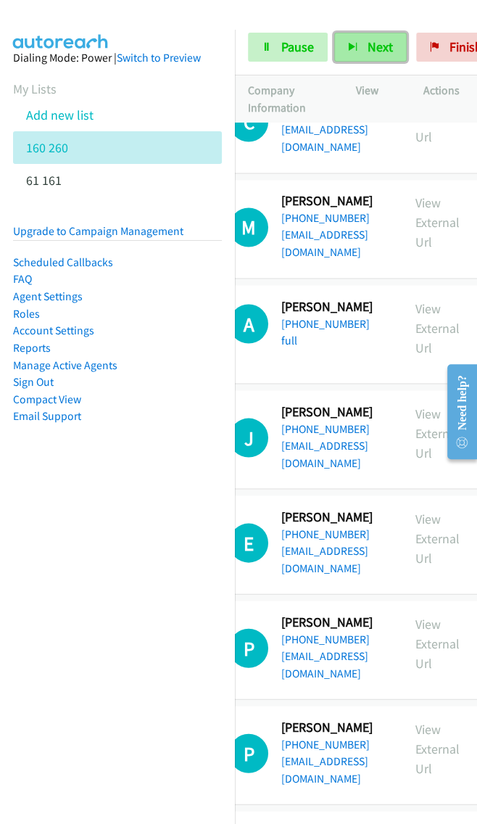
click at [391, 59] on button "Next" at bounding box center [370, 47] width 73 height 29
click at [381, 48] on span "Next" at bounding box center [380, 46] width 25 height 17
click at [355, 54] on button "Next" at bounding box center [370, 47] width 73 height 29
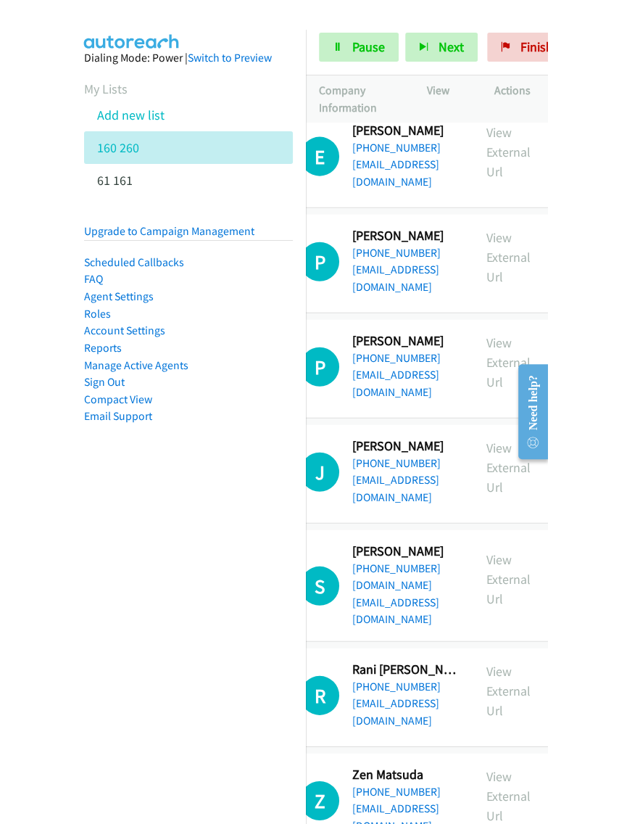
scroll to position [7757, 62]
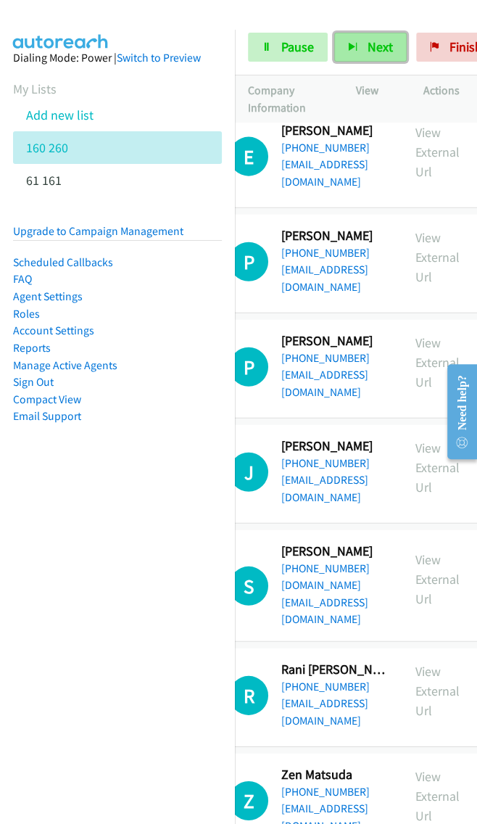
click at [389, 35] on button "Next" at bounding box center [370, 47] width 73 height 29
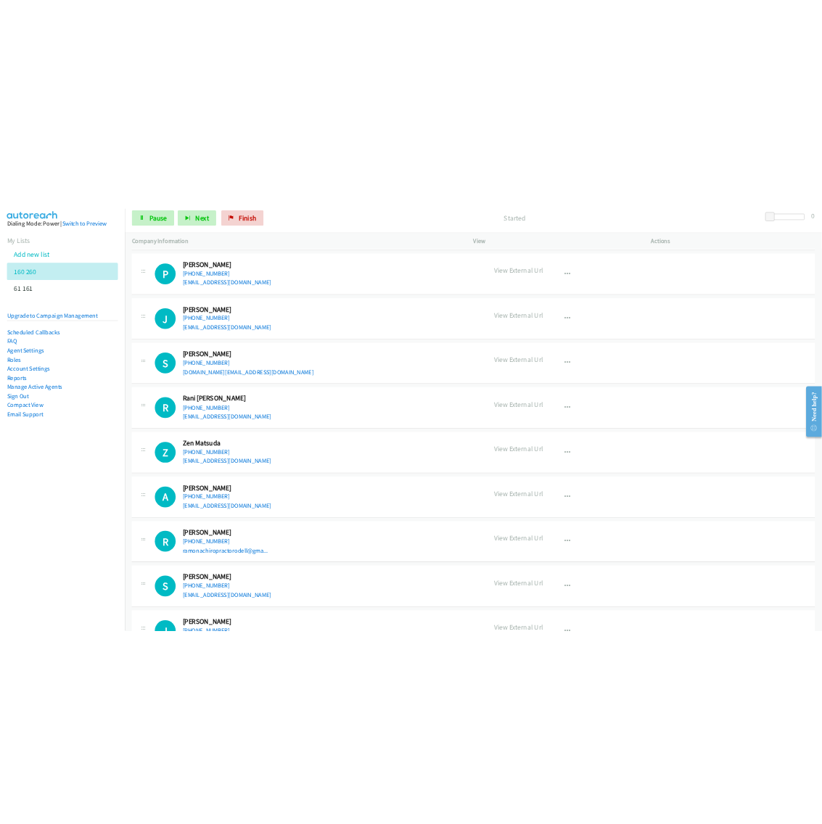
scroll to position [3868, 0]
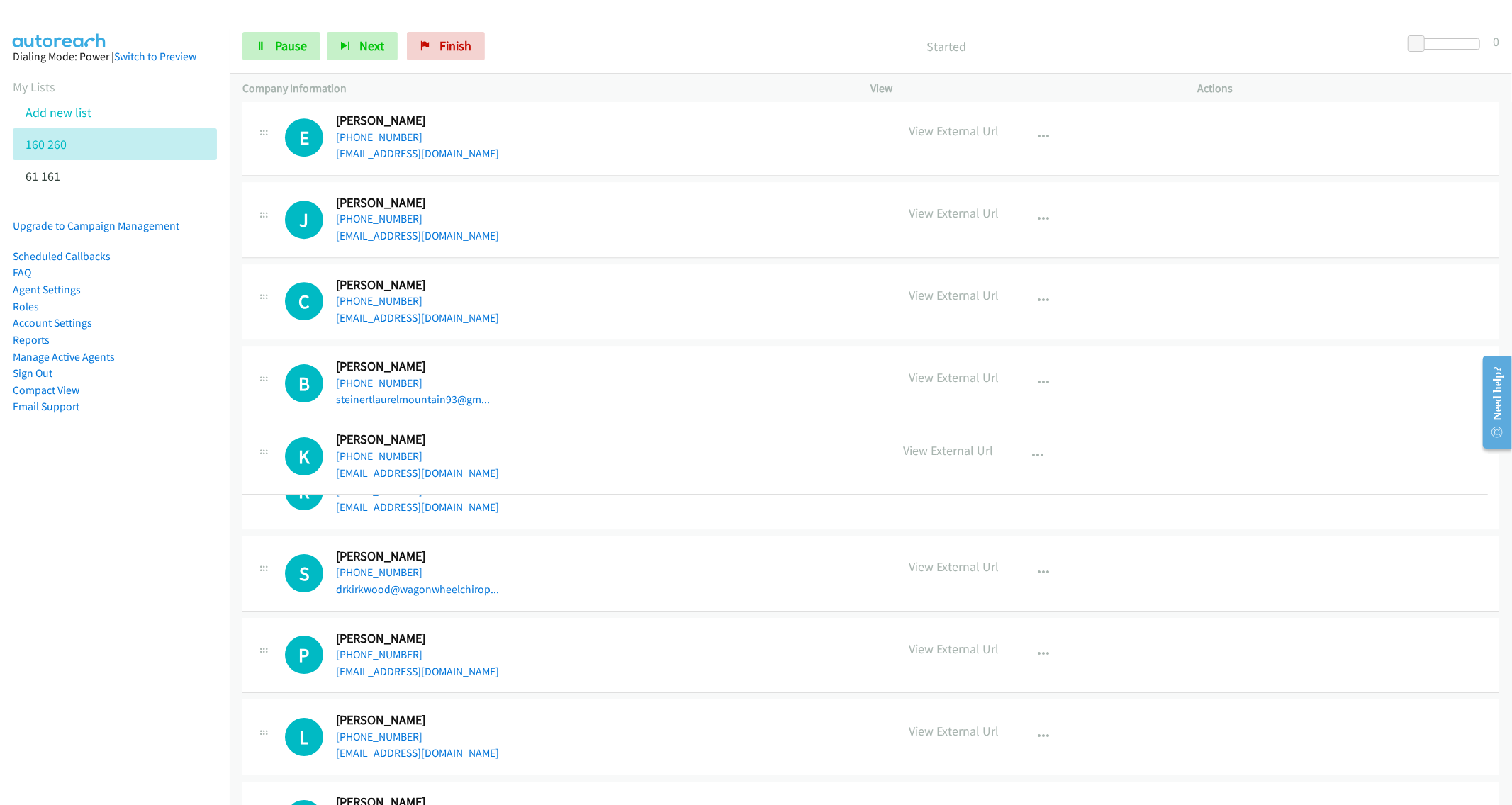
drag, startPoint x: 466, startPoint y: 422, endPoint x: 409, endPoint y: 432, distance: 57.9
drag, startPoint x: 442, startPoint y: 430, endPoint x: 323, endPoint y: 432, distance: 119.0
drag, startPoint x: 449, startPoint y: 467, endPoint x: 346, endPoint y: 472, distance: 103.1
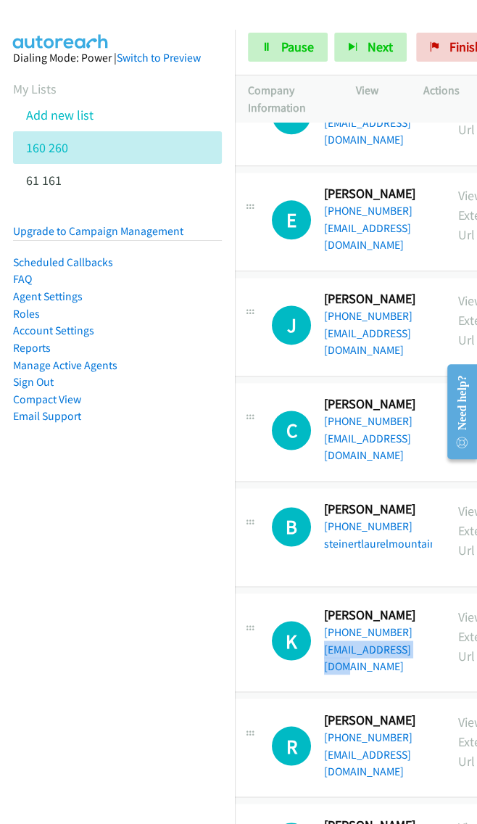
scroll to position [4929, 22]
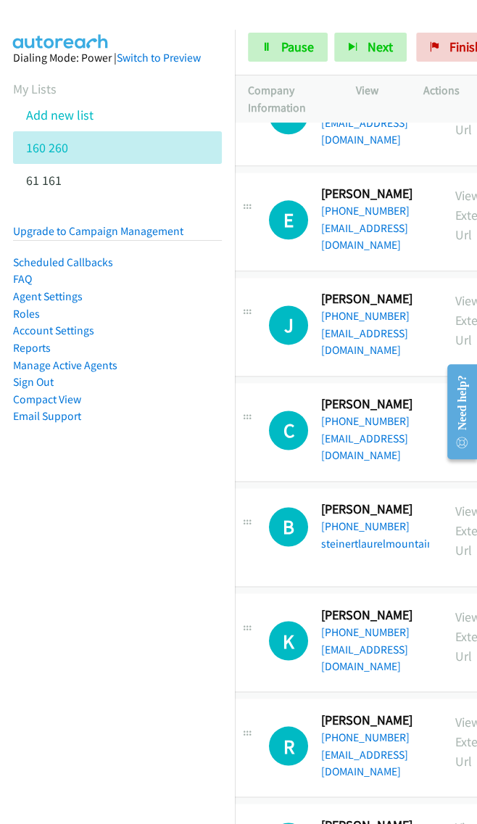
click at [392, 25] on div "Start Calls Pause Next Finish Started 0" at bounding box center [356, 48] width 242 height 56
click at [379, 45] on span "Next" at bounding box center [380, 46] width 25 height 17
click at [375, 43] on span "Next" at bounding box center [380, 46] width 25 height 17
click at [368, 38] on span "Next" at bounding box center [380, 46] width 25 height 17
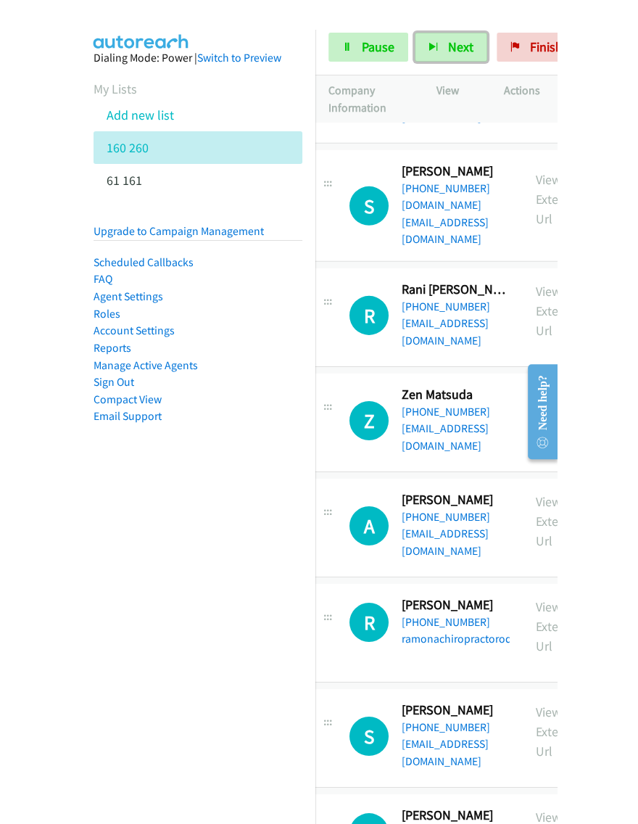
scroll to position [8140, 22]
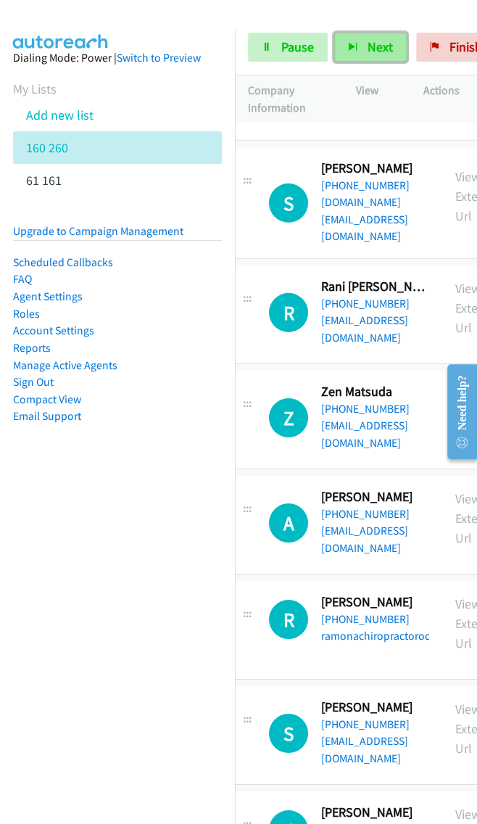
click at [355, 40] on button "Next" at bounding box center [370, 47] width 73 height 29
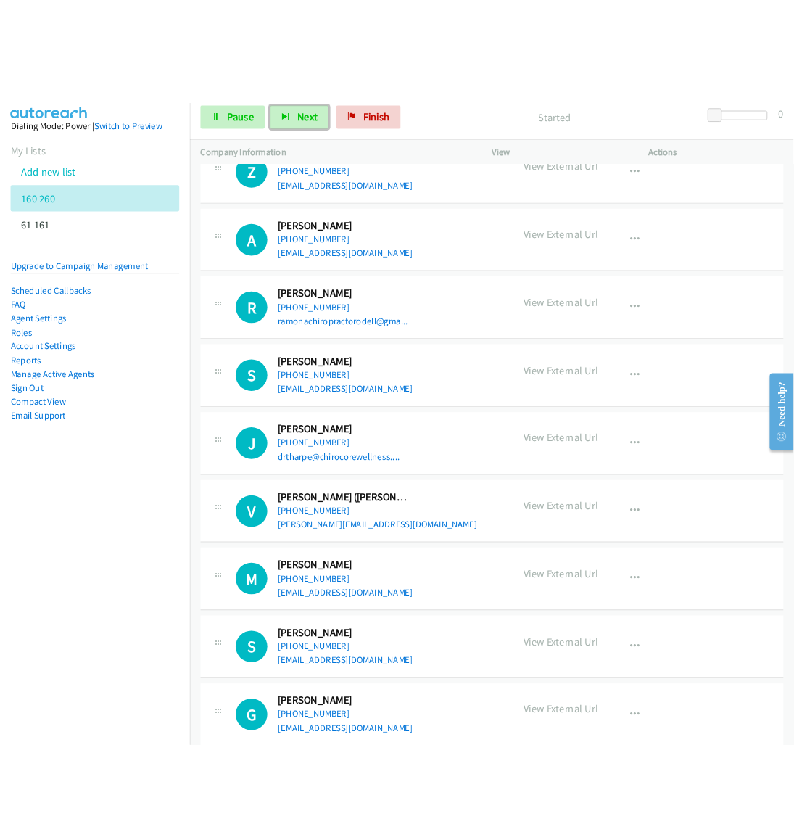
scroll to position [6506, 0]
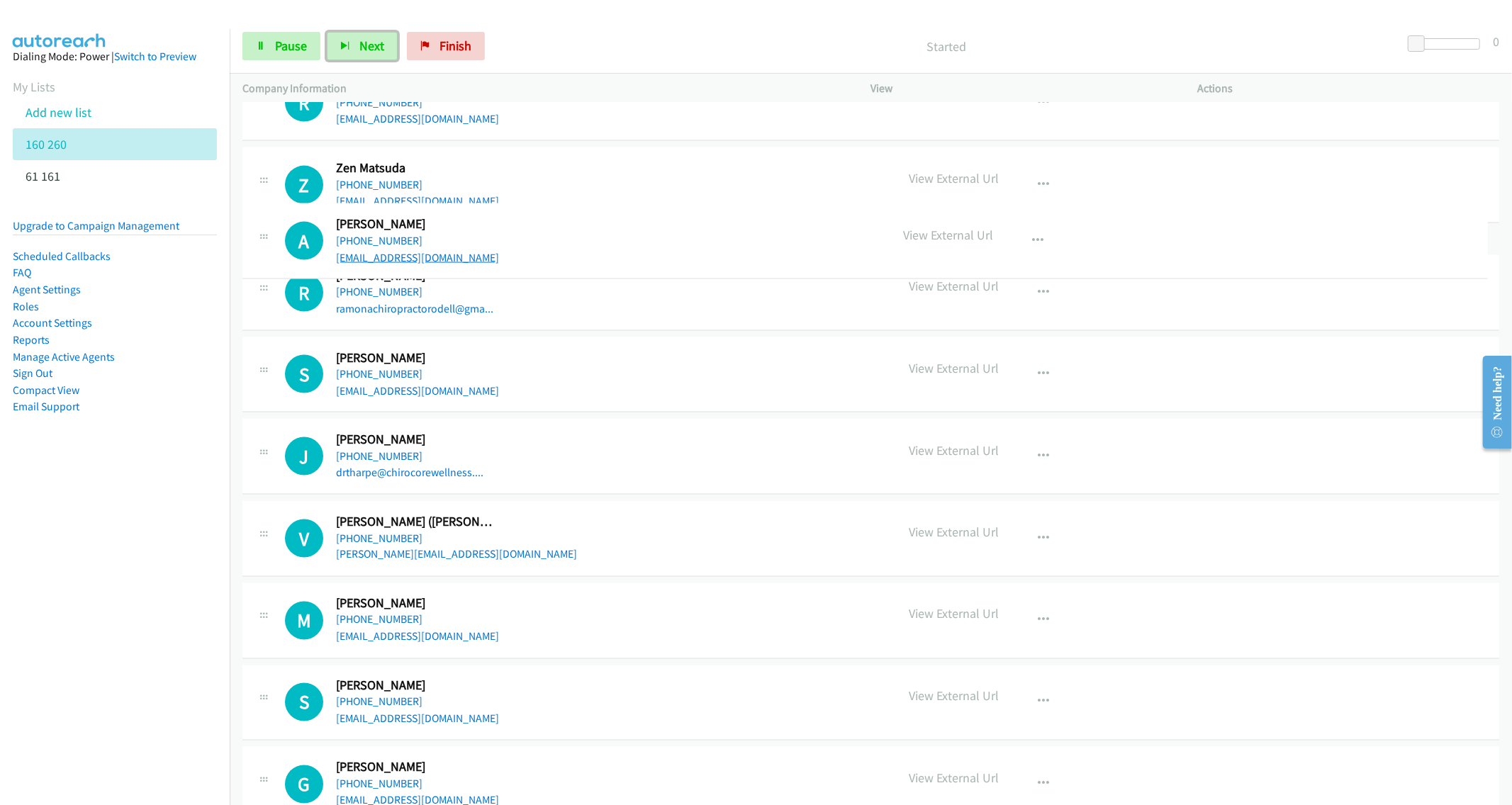
drag, startPoint x: 438, startPoint y: 259, endPoint x: 340, endPoint y: 259, distance: 98.0
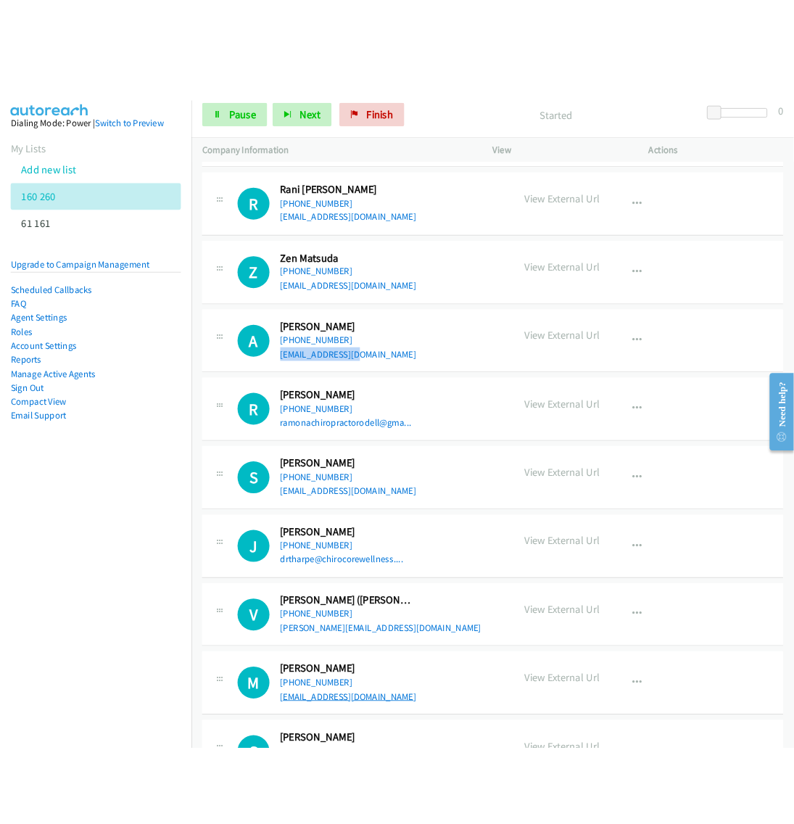
scroll to position [6632, 0]
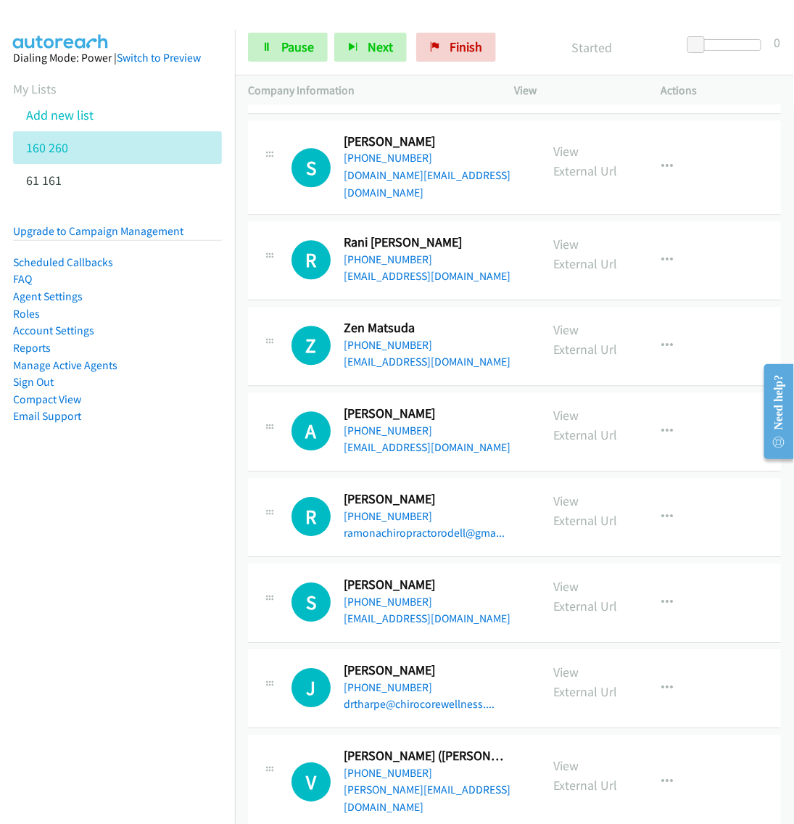
click at [527, 27] on div "Start Calls Pause Next Finish Started 0" at bounding box center [514, 48] width 559 height 56
click at [373, 38] on span "Next" at bounding box center [380, 46] width 25 height 17
click at [663, 503] on button "button" at bounding box center [667, 517] width 39 height 29
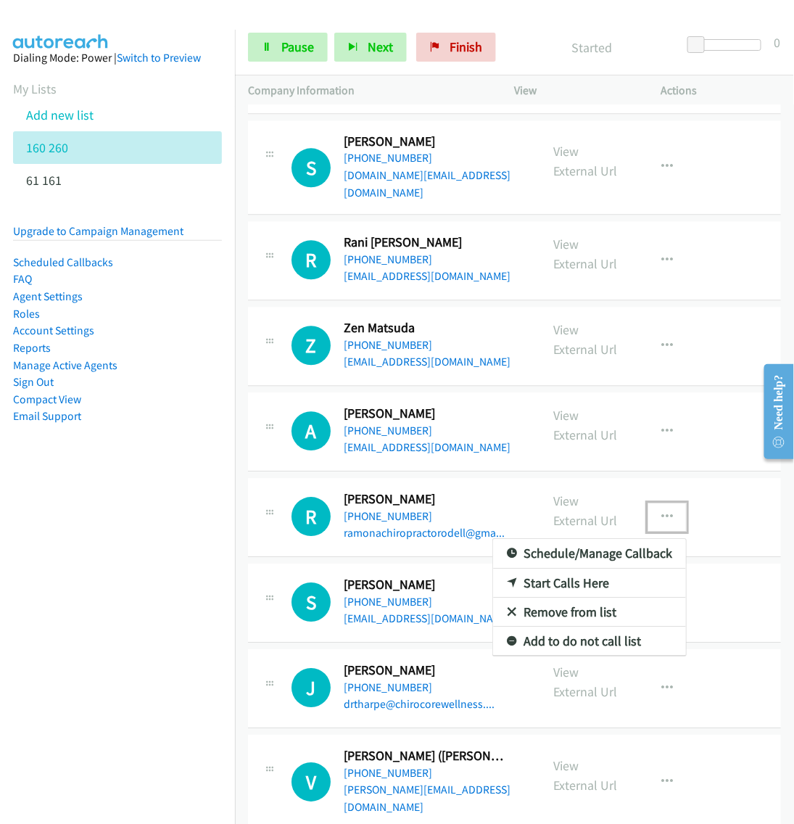
click at [570, 598] on link "Remove from list" at bounding box center [589, 612] width 193 height 29
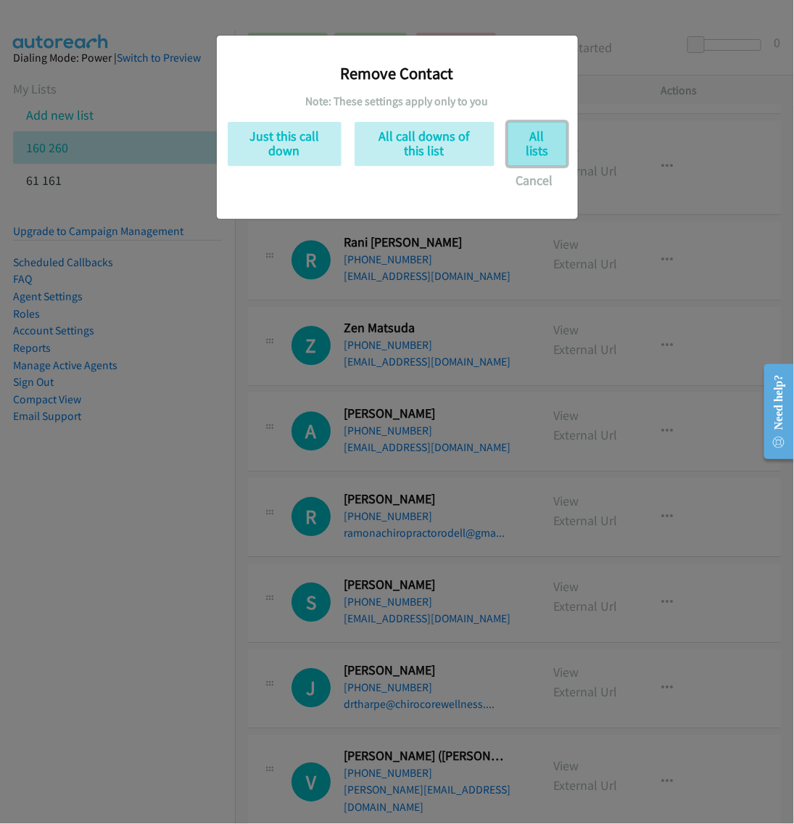
click at [529, 141] on button "All lists" at bounding box center [537, 144] width 59 height 44
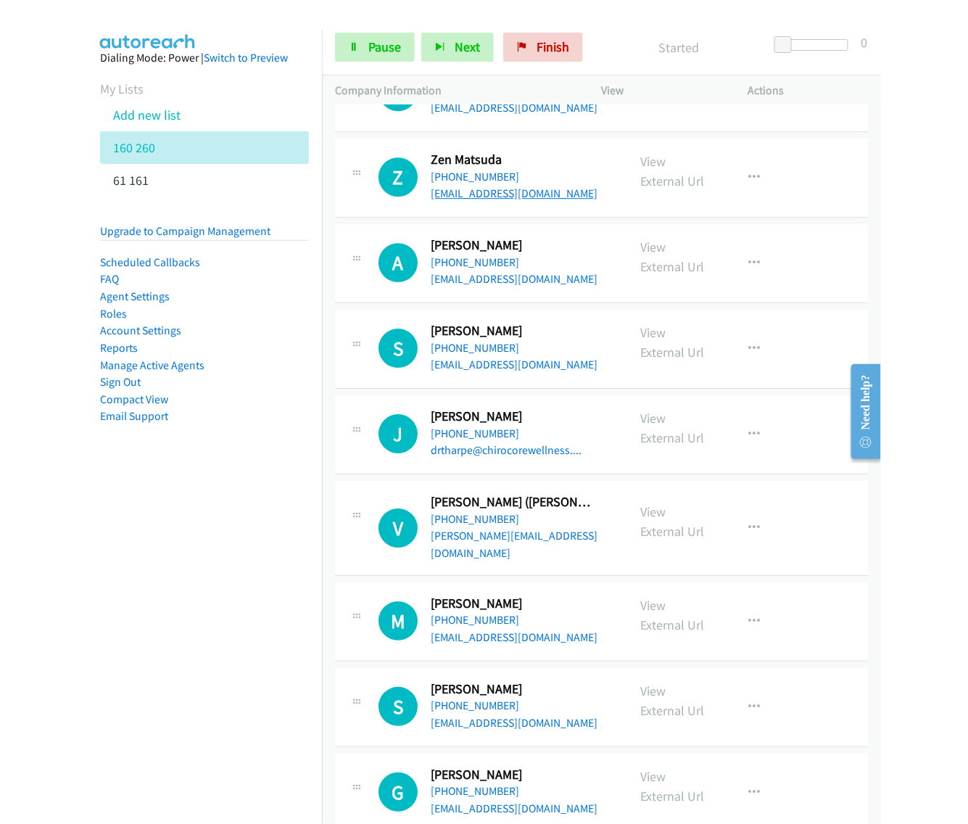
scroll to position [6802, 0]
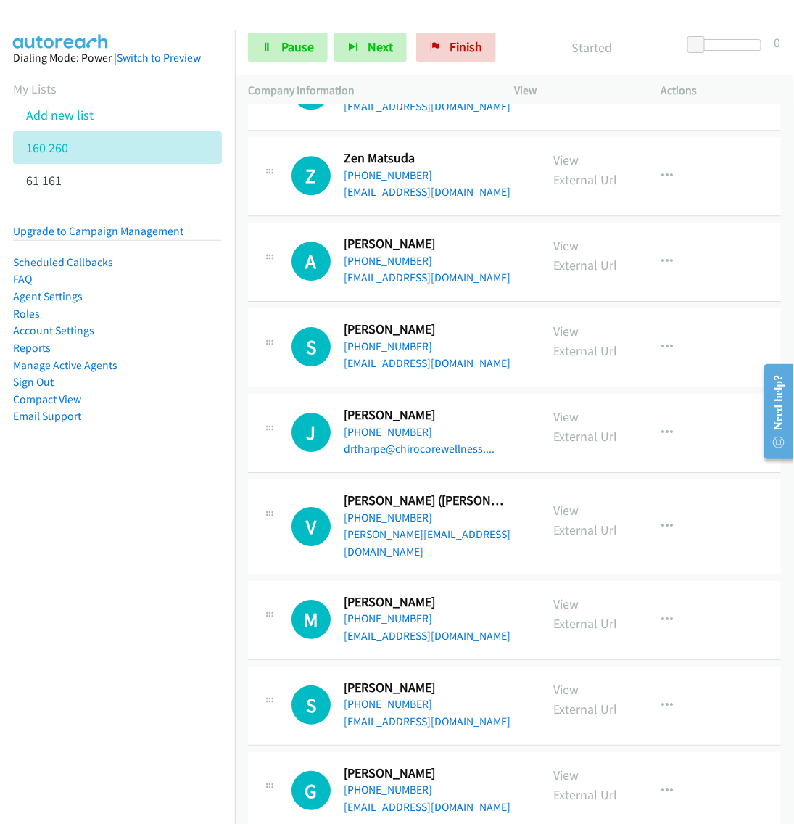
click at [383, 82] on p "Company Information" at bounding box center [368, 90] width 241 height 17
click at [375, 46] on span "Next" at bounding box center [380, 46] width 25 height 17
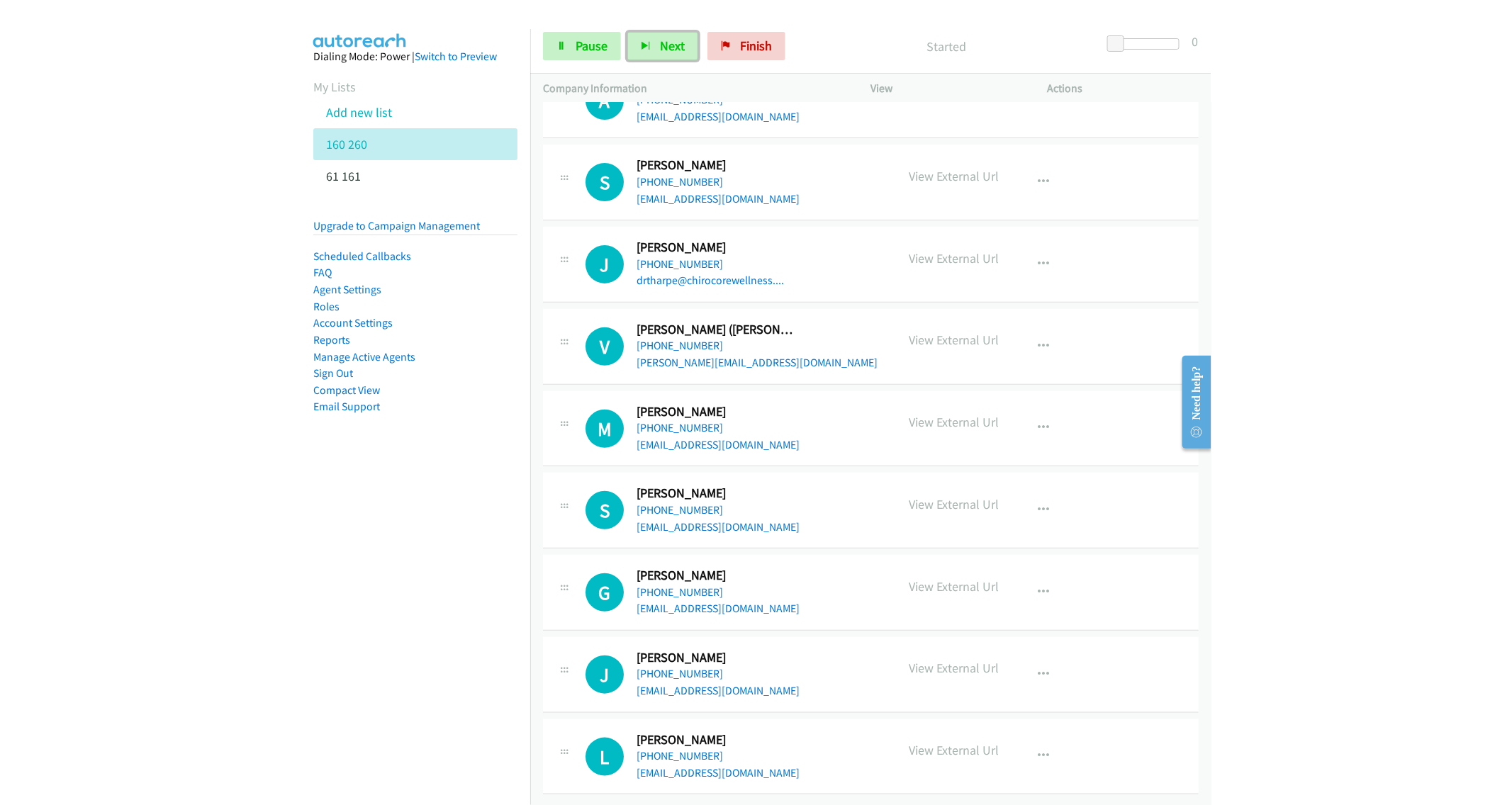
scroll to position [6504, 0]
